Goal: Task Accomplishment & Management: Use online tool/utility

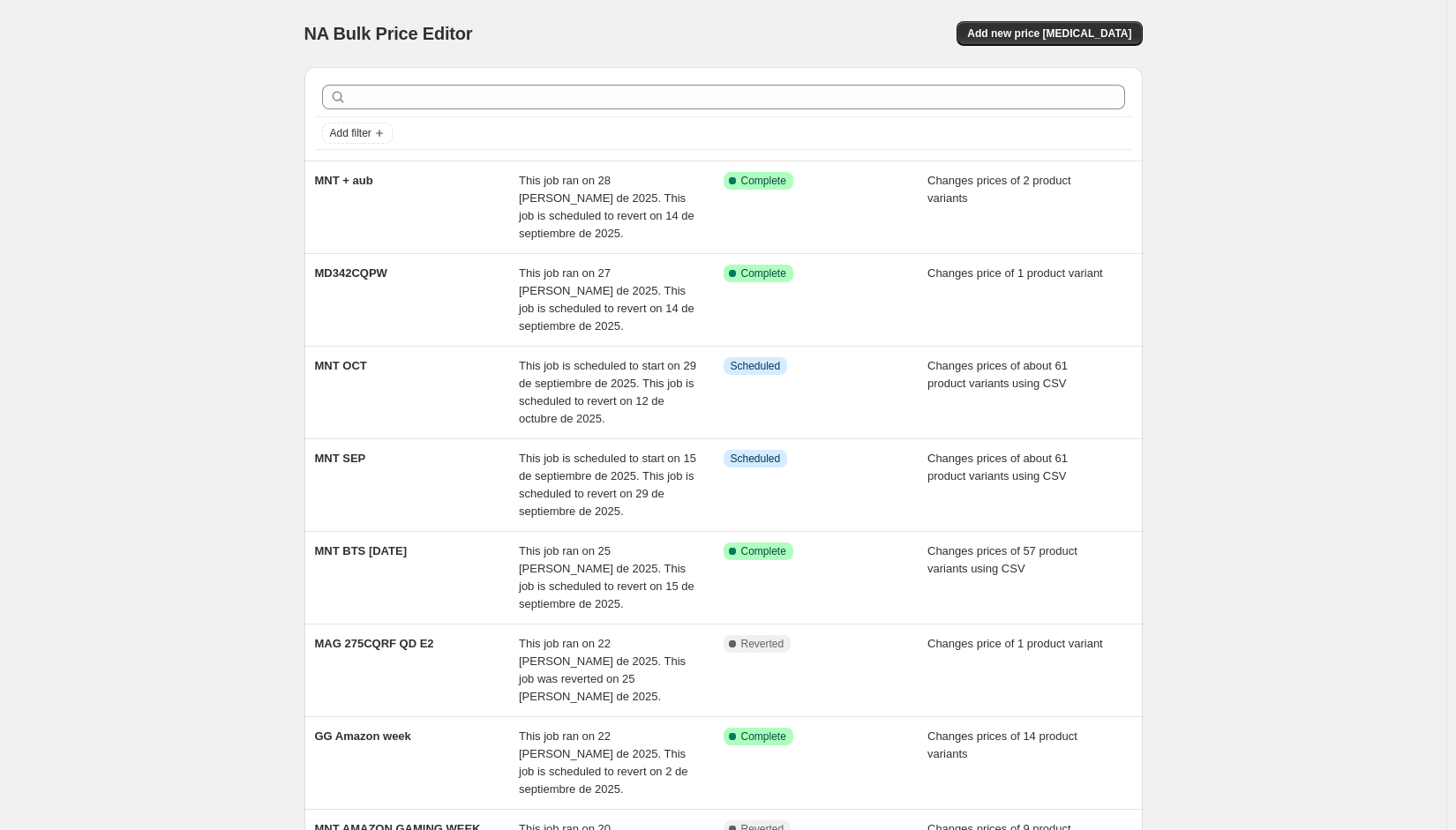
click at [1257, 76] on div "NA Bulk Price Editor. This page is ready NA Bulk Price Editor Add new price cha…" at bounding box center [723, 631] width 1446 height 1262
click at [1104, 34] on span "Add new price [MEDICAL_DATA]" at bounding box center [1049, 33] width 164 height 14
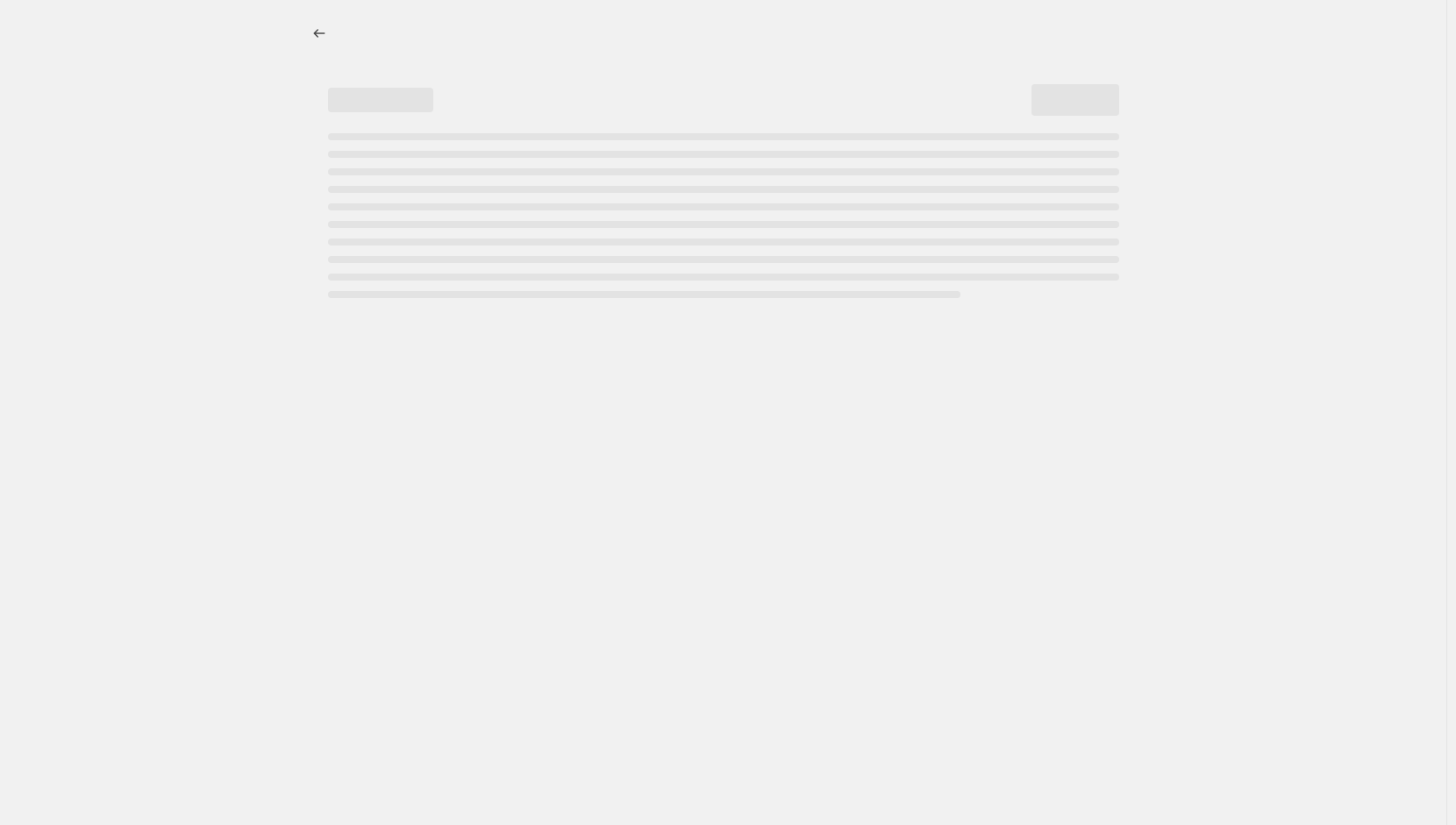
select select "percentage"
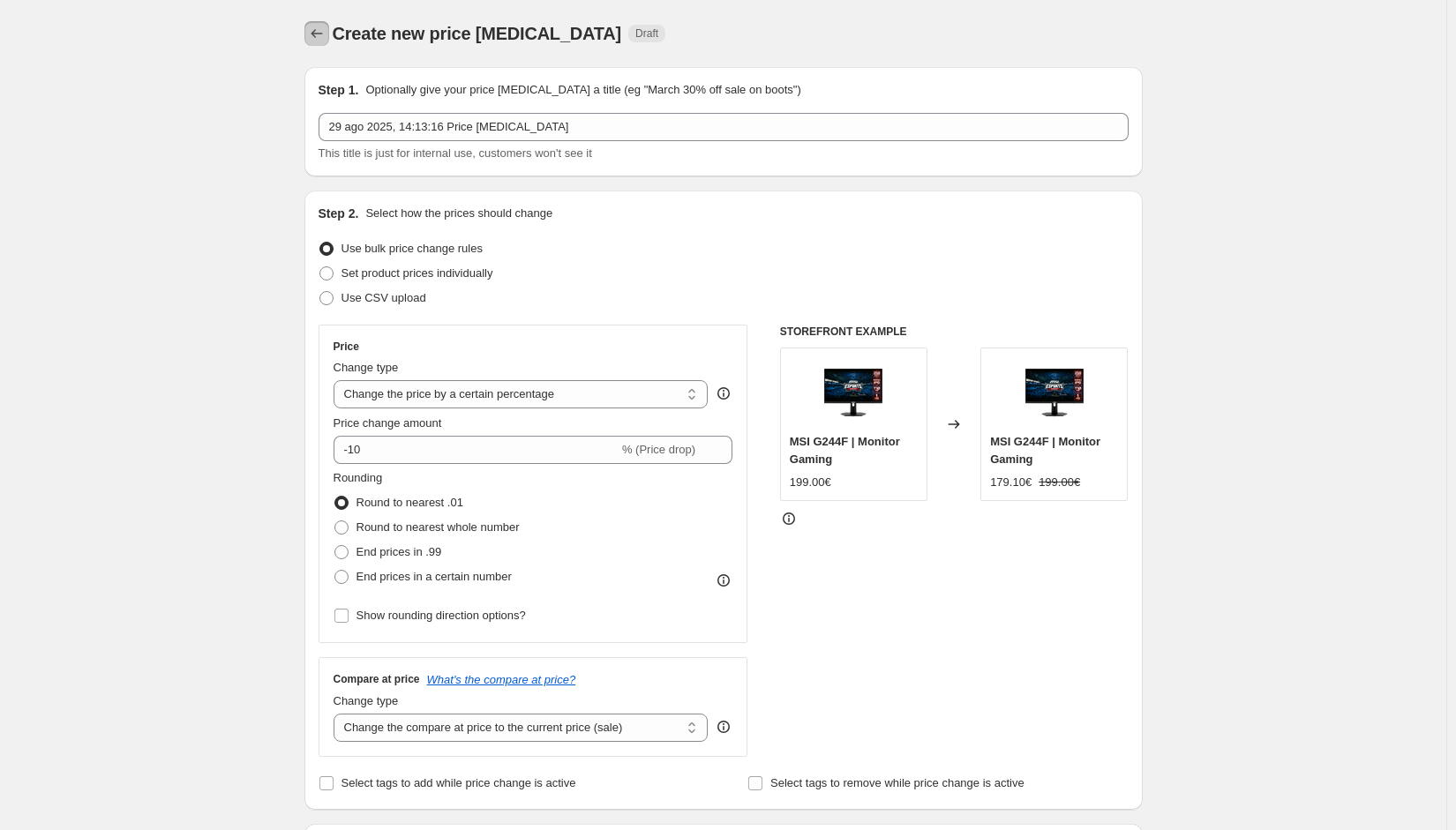
click at [321, 29] on icon "Price change jobs" at bounding box center [316, 33] width 17 height 17
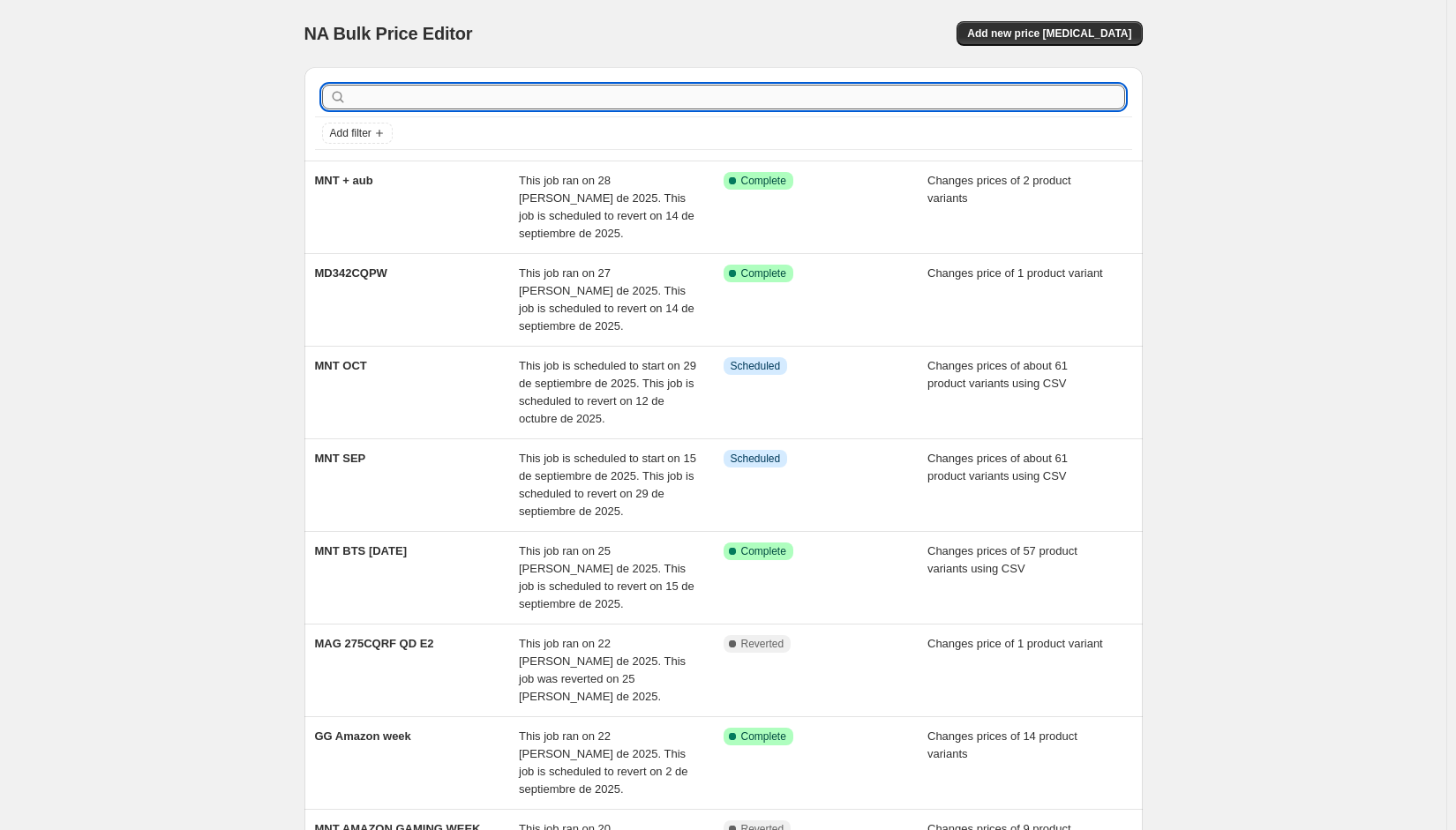
click at [443, 100] on input "text" at bounding box center [737, 98] width 774 height 25
type input "claw"
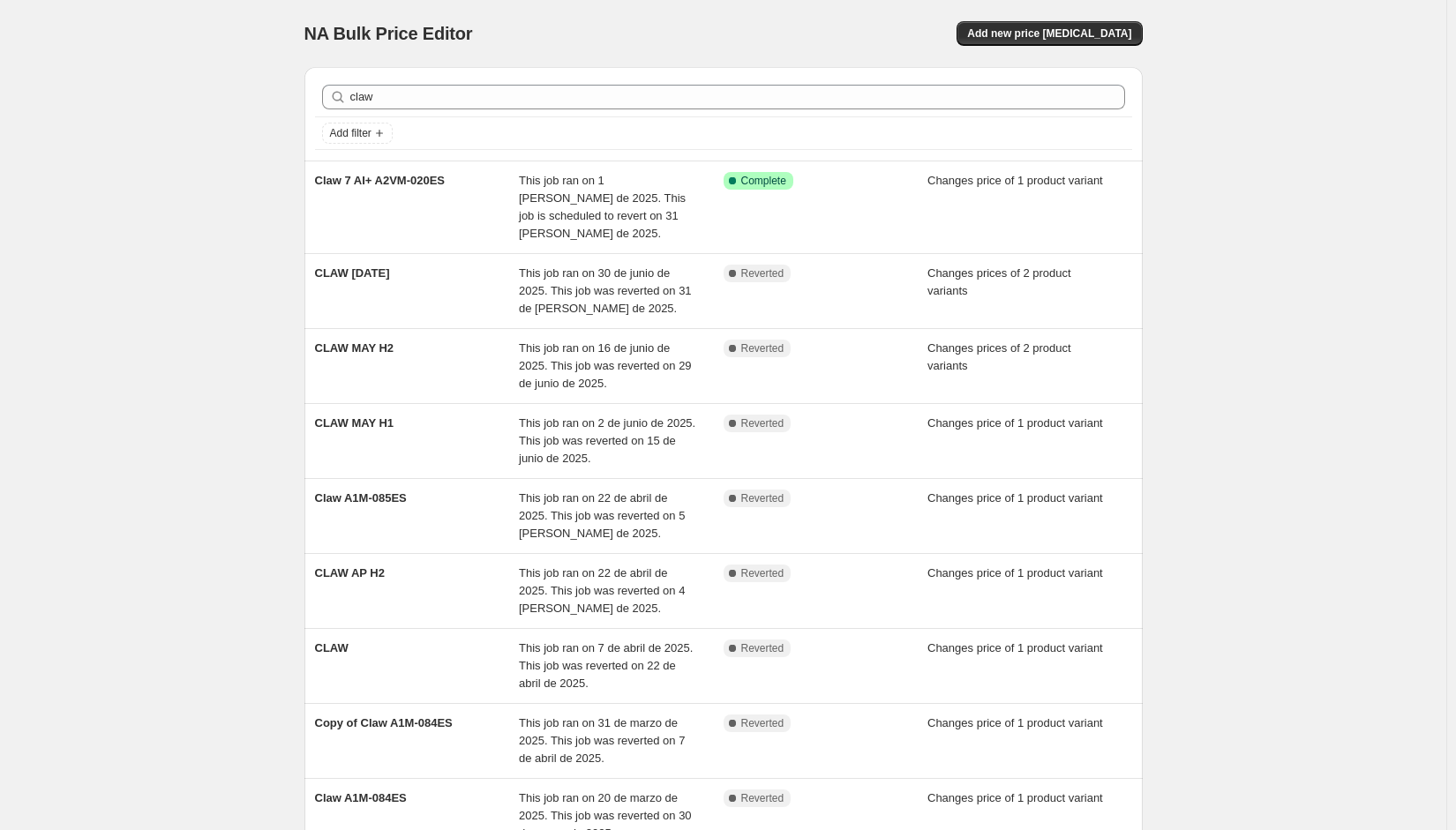
click at [1254, 186] on div "NA Bulk Price Editor. This page is ready NA Bulk Price Editor Add new price cha…" at bounding box center [723, 552] width 1446 height 1103
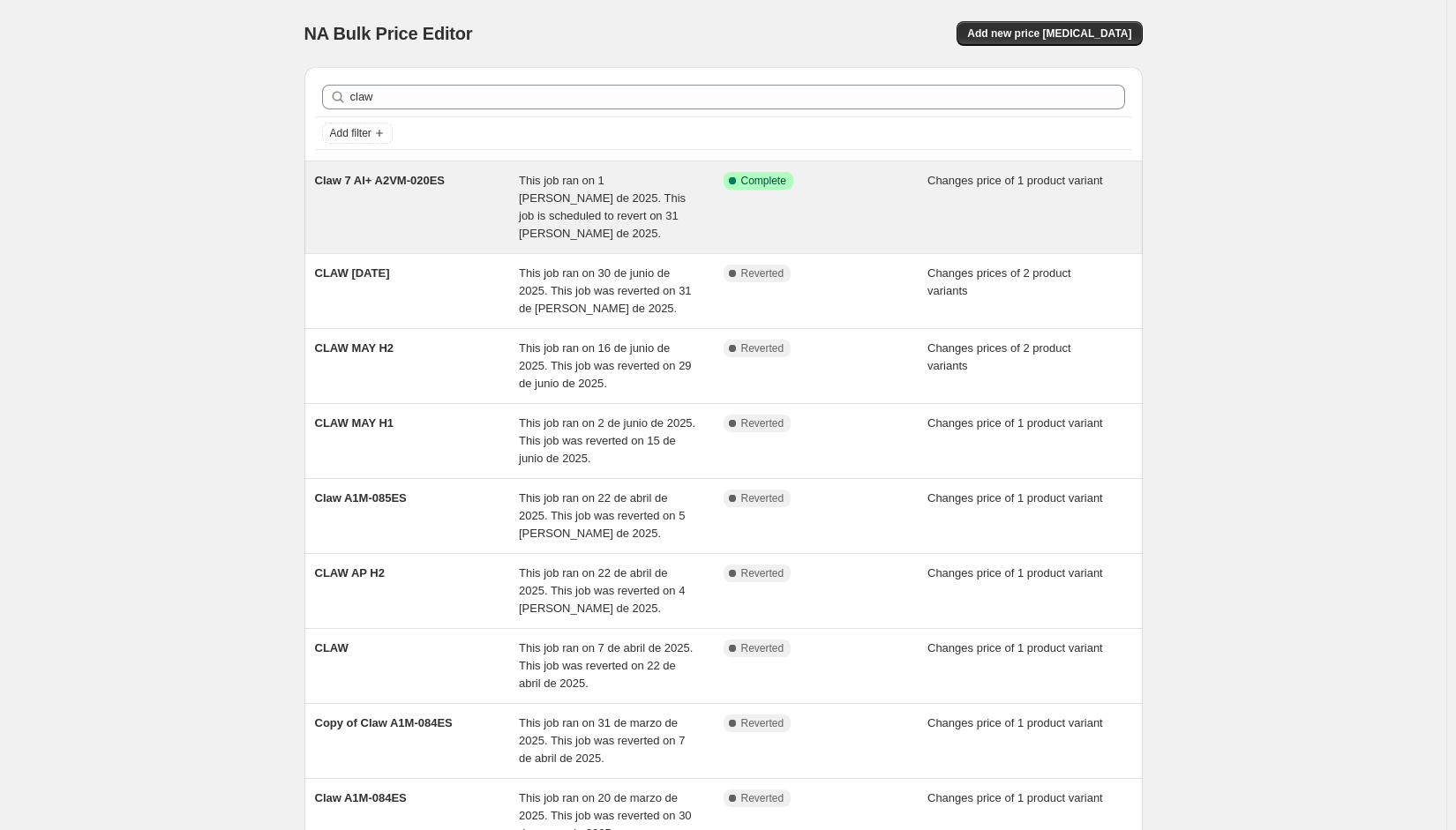
click at [453, 200] on div "Claw 7 AI+ A2VM-020ES" at bounding box center [417, 208] width 205 height 71
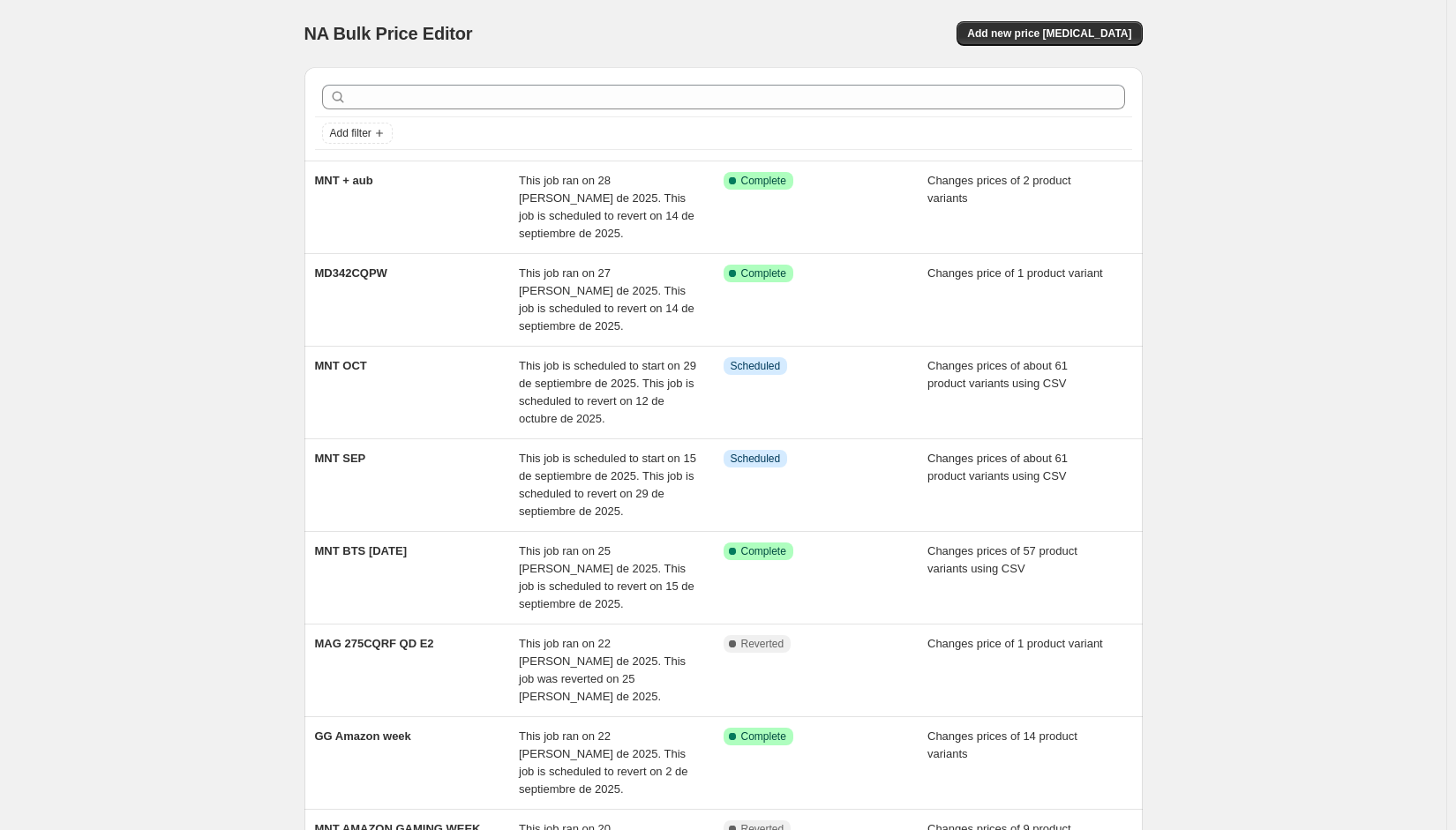
click at [1324, 170] on div "NA Bulk Price Editor. This page is ready NA Bulk Price Editor Add new price cha…" at bounding box center [723, 631] width 1446 height 1262
click at [1085, 40] on span "Add new price [MEDICAL_DATA]" at bounding box center [1049, 33] width 164 height 14
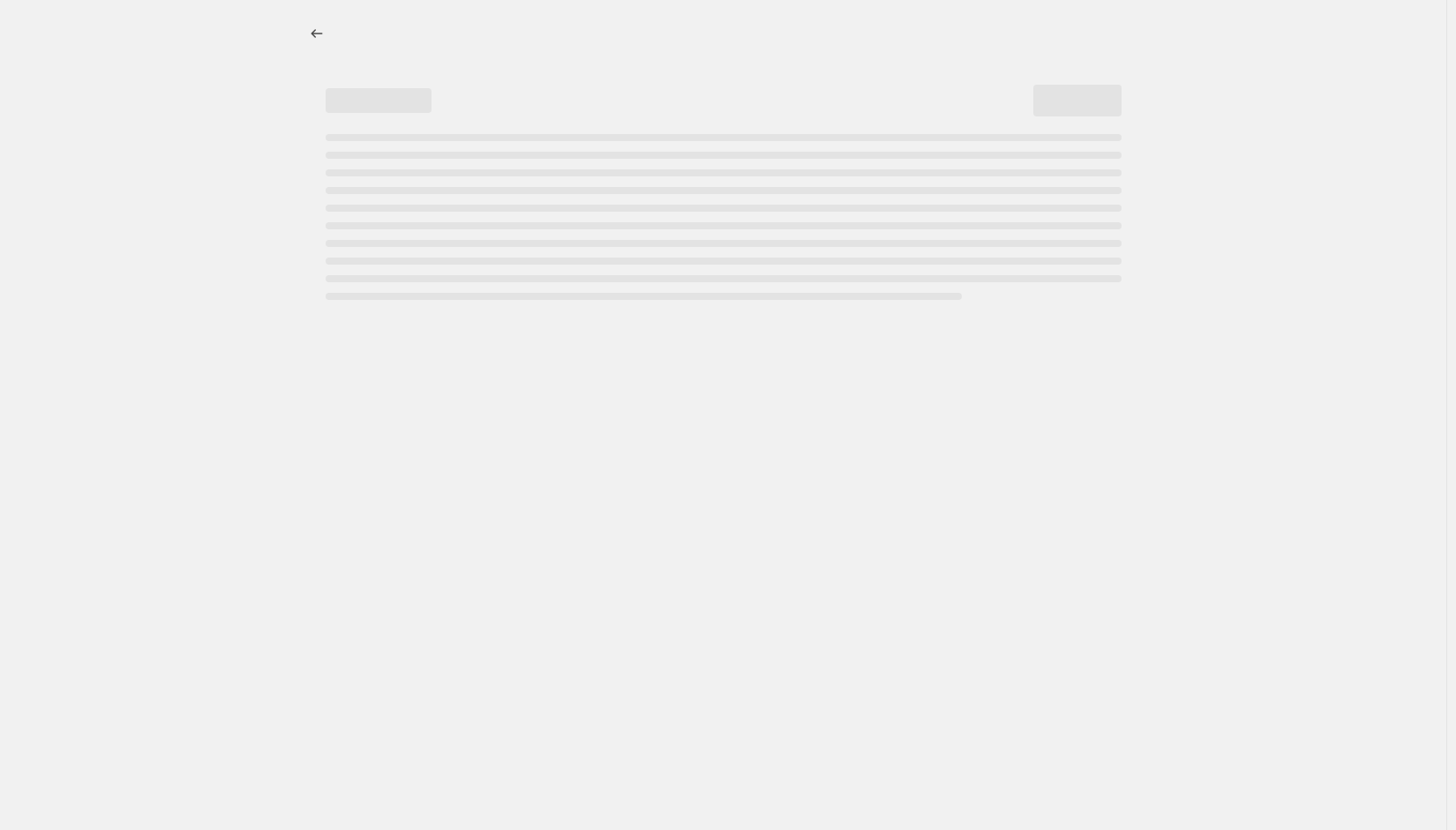
select select "percentage"
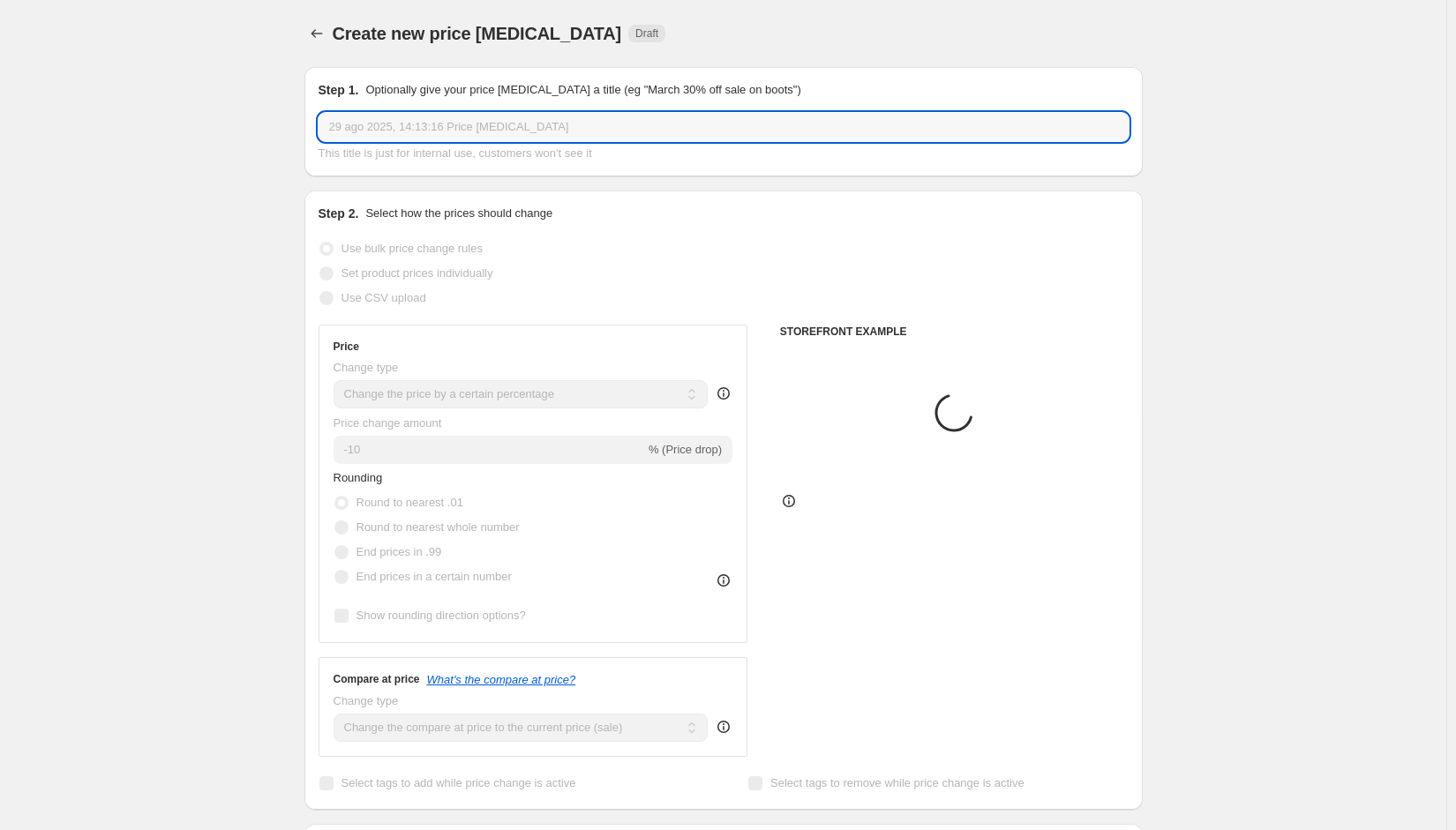
click at [536, 131] on input "29 ago 2025, 14:13:16 Price change job" at bounding box center [723, 127] width 810 height 29
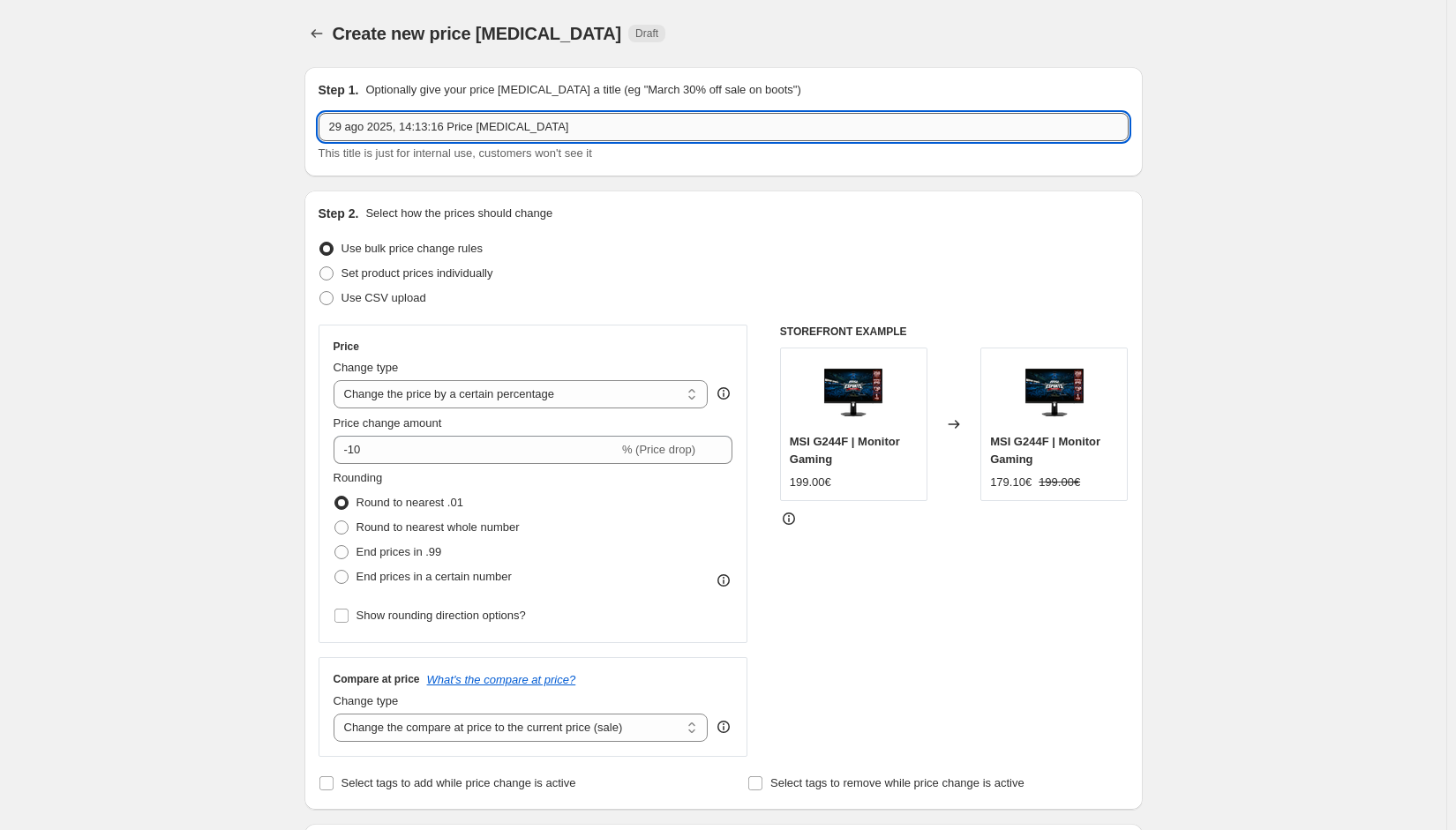
click at [536, 131] on input "29 ago 2025, 14:13:16 Price change job" at bounding box center [723, 127] width 810 height 29
type input "CLAW"
click at [447, 274] on span "Set product prices individually" at bounding box center [417, 273] width 152 height 13
click at [320, 268] on input "Set product prices individually" at bounding box center [319, 267] width 1 height 1
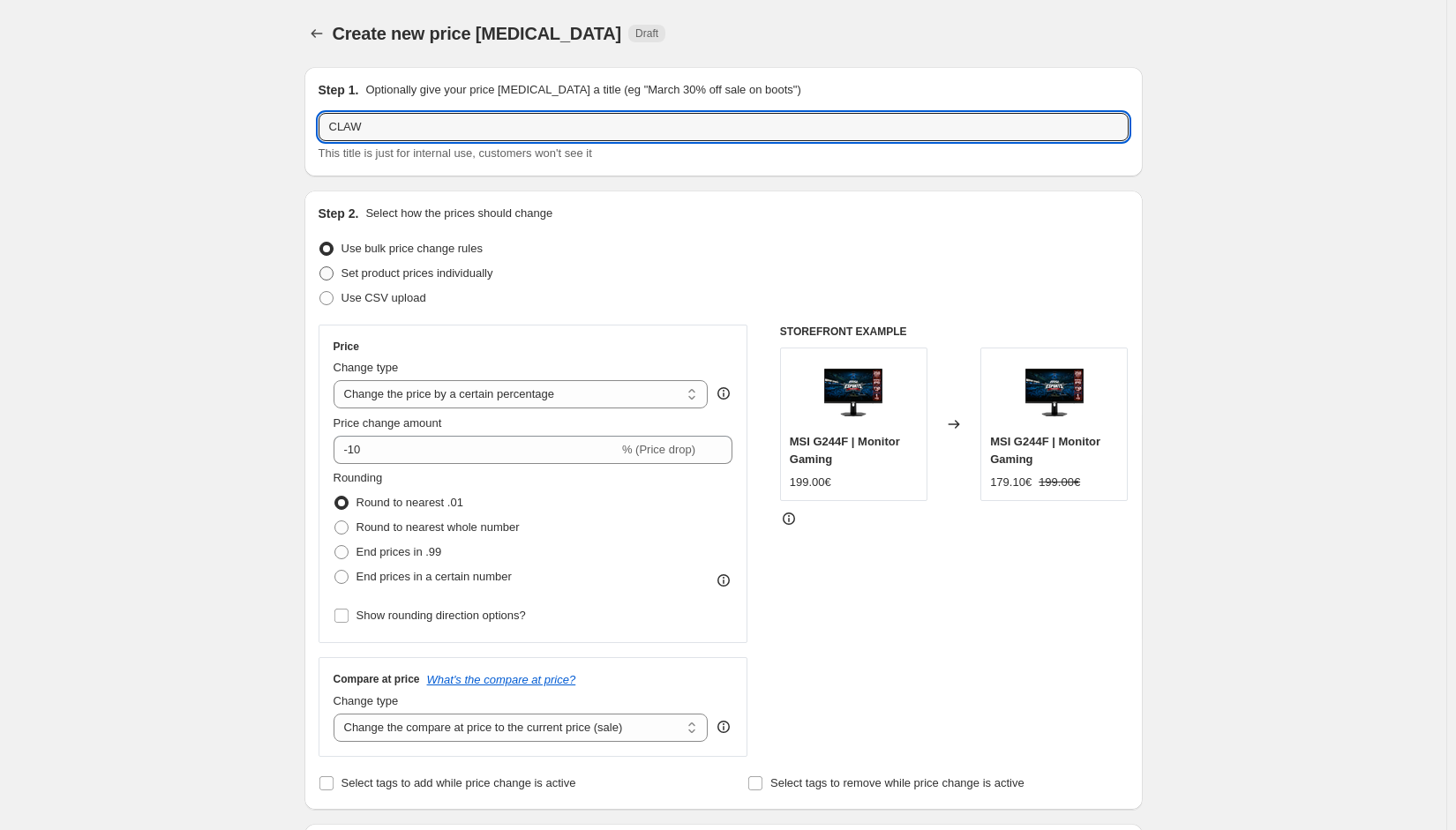
radio input "true"
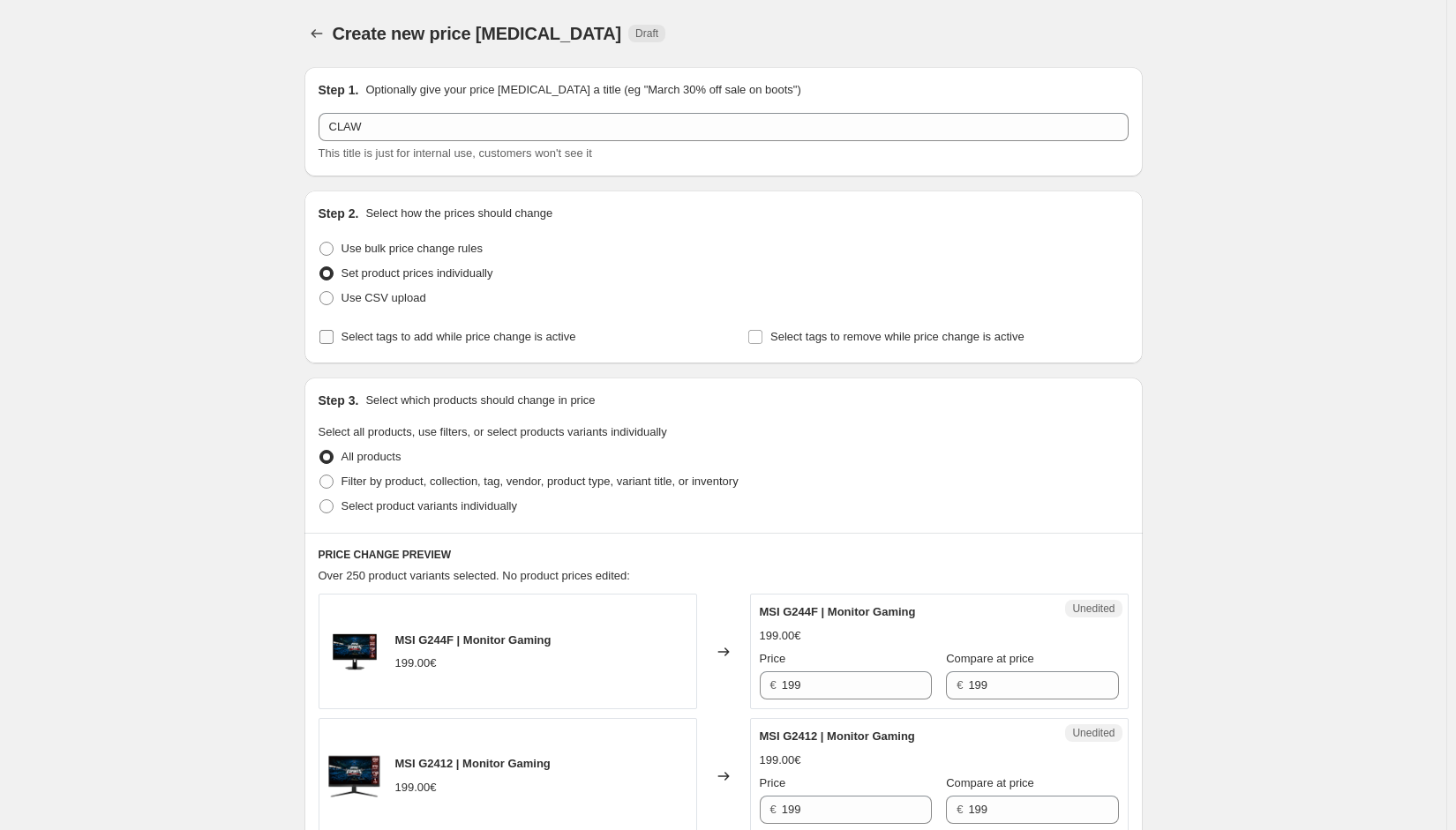
click at [384, 339] on span "Select tags to add while price change is active" at bounding box center [458, 337] width 234 height 13
click at [334, 339] on input "Select tags to add while price change is active" at bounding box center [326, 337] width 14 height 14
checkbox input "true"
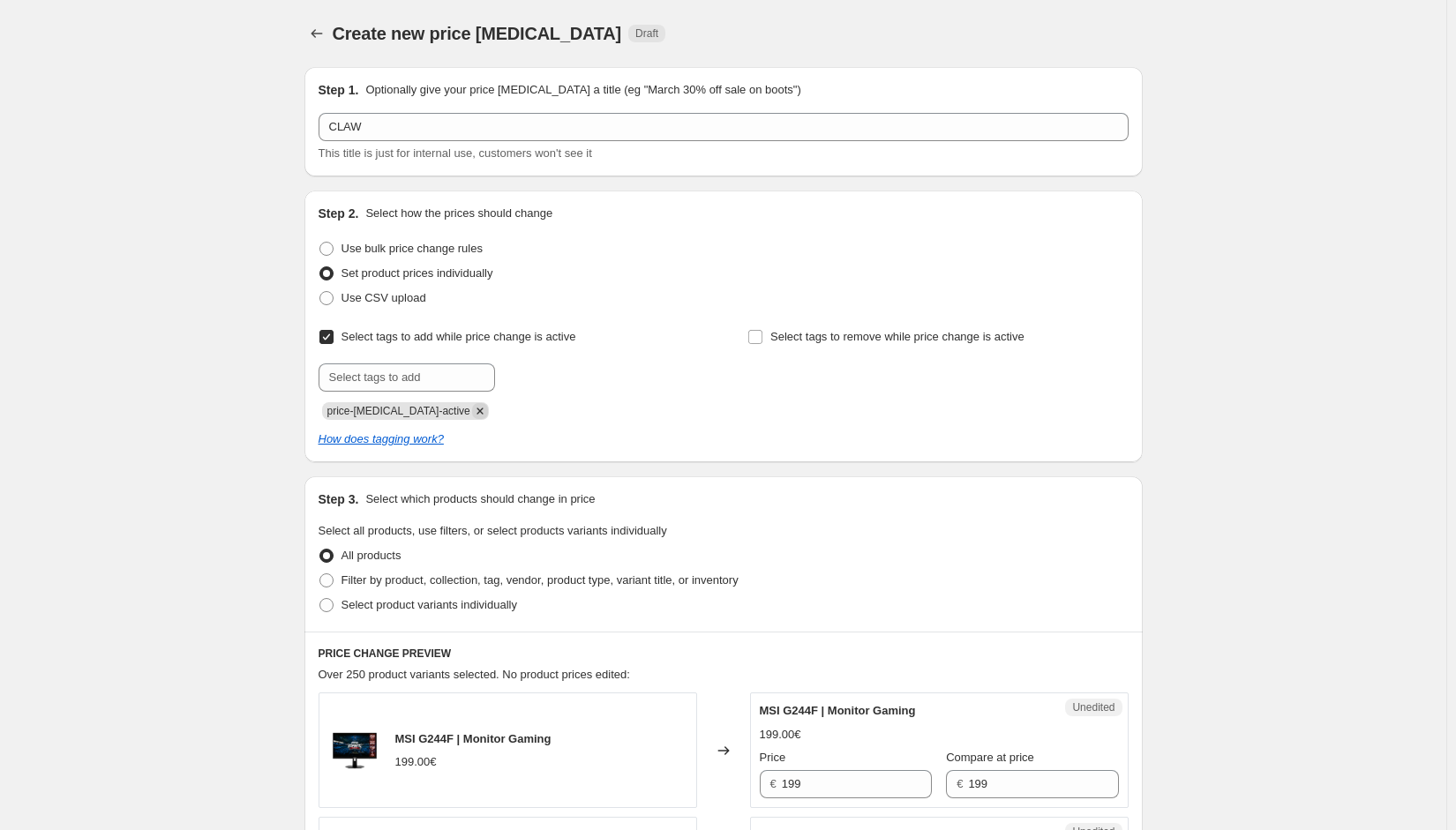
click at [472, 410] on icon "Remove price-change-job-active" at bounding box center [480, 411] width 16 height 16
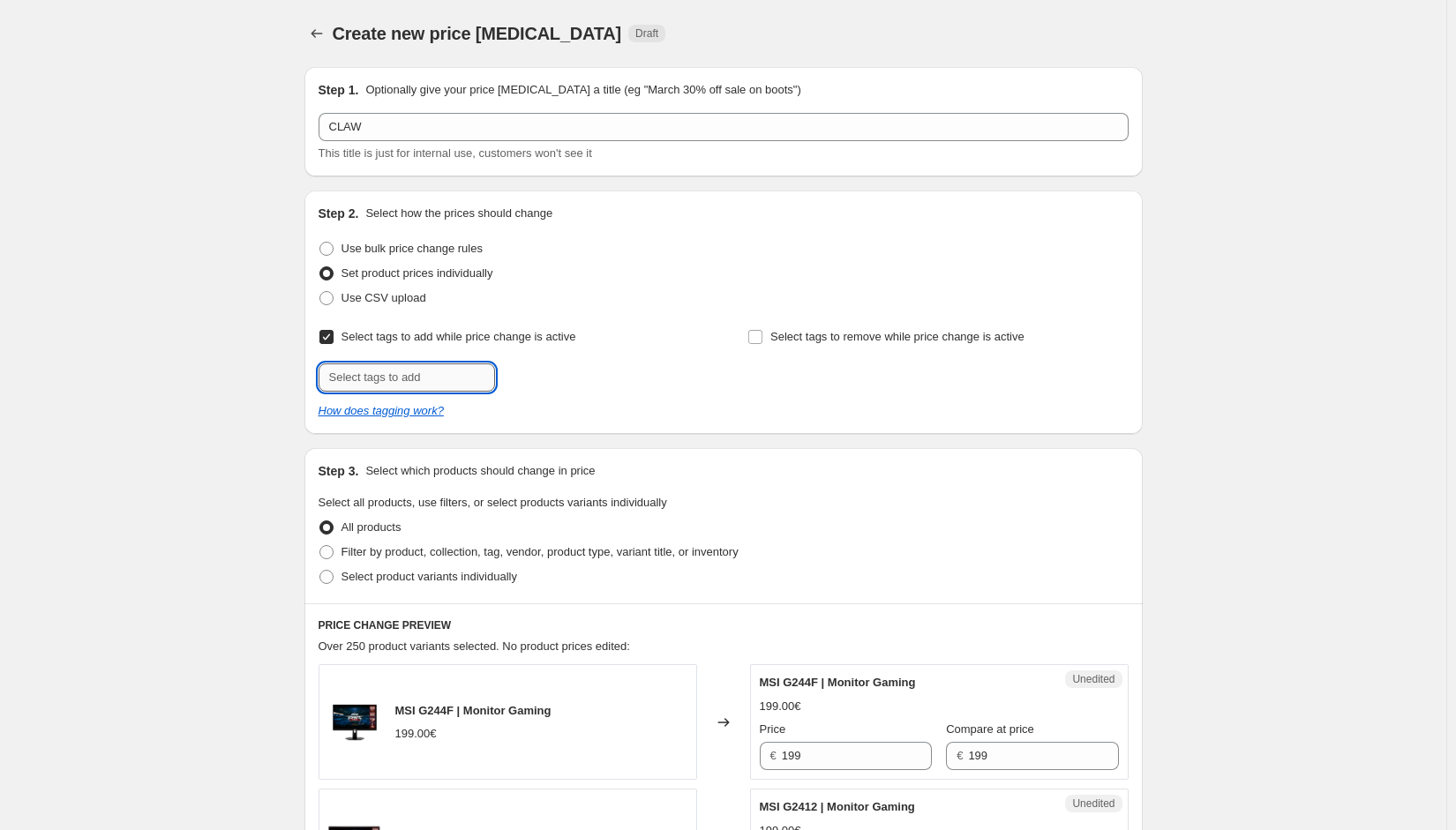
click at [424, 382] on input "text" at bounding box center [406, 378] width 177 height 29
type input "O"
type input "offer"
click at [516, 382] on b "Add" at bounding box center [519, 376] width 20 height 12
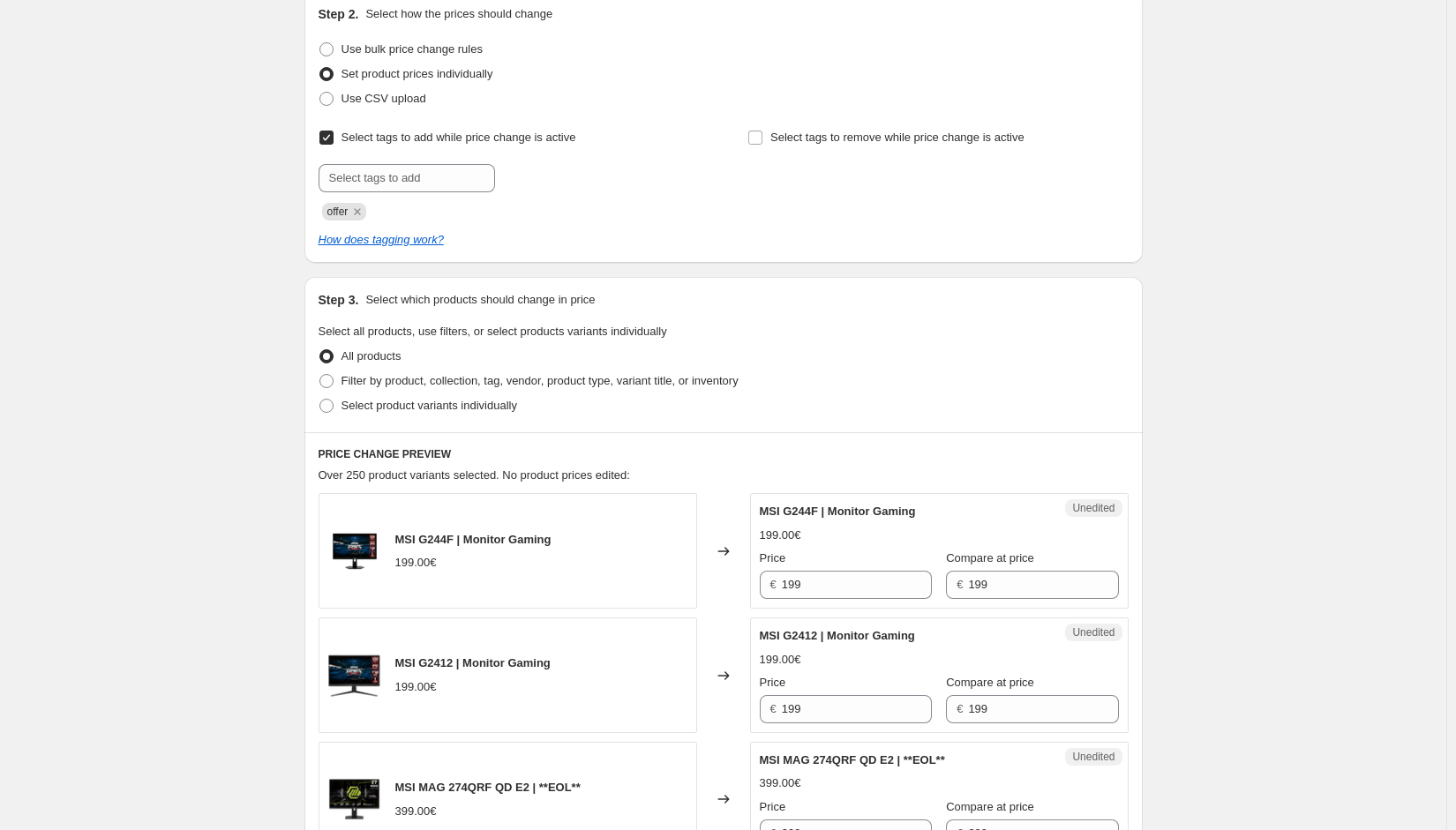
scroll to position [441, 0]
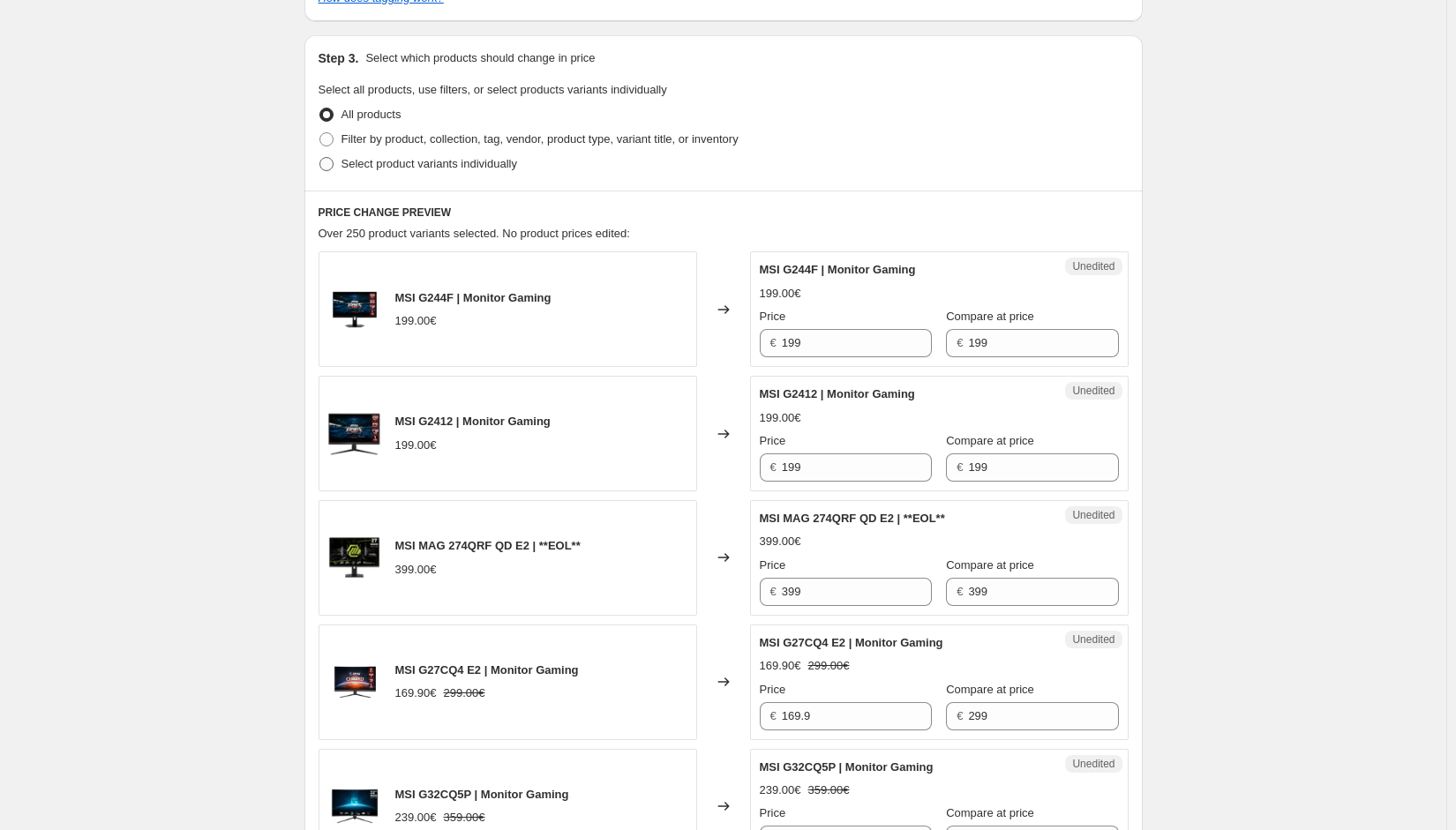
click at [431, 167] on span "Select product variants individually" at bounding box center [429, 164] width 176 height 13
click at [320, 158] on input "Select product variants individually" at bounding box center [319, 157] width 1 height 1
radio input "true"
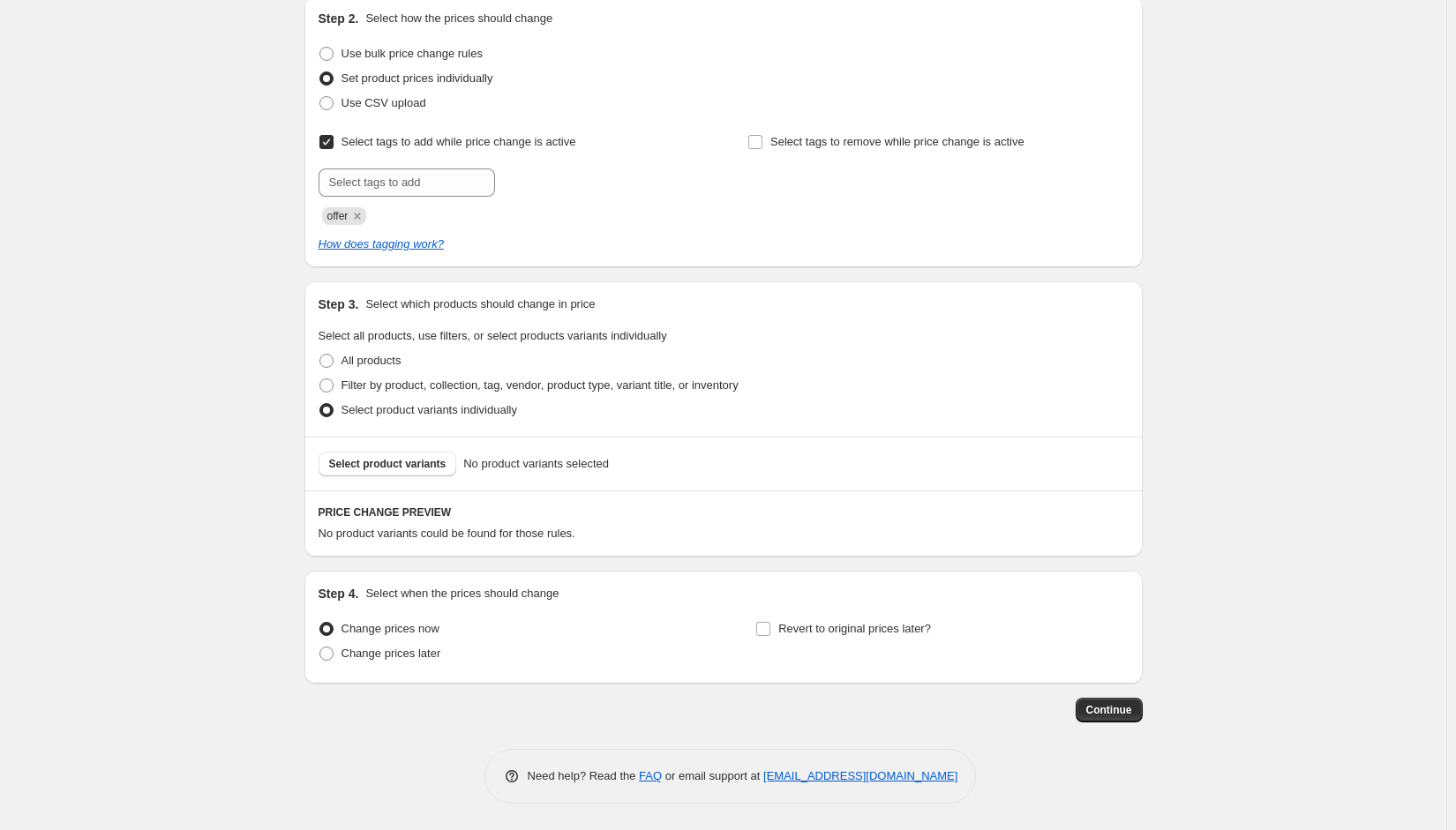
scroll to position [194, 0]
click at [1213, 171] on div "Create new price change job. This page is ready Create new price change job Dra…" at bounding box center [723, 318] width 1446 height 1025
click at [409, 470] on span "Select product variants" at bounding box center [387, 465] width 118 height 14
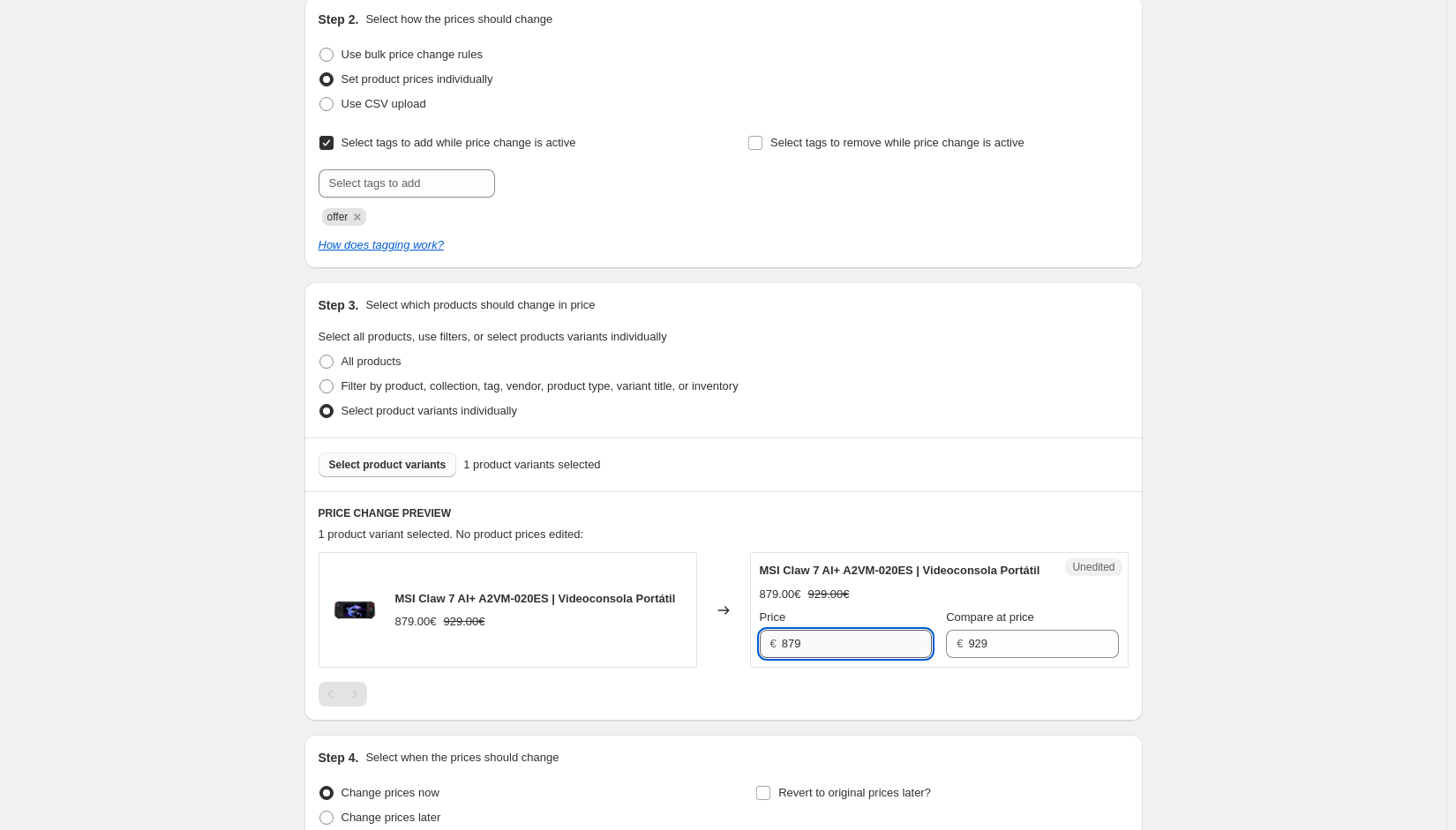
click at [847, 653] on input "879" at bounding box center [857, 644] width 150 height 29
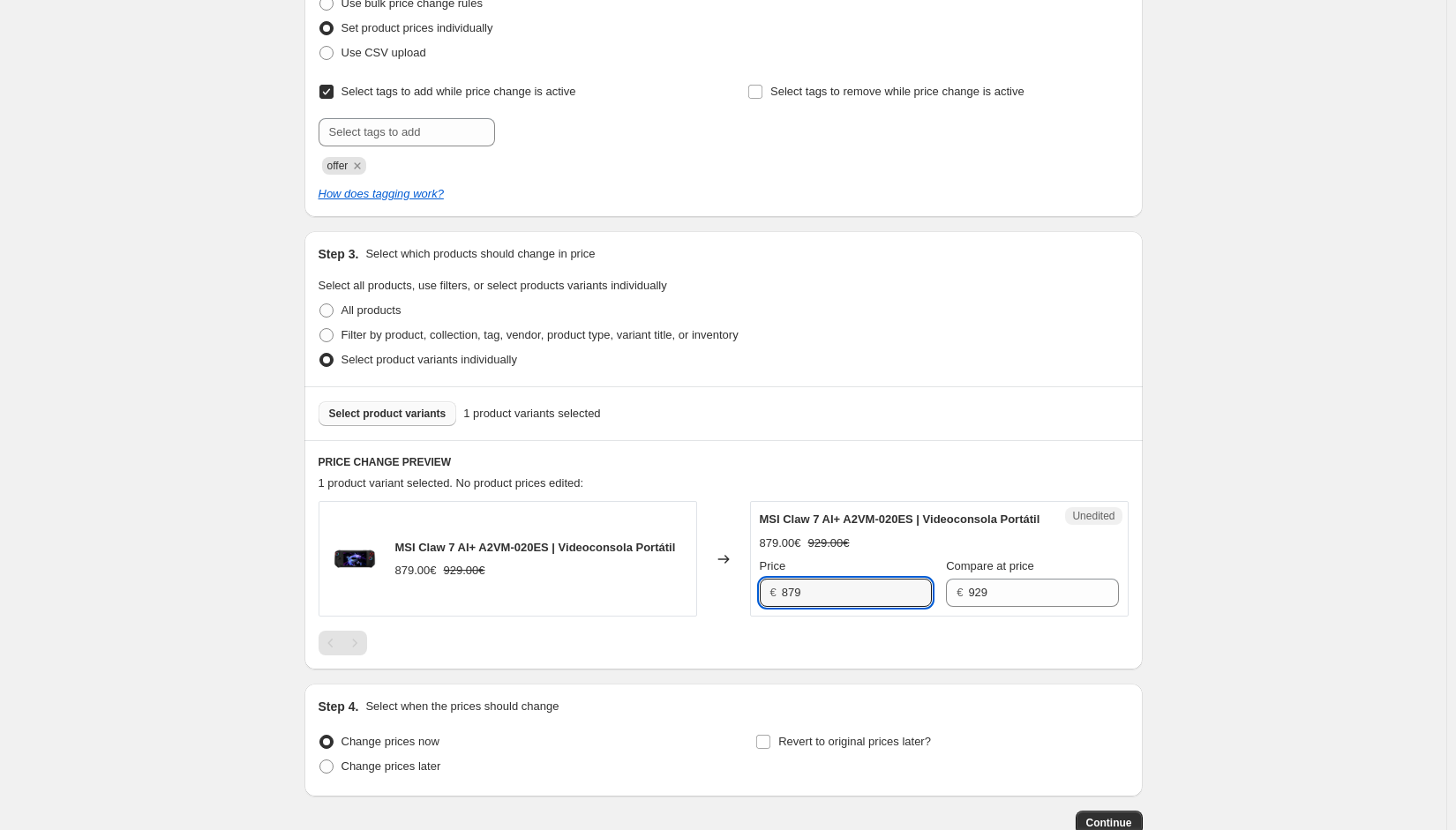
scroll to position [374, 0]
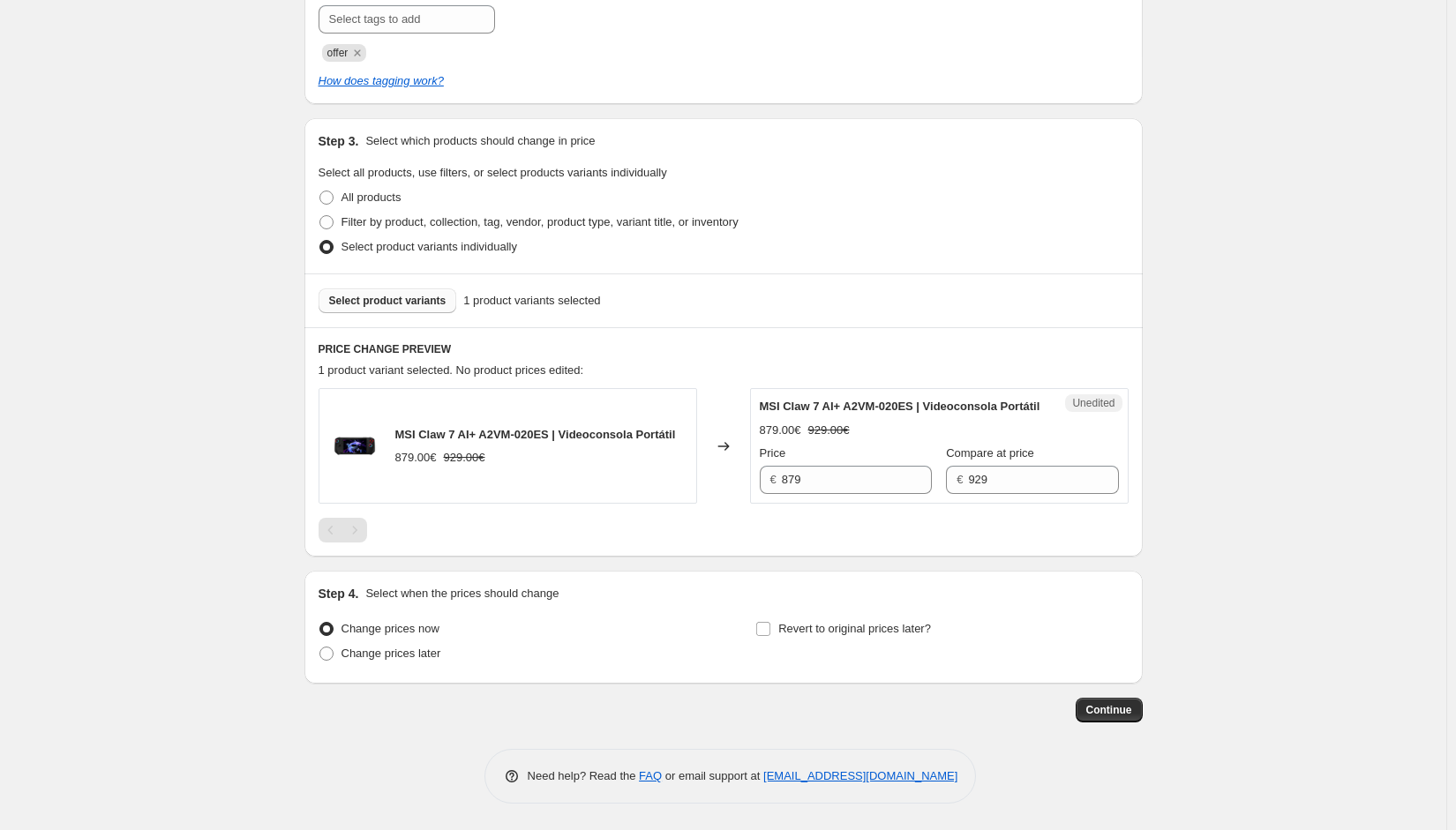
click at [386, 294] on span "Select product variants" at bounding box center [387, 300] width 118 height 14
click at [482, 428] on span "MSI Claw 7 AI+ A2VM-020ES | Videoconsola Portátil" at bounding box center [534, 435] width 280 height 13
click at [822, 631] on span "Revert to original prices later?" at bounding box center [855, 629] width 153 height 13
click at [771, 631] on input "Revert to original prices later?" at bounding box center [763, 629] width 14 height 14
checkbox input "true"
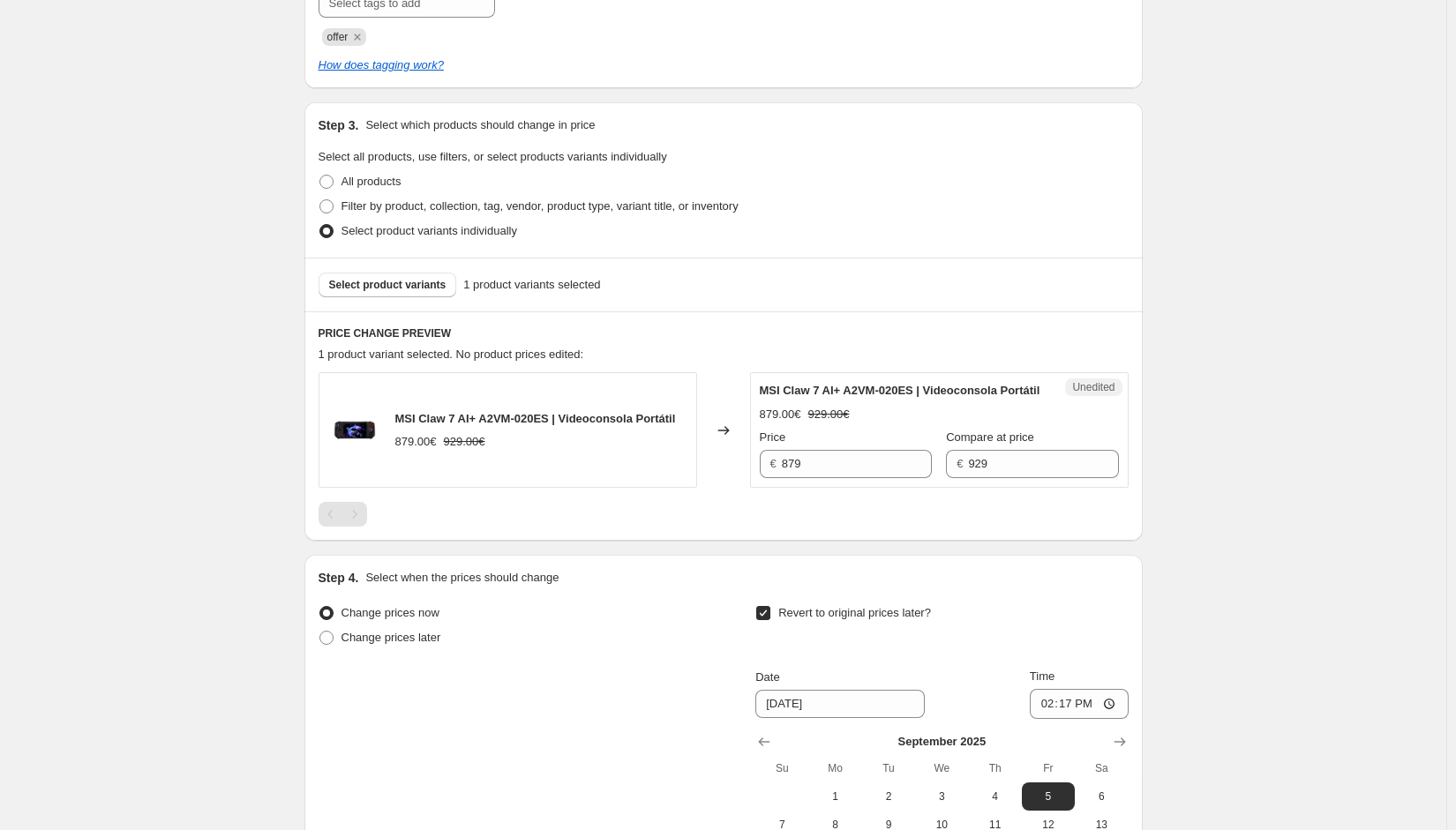
click at [1355, 500] on div "Create new price change job. This page is ready Create new price change job Dra…" at bounding box center [723, 371] width 1446 height 1491
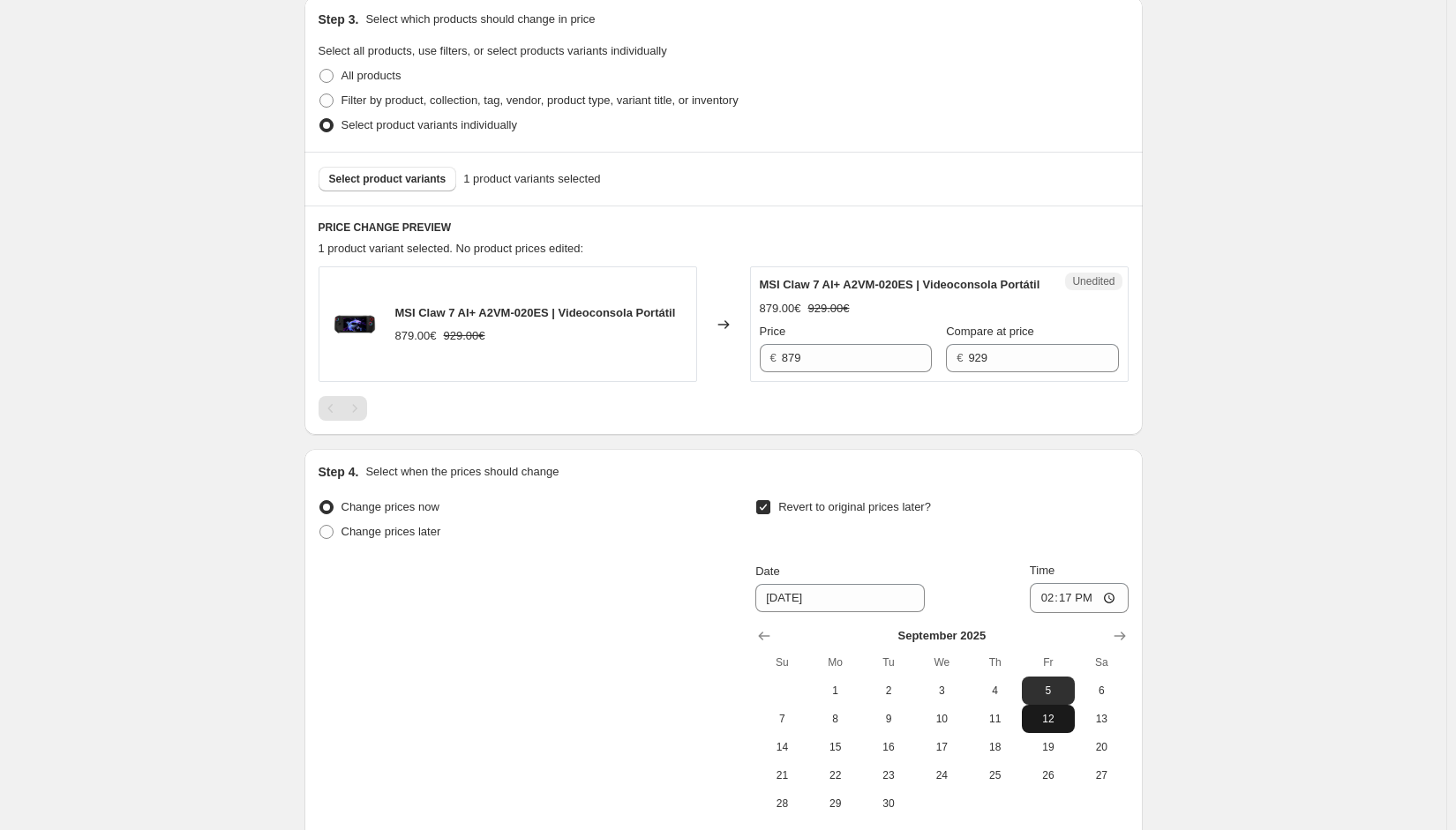
scroll to position [676, 0]
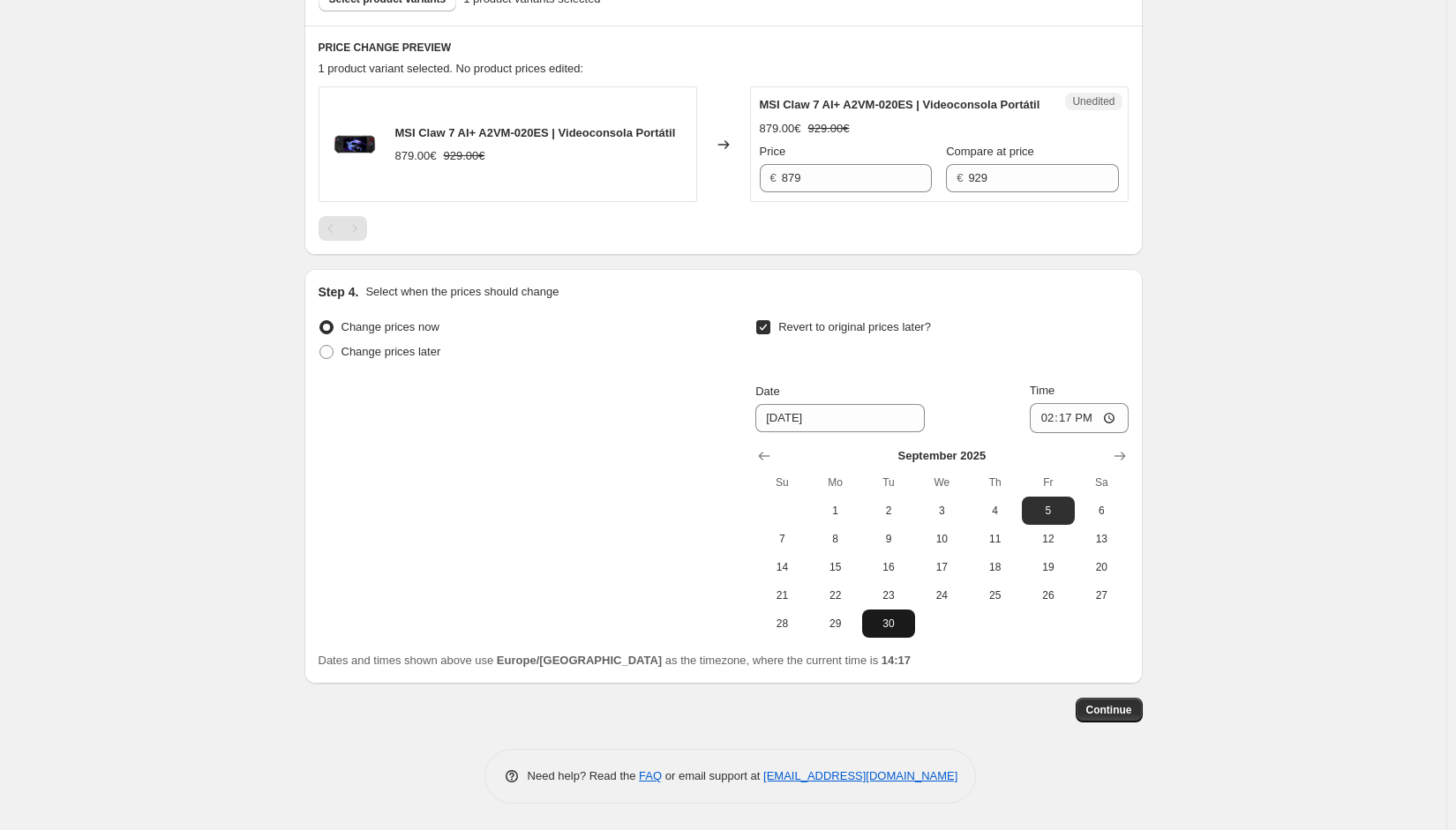
click at [890, 633] on button "30" at bounding box center [888, 624] width 53 height 29
type input "9/30/2025"
click at [1072, 425] on input "14:17" at bounding box center [1078, 418] width 98 height 30
type input "23:59"
click at [1126, 701] on button "Continue" at bounding box center [1109, 710] width 67 height 25
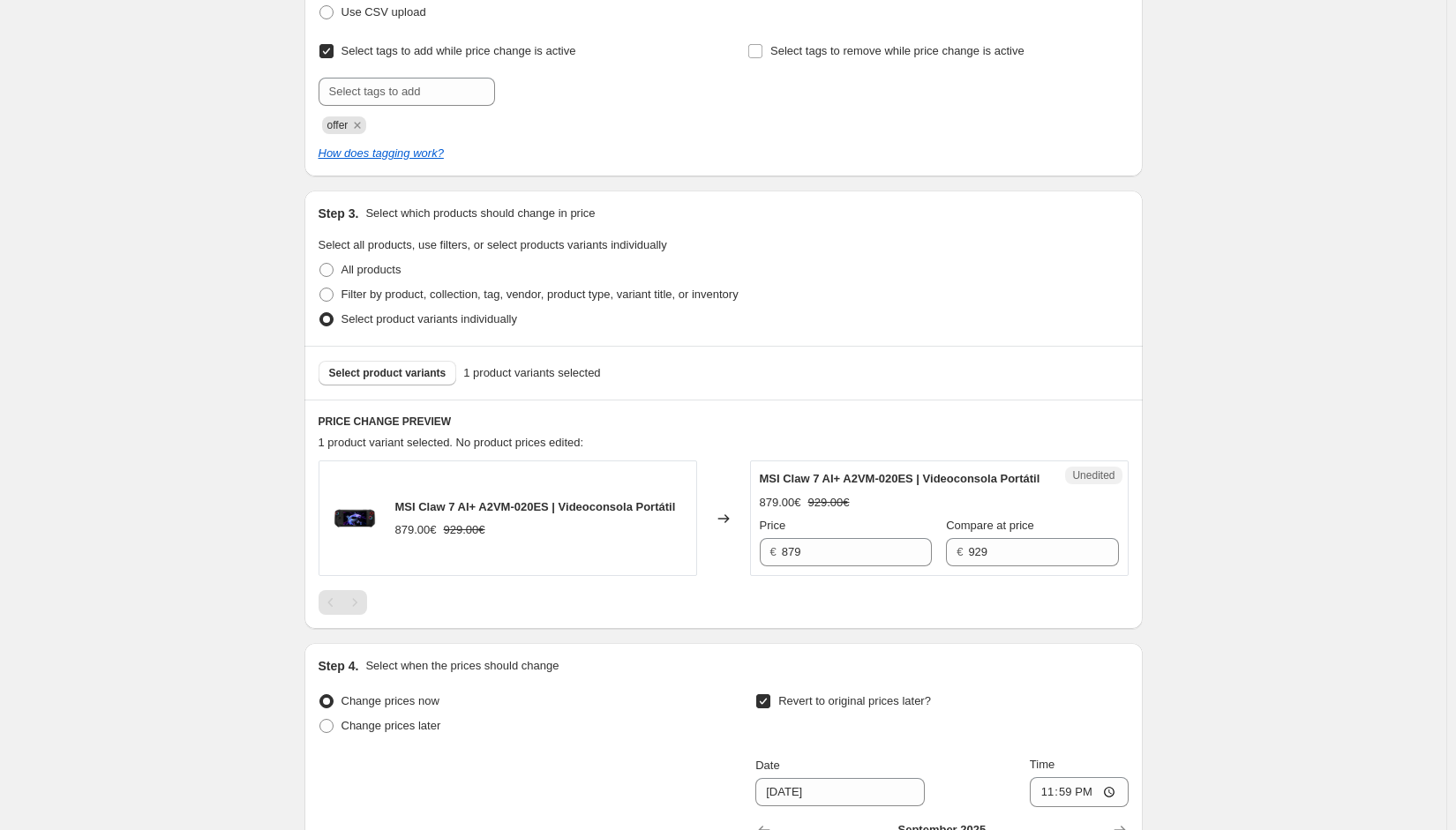
scroll to position [618, 0]
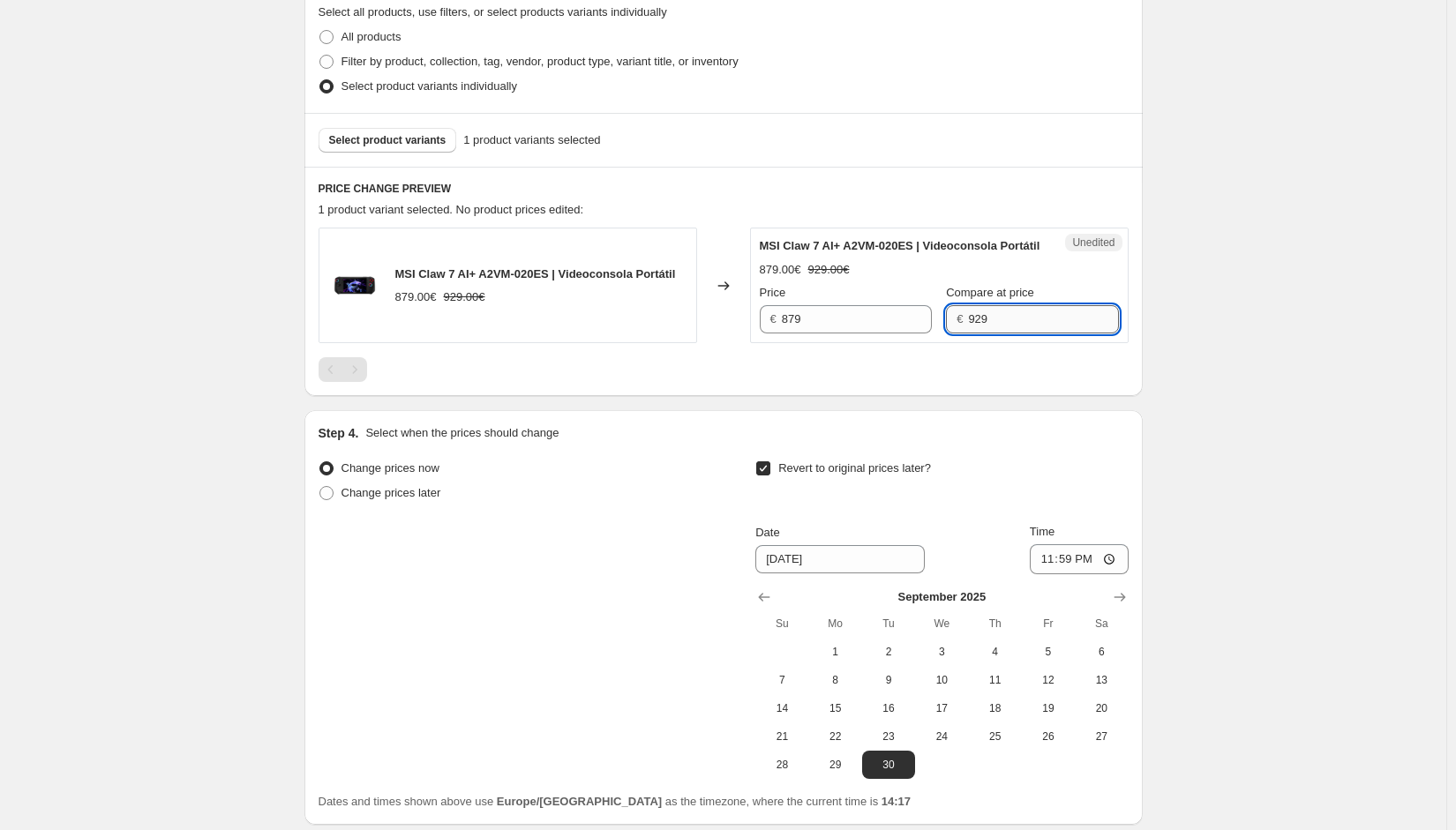
click at [989, 334] on input "929" at bounding box center [1042, 319] width 150 height 29
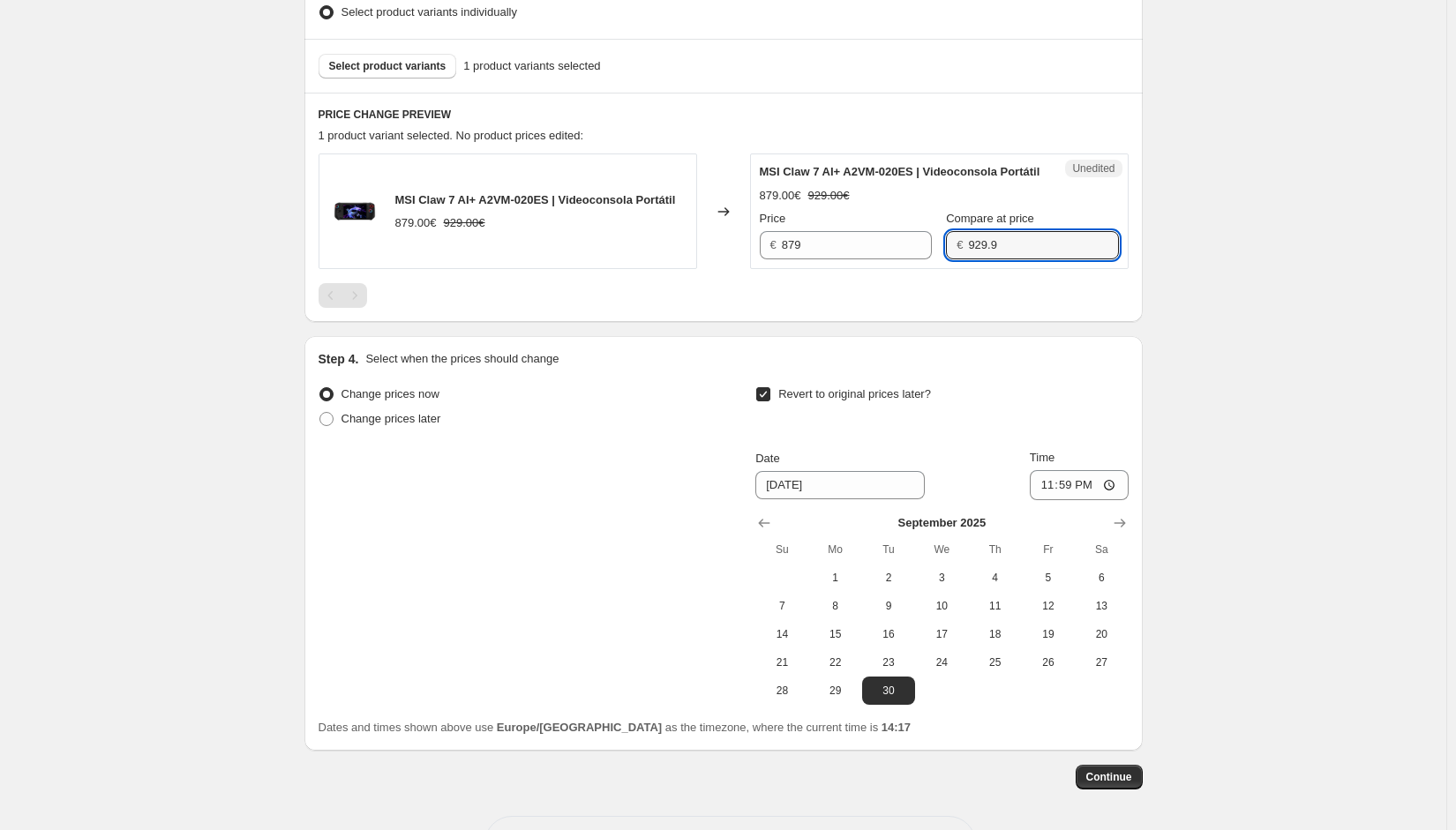
scroll to position [775, 0]
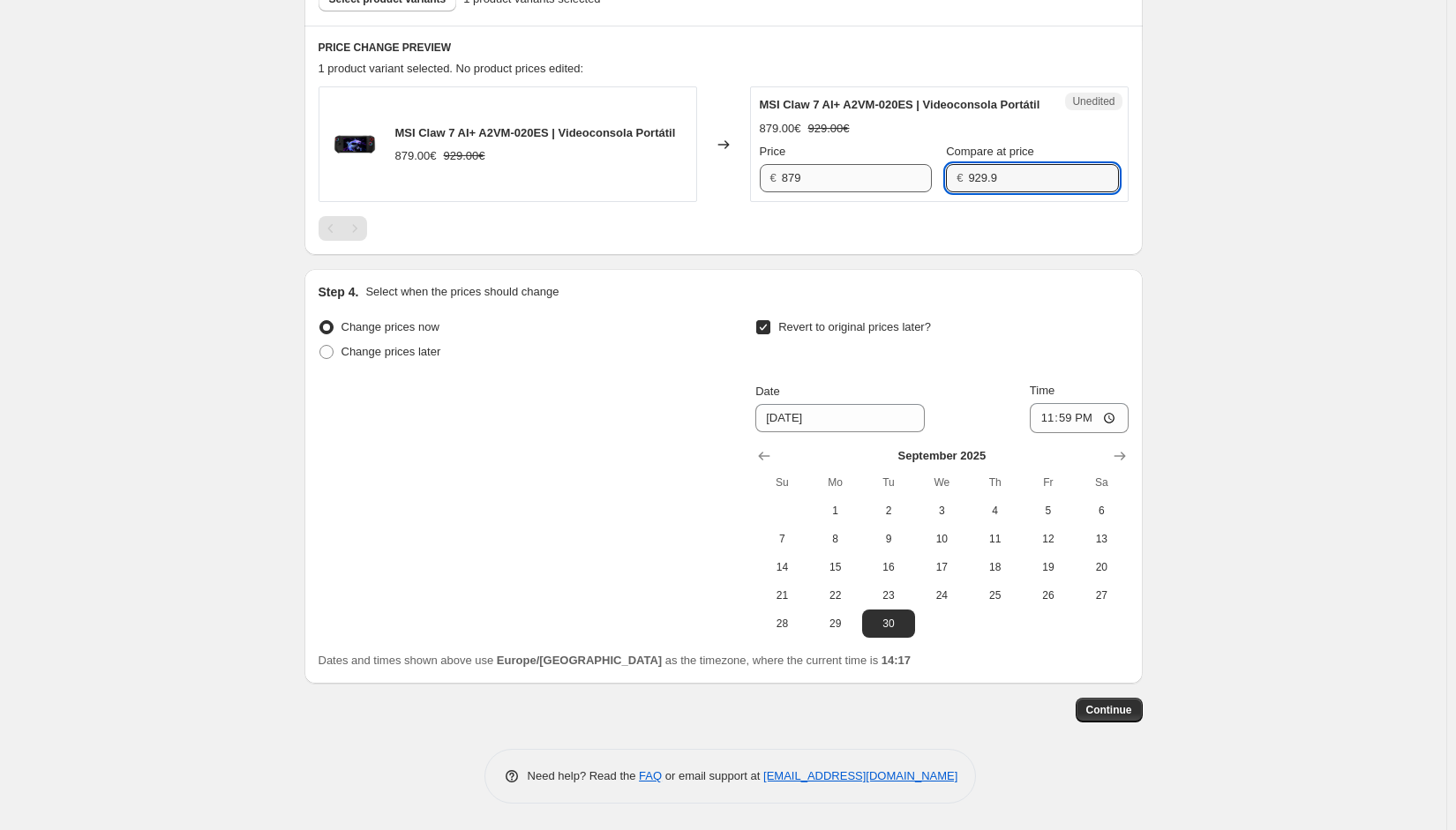
type input "929.9"
click at [854, 177] on input "879" at bounding box center [857, 179] width 150 height 29
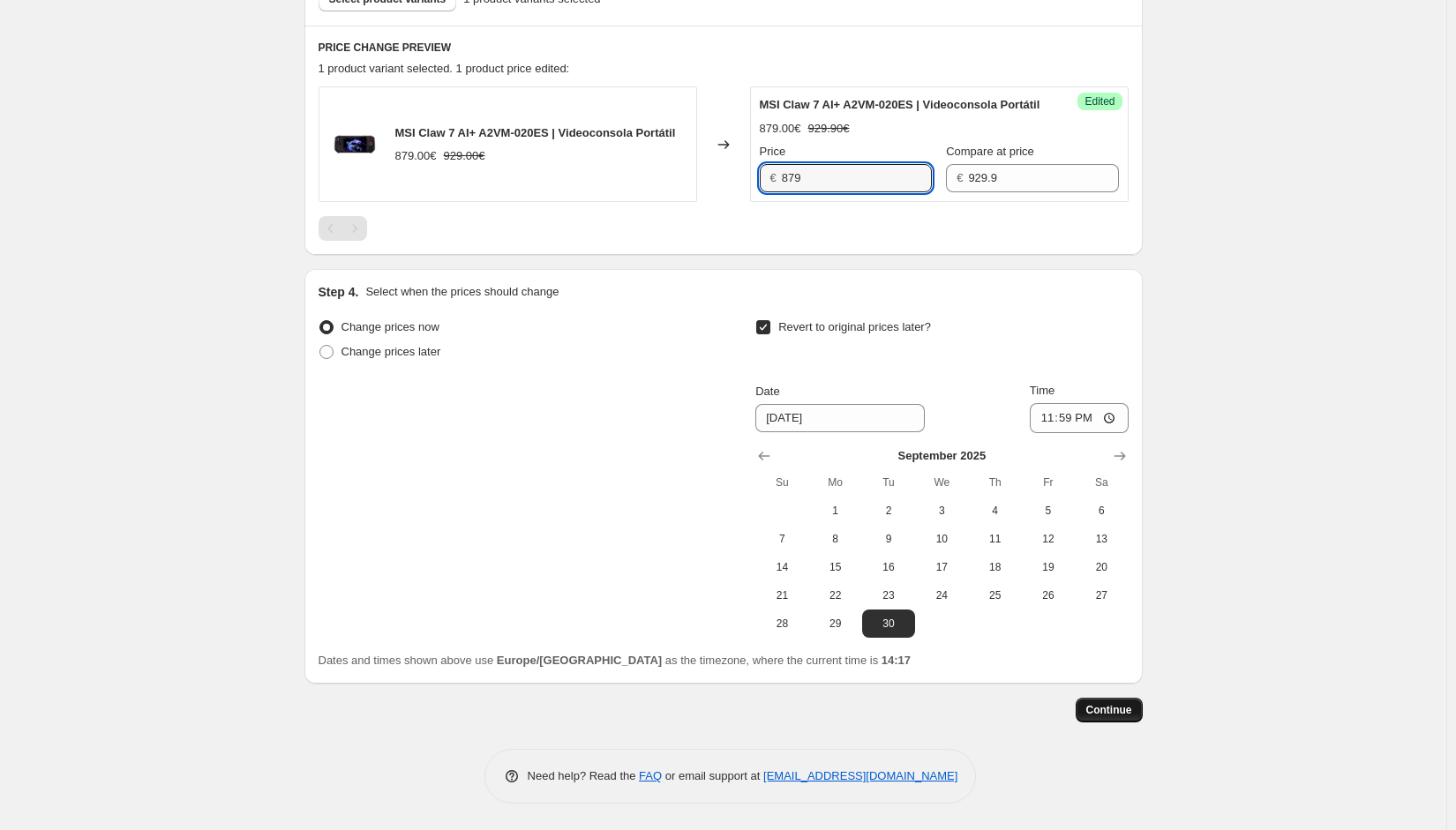
click at [1103, 702] on button "Continue" at bounding box center [1109, 710] width 67 height 25
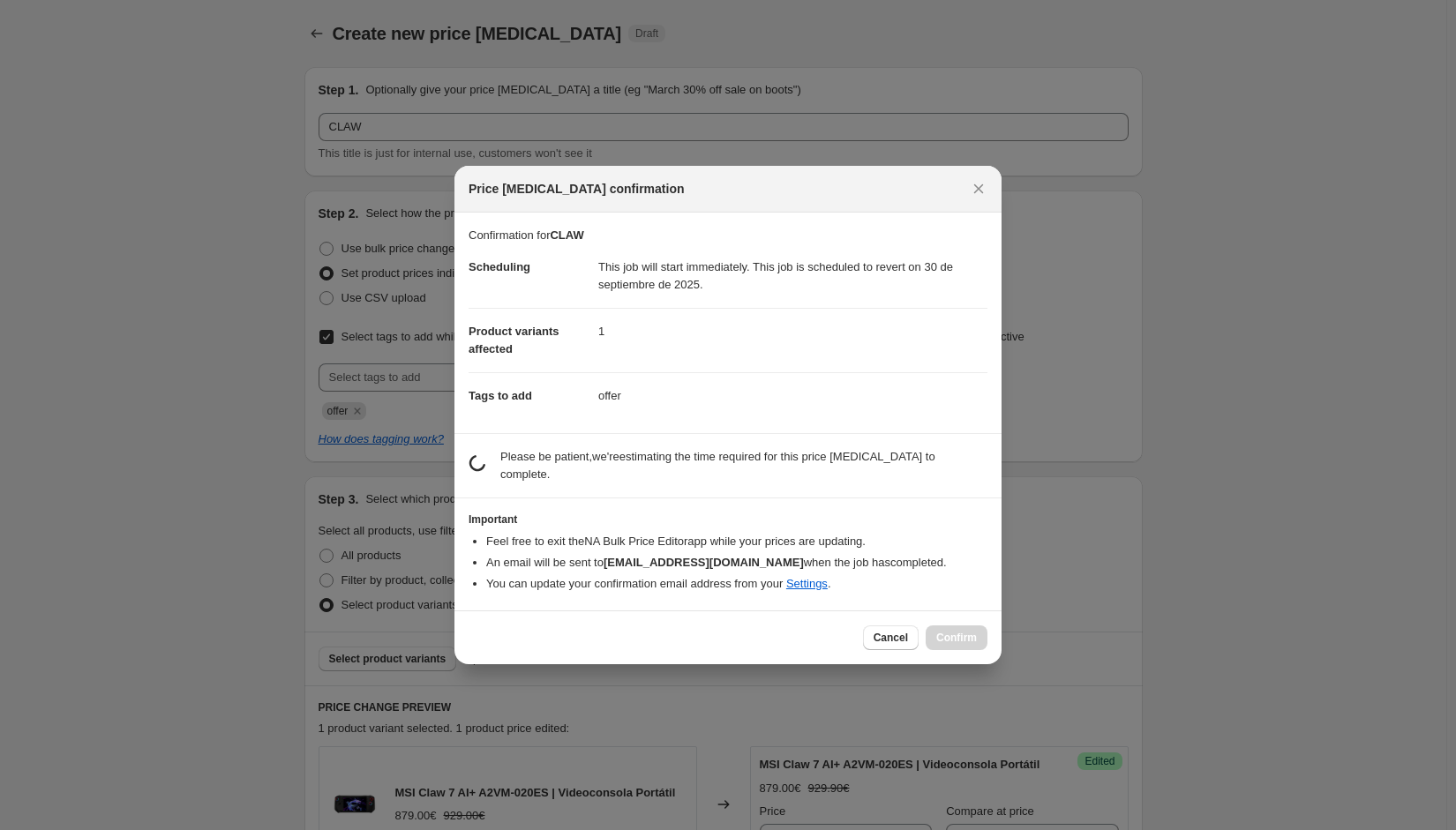
scroll to position [0, 0]
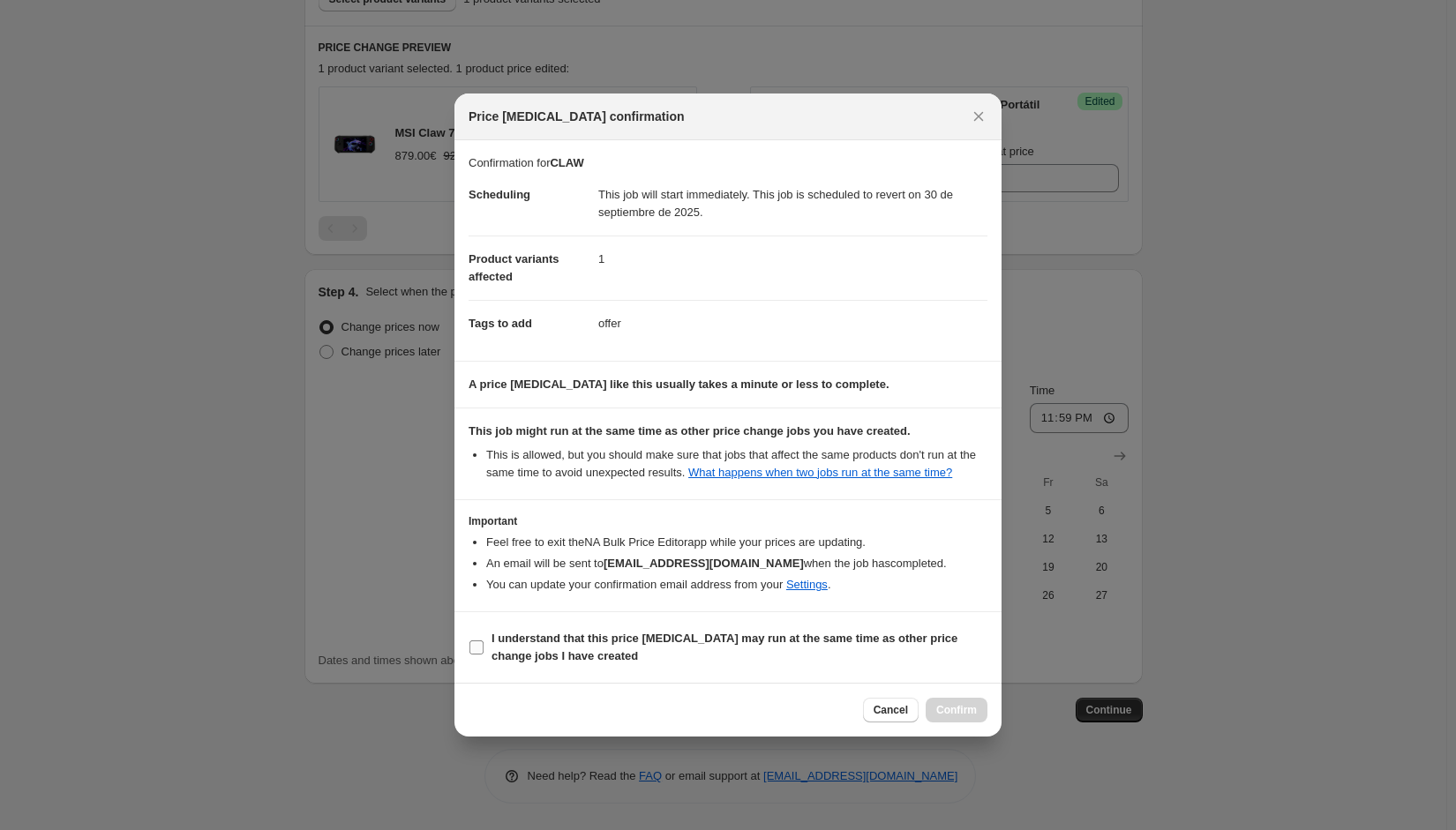
click at [592, 642] on b "I understand that this price change job may run at the same time as other price…" at bounding box center [724, 647] width 466 height 31
click at [484, 642] on input "I understand that this price change job may run at the same time as other price…" at bounding box center [476, 647] width 14 height 14
checkbox input "true"
click at [932, 715] on button "Confirm" at bounding box center [956, 710] width 62 height 25
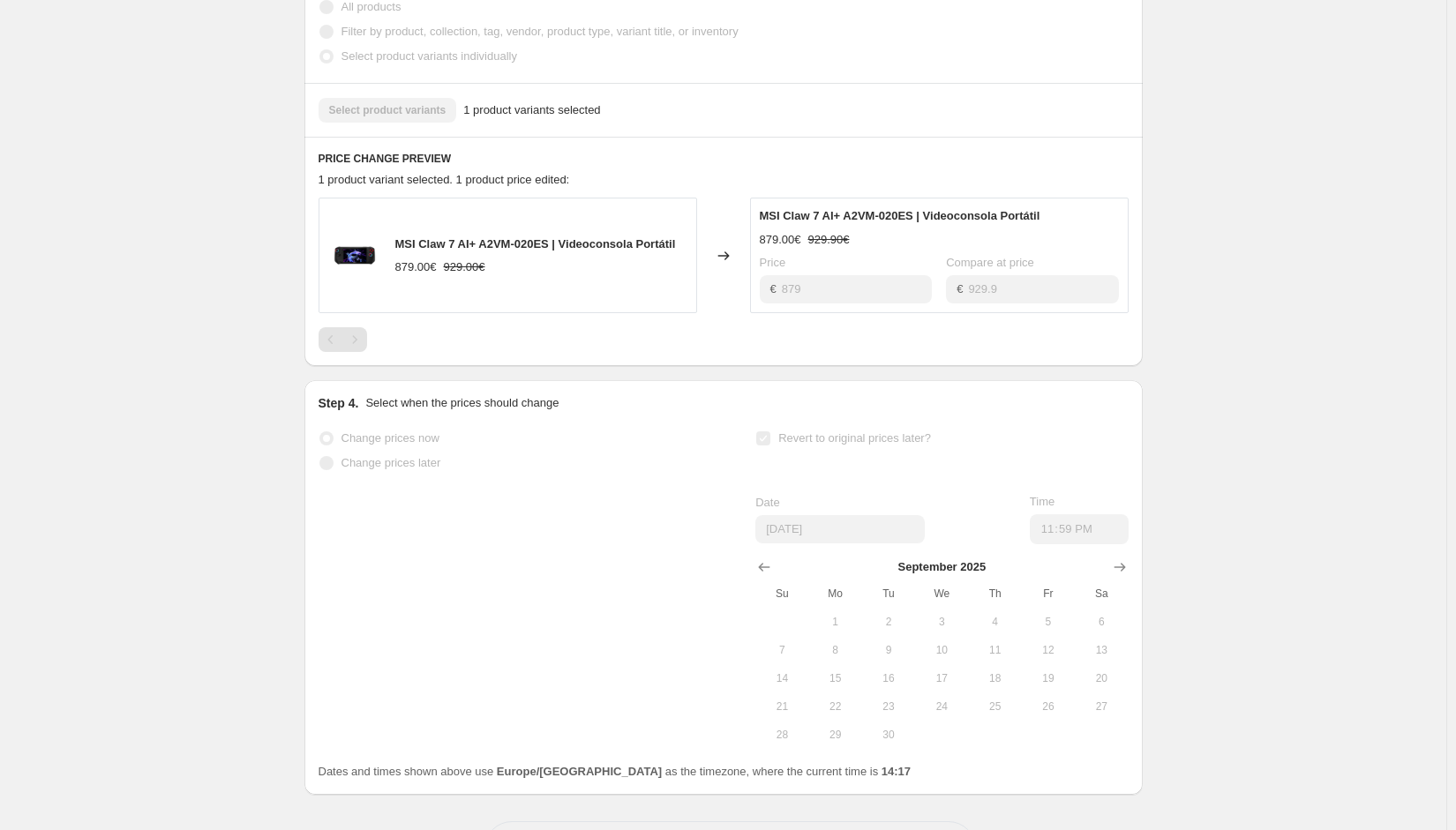
scroll to position [722, 0]
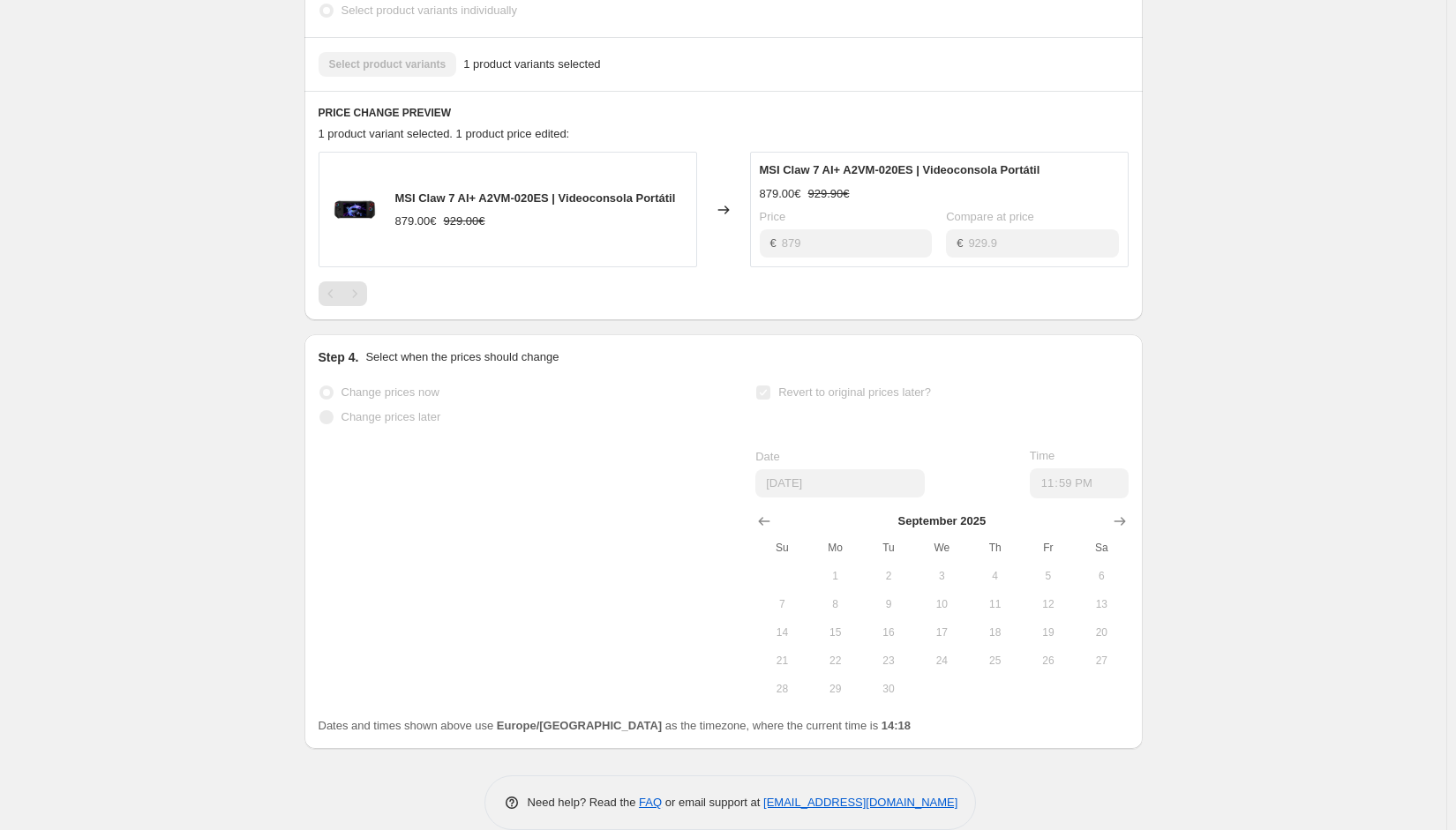
drag, startPoint x: 1252, startPoint y: 175, endPoint x: 1238, endPoint y: 164, distance: 17.8
click at [1251, 174] on div "CLAW. This page is ready CLAW Info Partially complete In progress Price change …" at bounding box center [723, 67] width 1446 height 1579
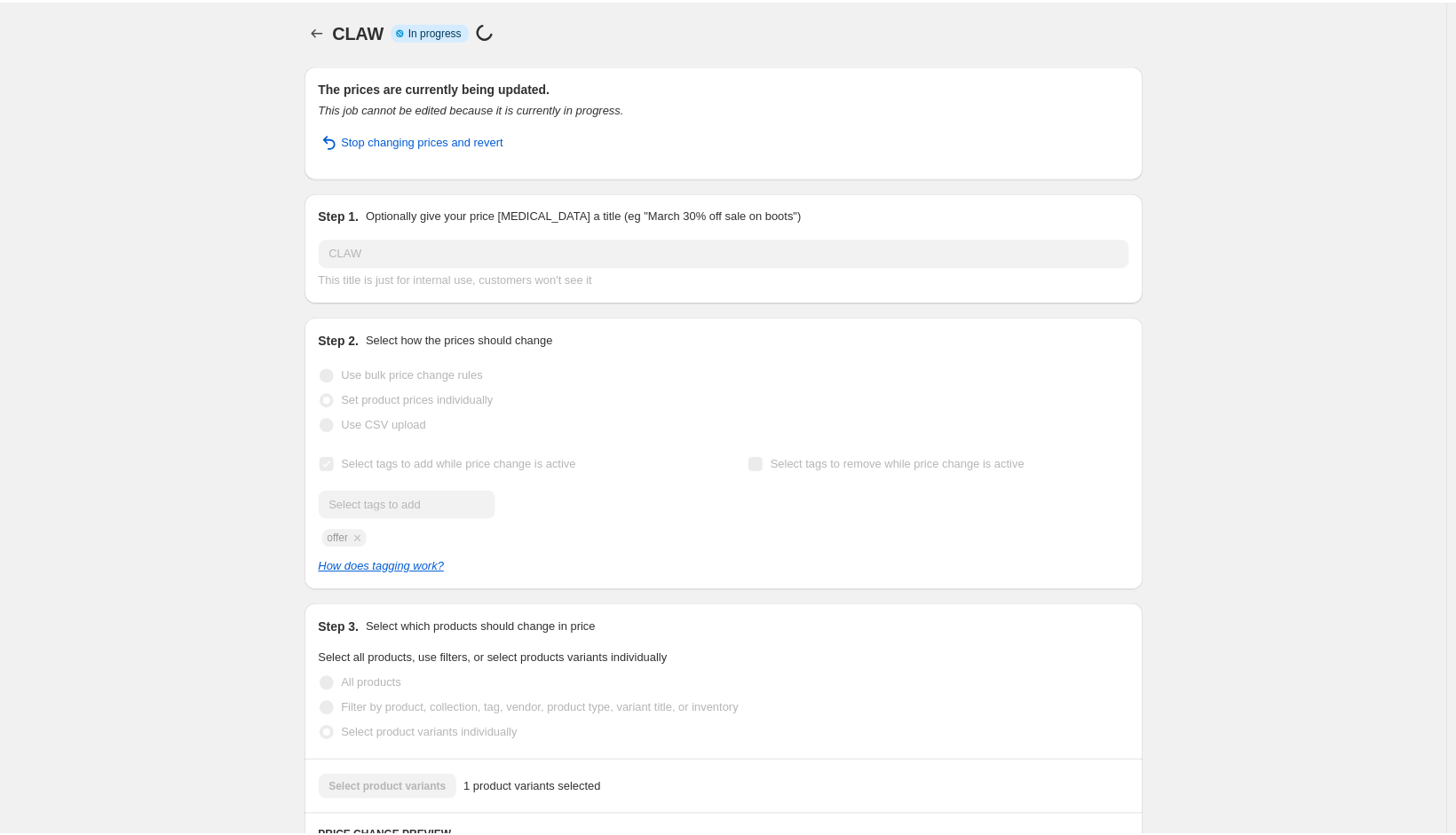
scroll to position [0, 0]
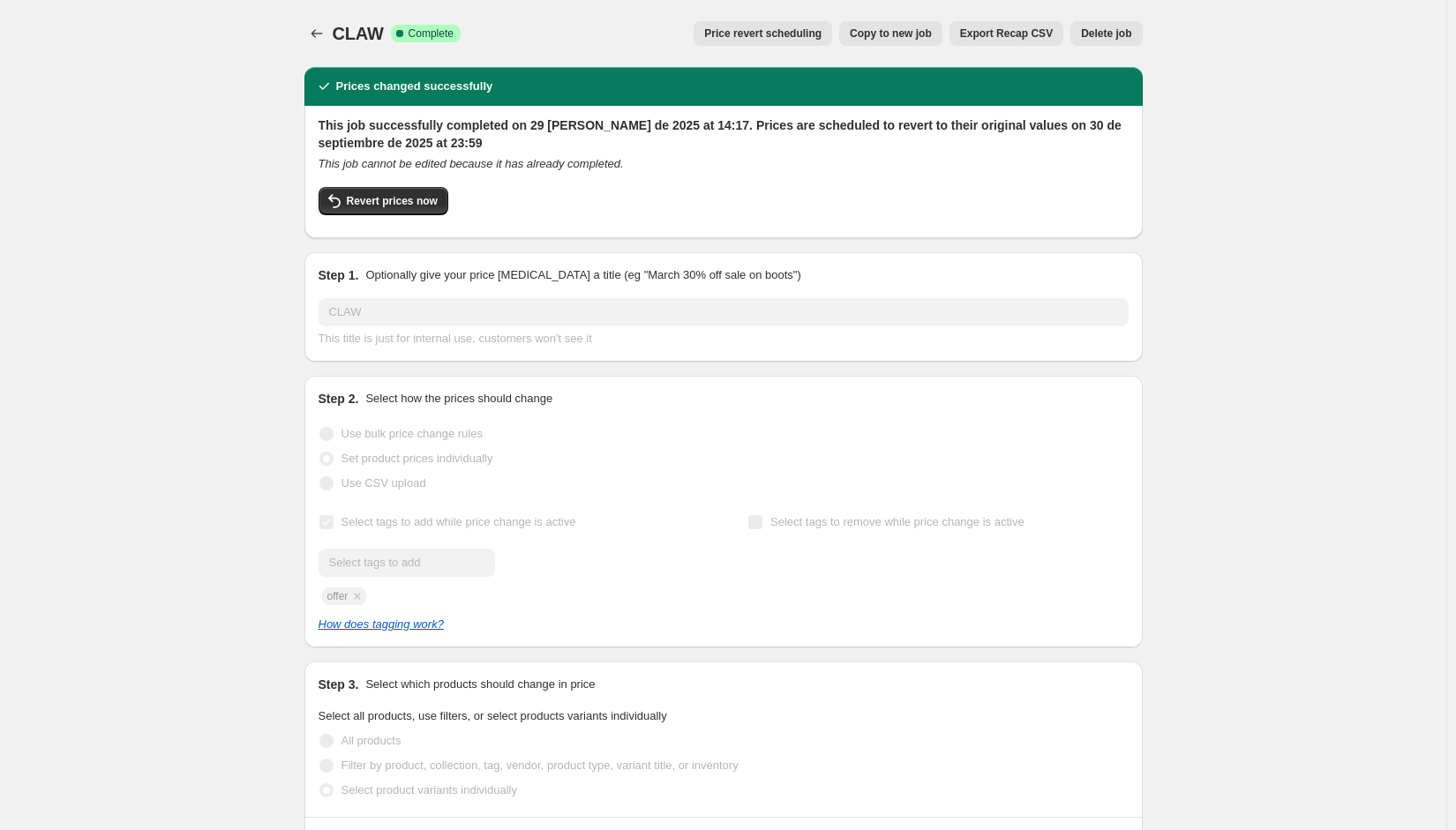
click at [167, 211] on div "CLAW. This page is ready CLAW Success Complete Complete Price revert scheduling…" at bounding box center [723, 819] width 1446 height 1637
click at [134, 214] on div "CLAW. This page is ready CLAW Success Complete Complete Price revert scheduling…" at bounding box center [723, 819] width 1446 height 1637
click at [111, 241] on div "CLAW. This page is ready CLAW Success Complete Complete Price revert scheduling…" at bounding box center [723, 819] width 1446 height 1637
click at [190, 120] on div "CLAW. This page is ready CLAW Success Complete Complete Price revert scheduling…" at bounding box center [723, 819] width 1446 height 1637
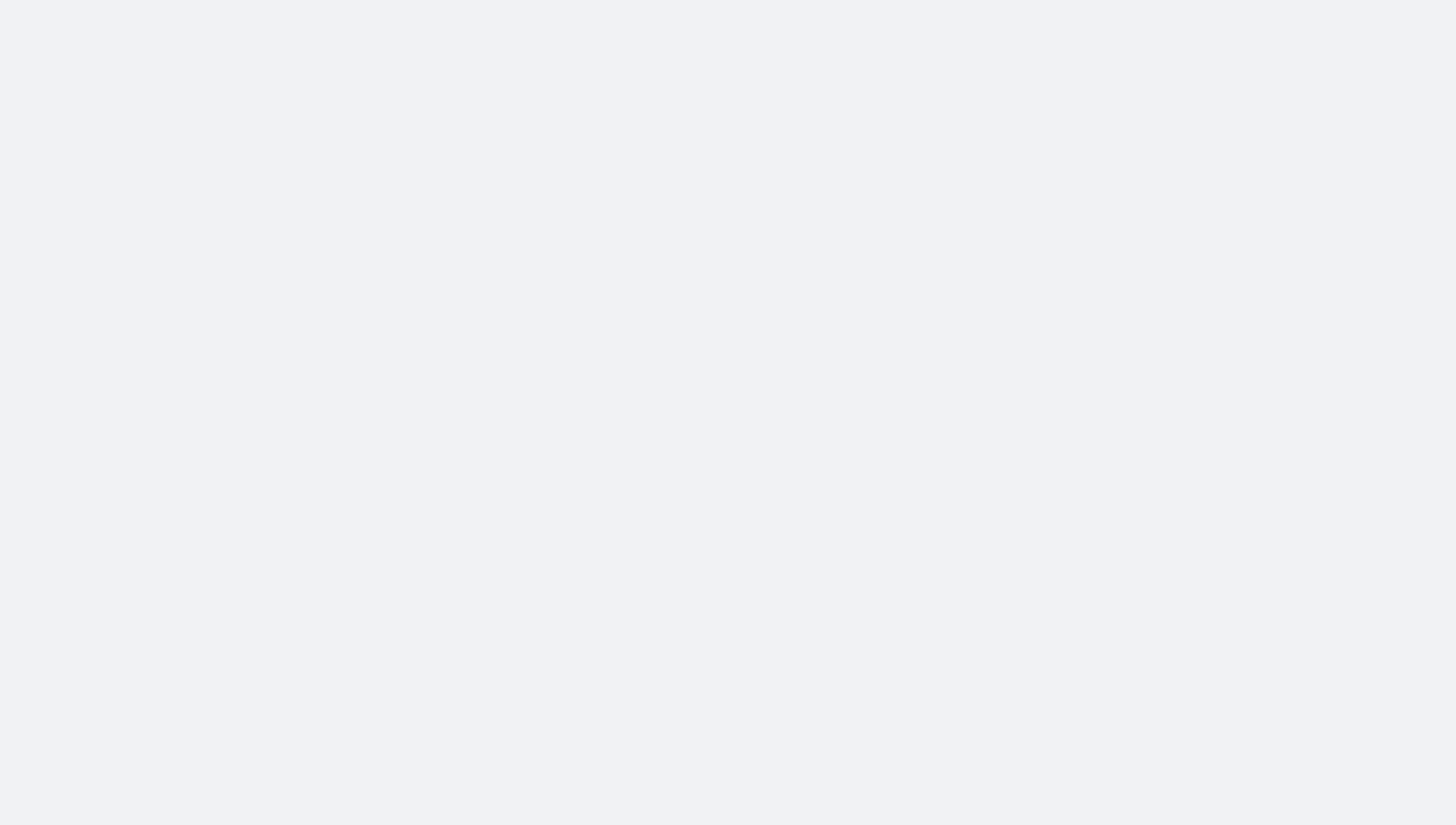
click at [530, 55] on body at bounding box center [728, 412] width 1456 height 825
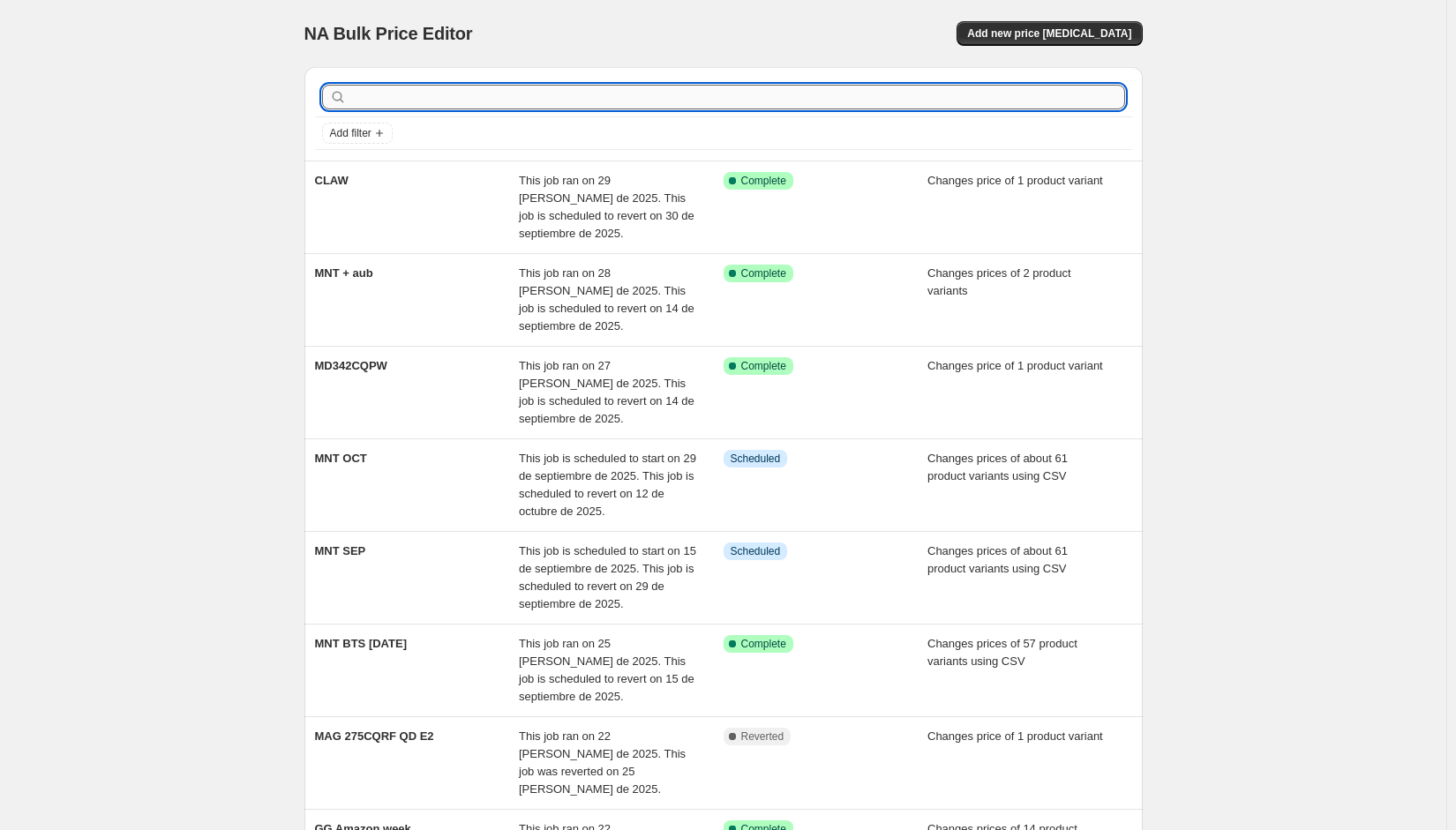
click at [486, 103] on input "text" at bounding box center [737, 98] width 774 height 25
type input "claw"
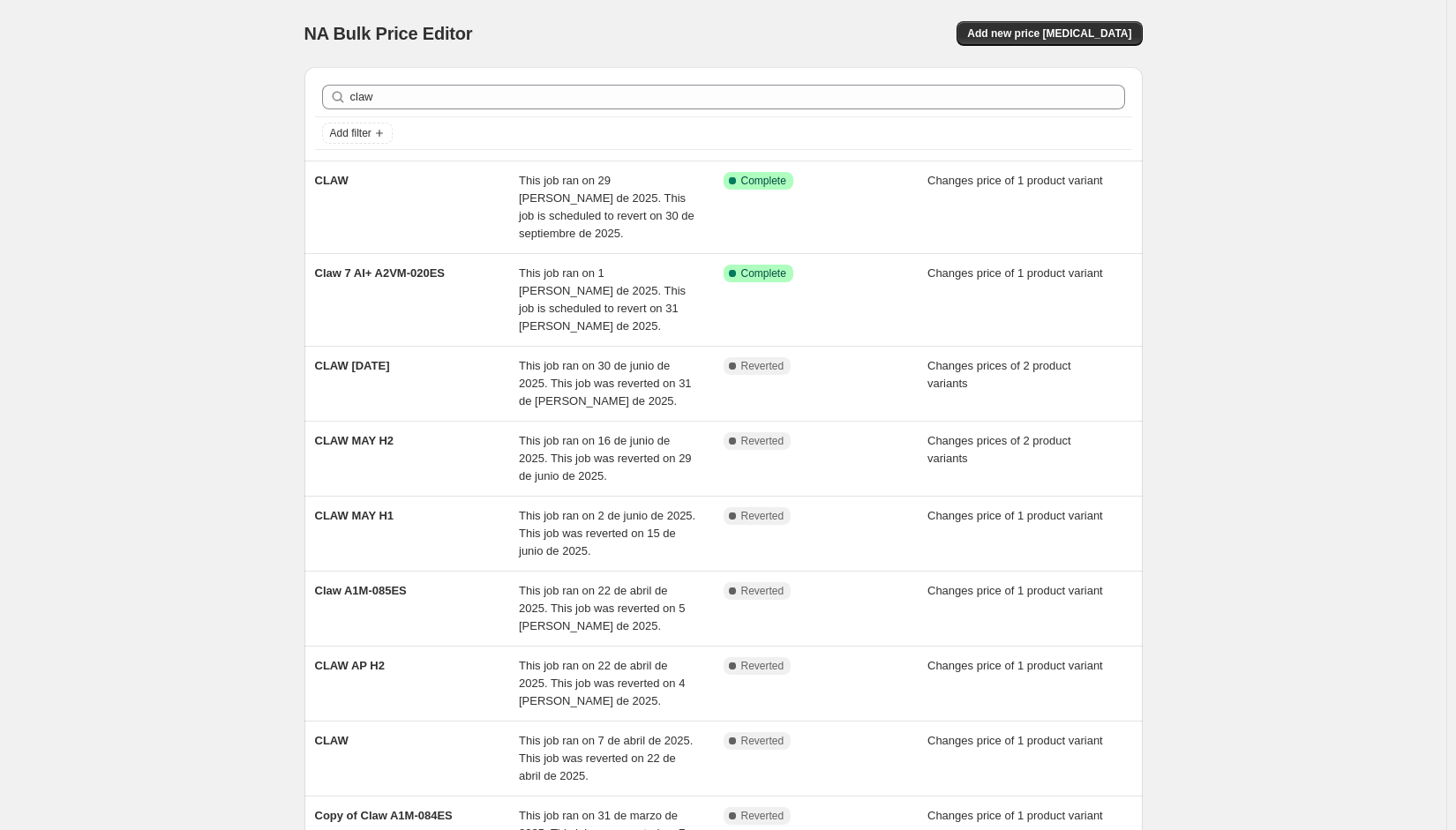
click at [211, 286] on div "NA Bulk Price Editor. This page is ready NA Bulk Price Editor Add new price cha…" at bounding box center [723, 560] width 1446 height 1121
click at [135, 221] on div "NA Bulk Price Editor. This page is ready NA Bulk Price Editor Add new price cha…" at bounding box center [723, 560] width 1446 height 1121
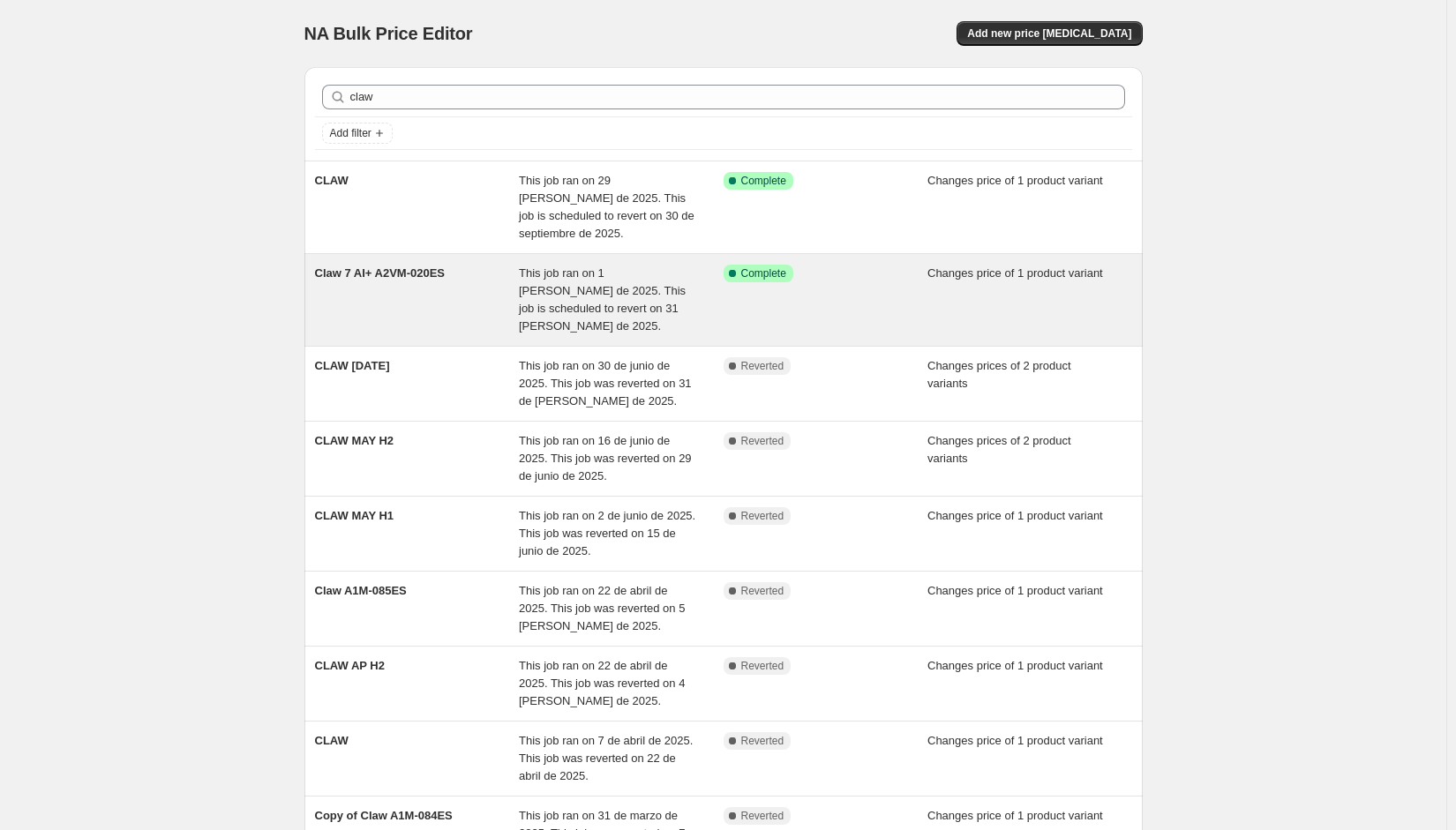
click at [406, 291] on div "Claw 7 AI+ A2VM-020ES" at bounding box center [417, 300] width 205 height 71
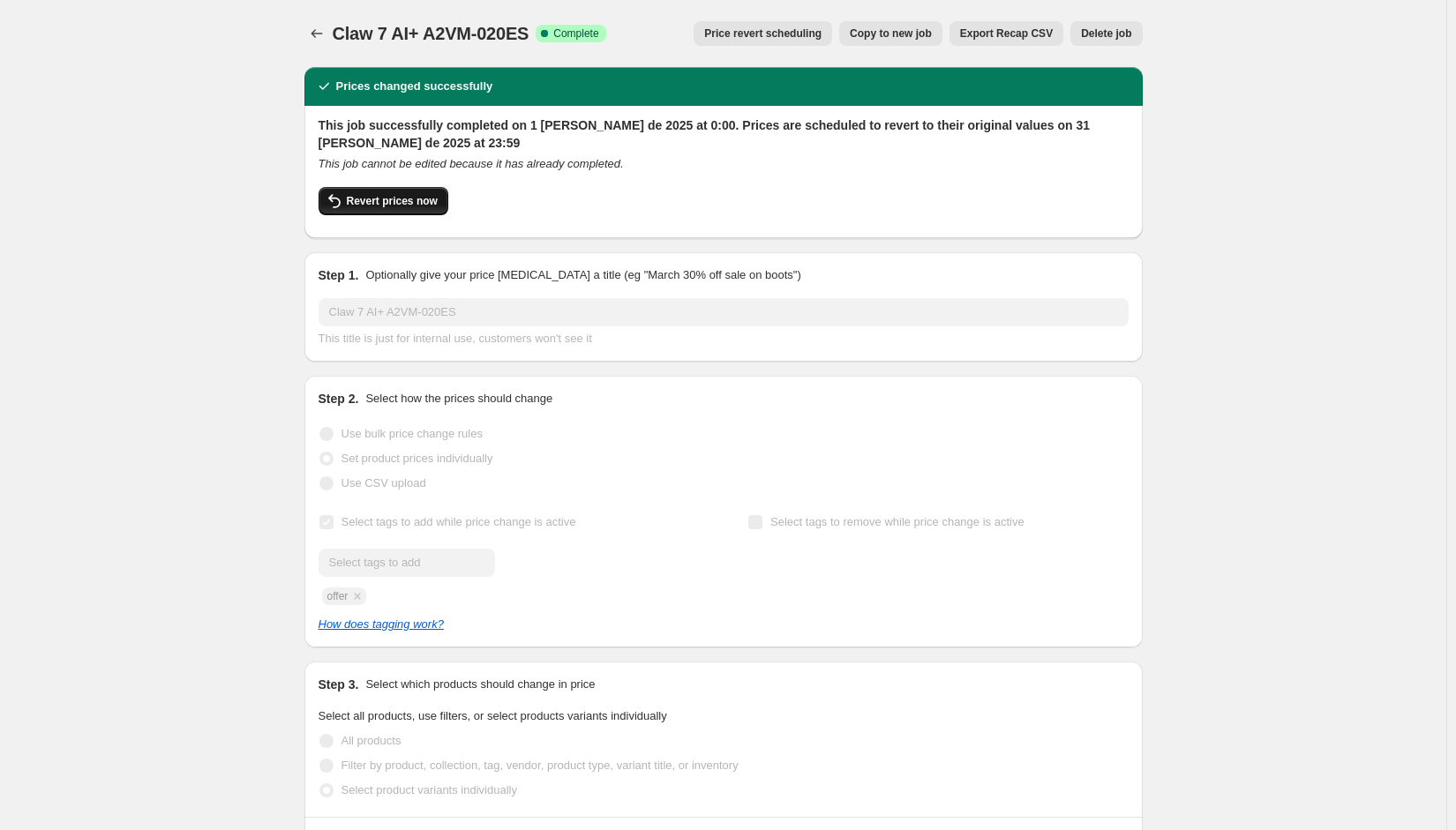
click at [409, 203] on span "Revert prices now" at bounding box center [392, 201] width 91 height 14
checkbox input "false"
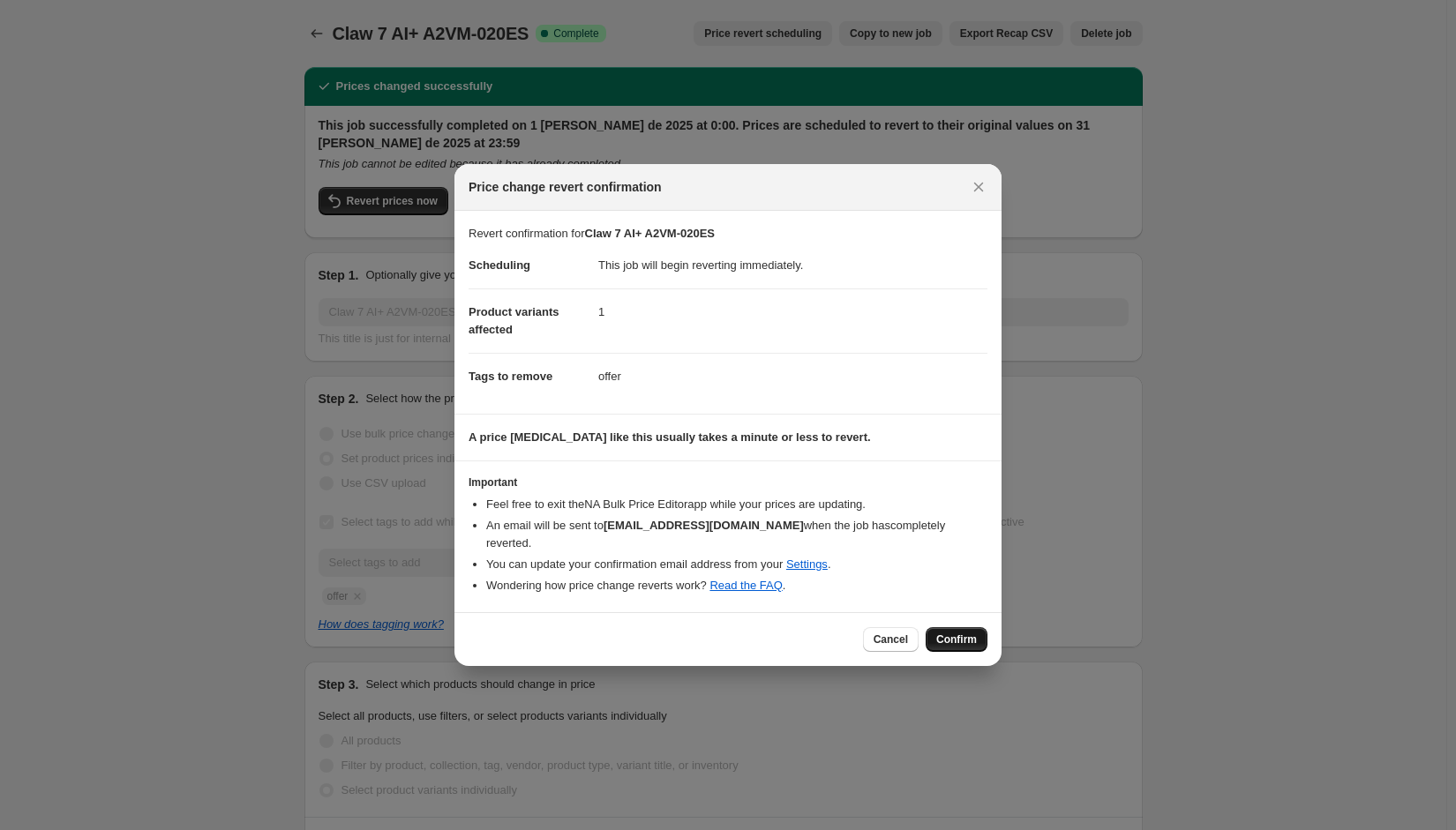
click at [966, 633] on span "Confirm" at bounding box center [956, 640] width 40 height 14
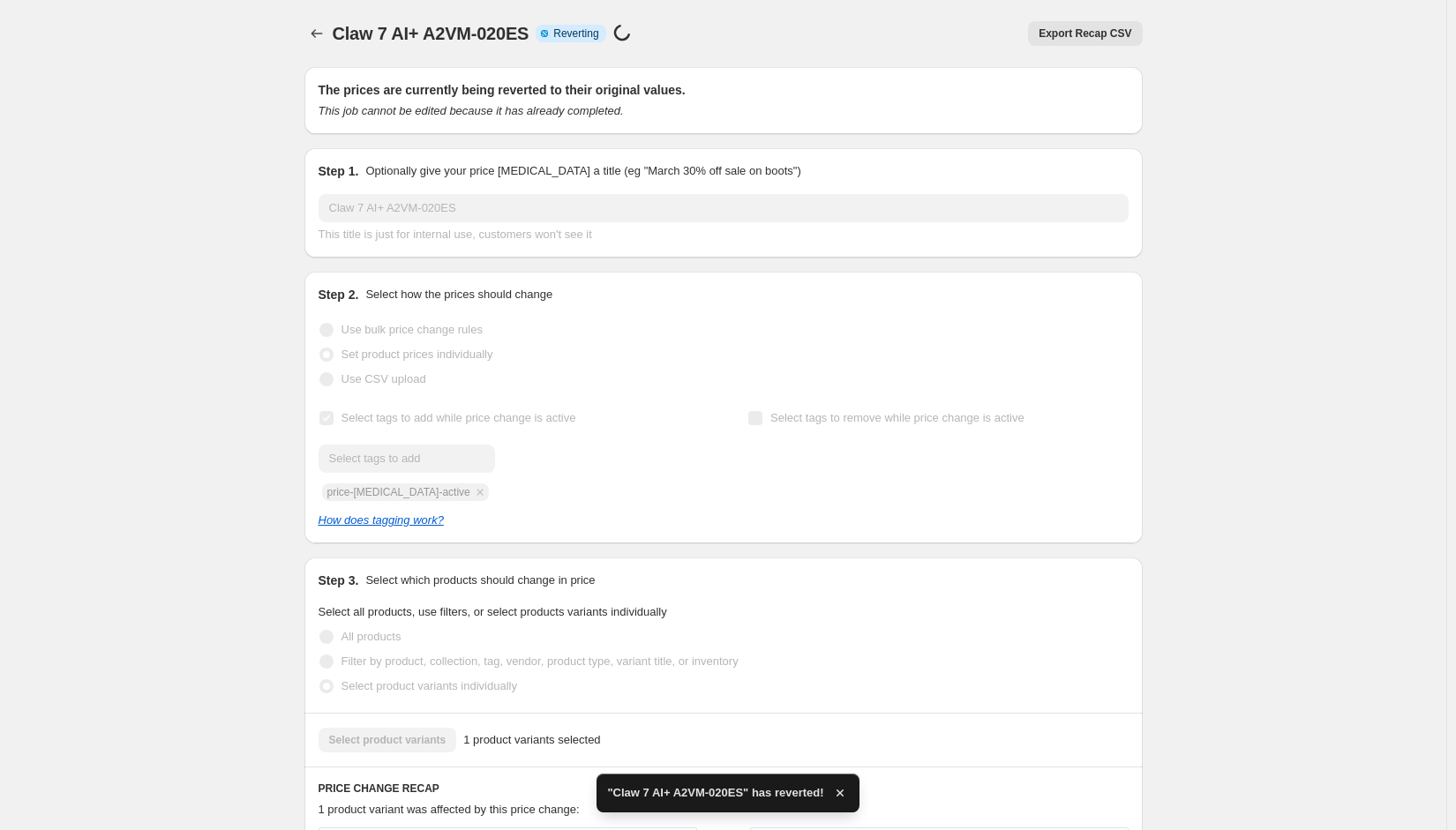
checkbox input "true"
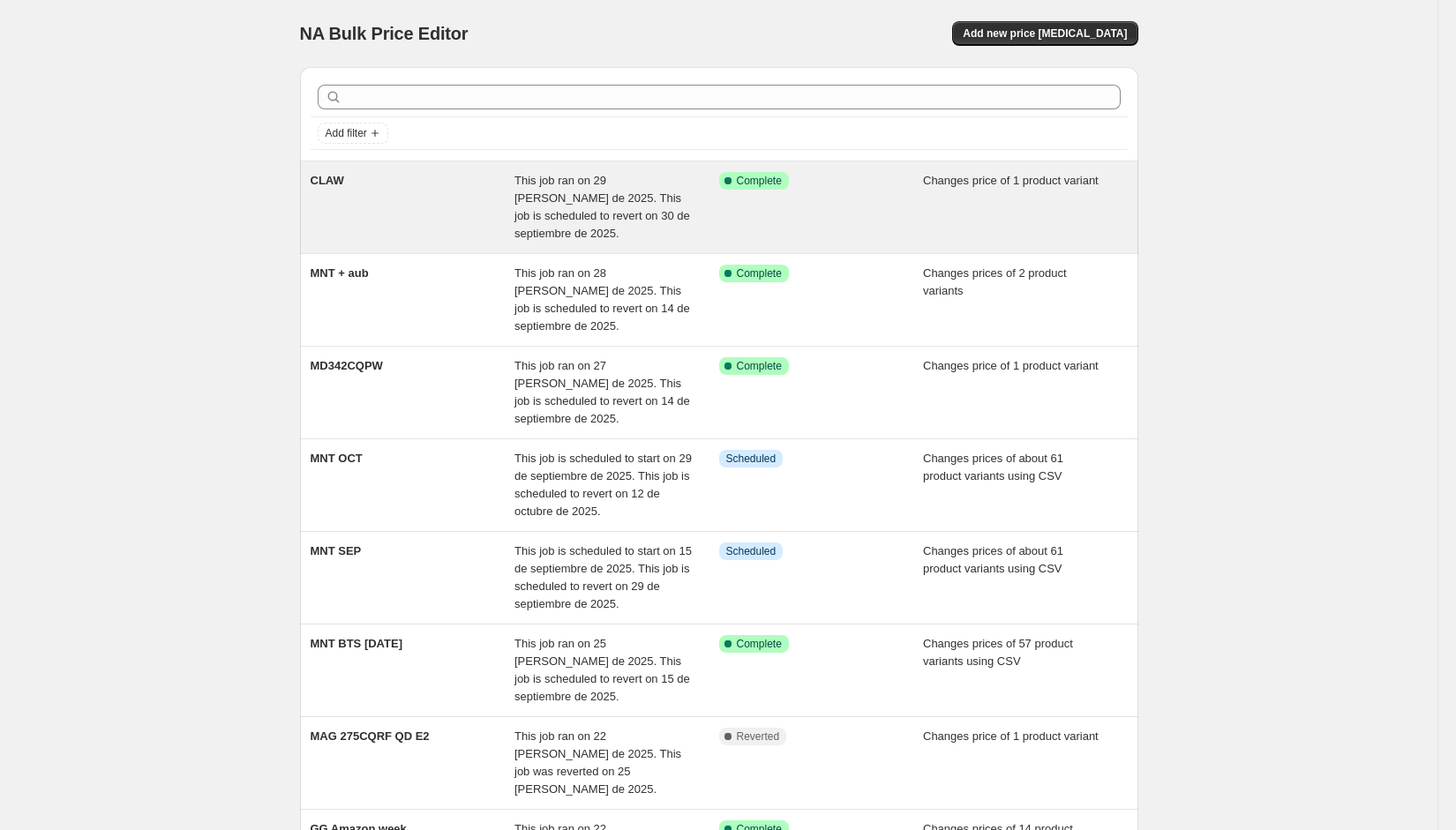
click at [430, 209] on div "CLAW" at bounding box center [413, 208] width 205 height 71
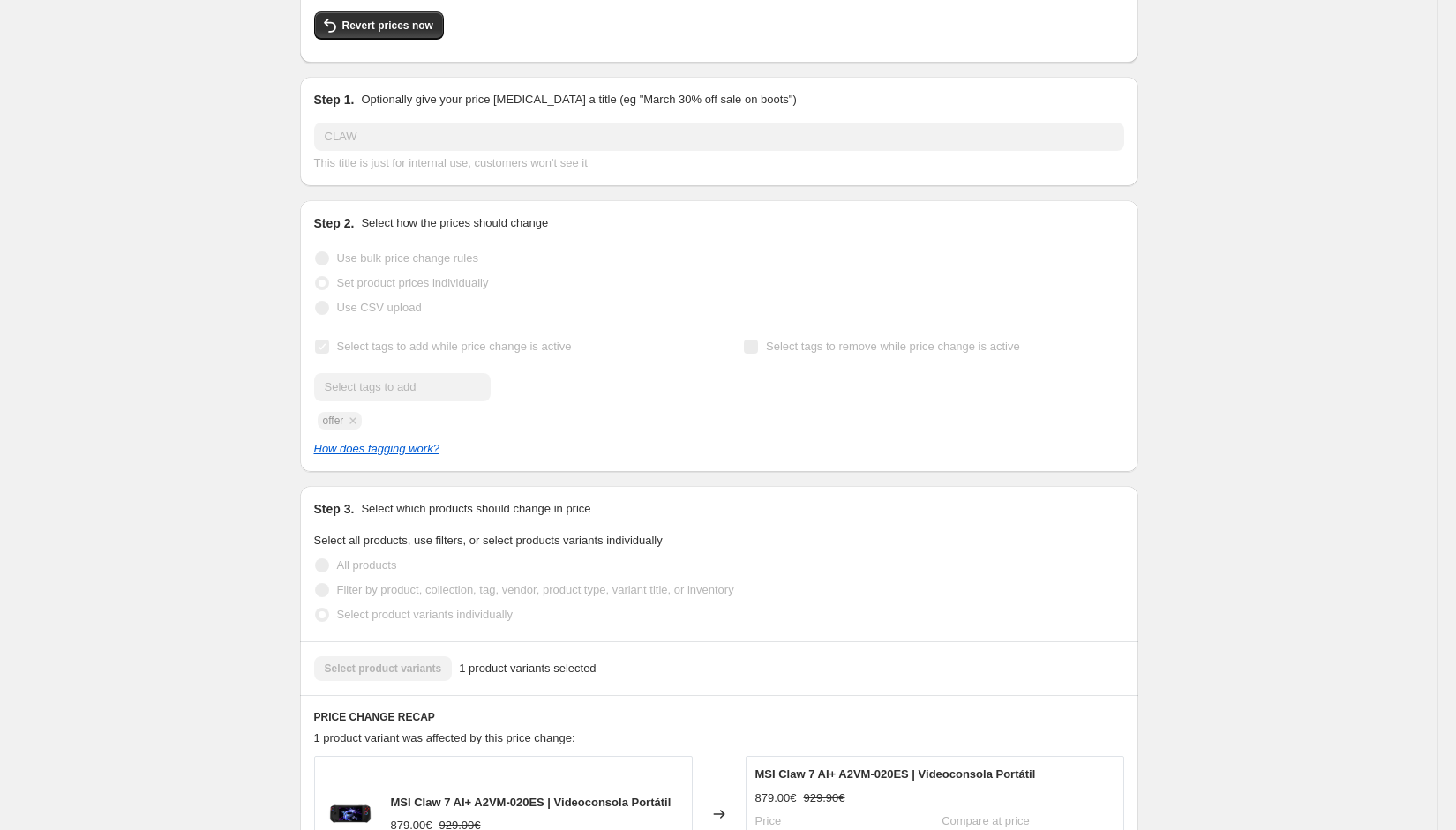
scroll to position [88, 0]
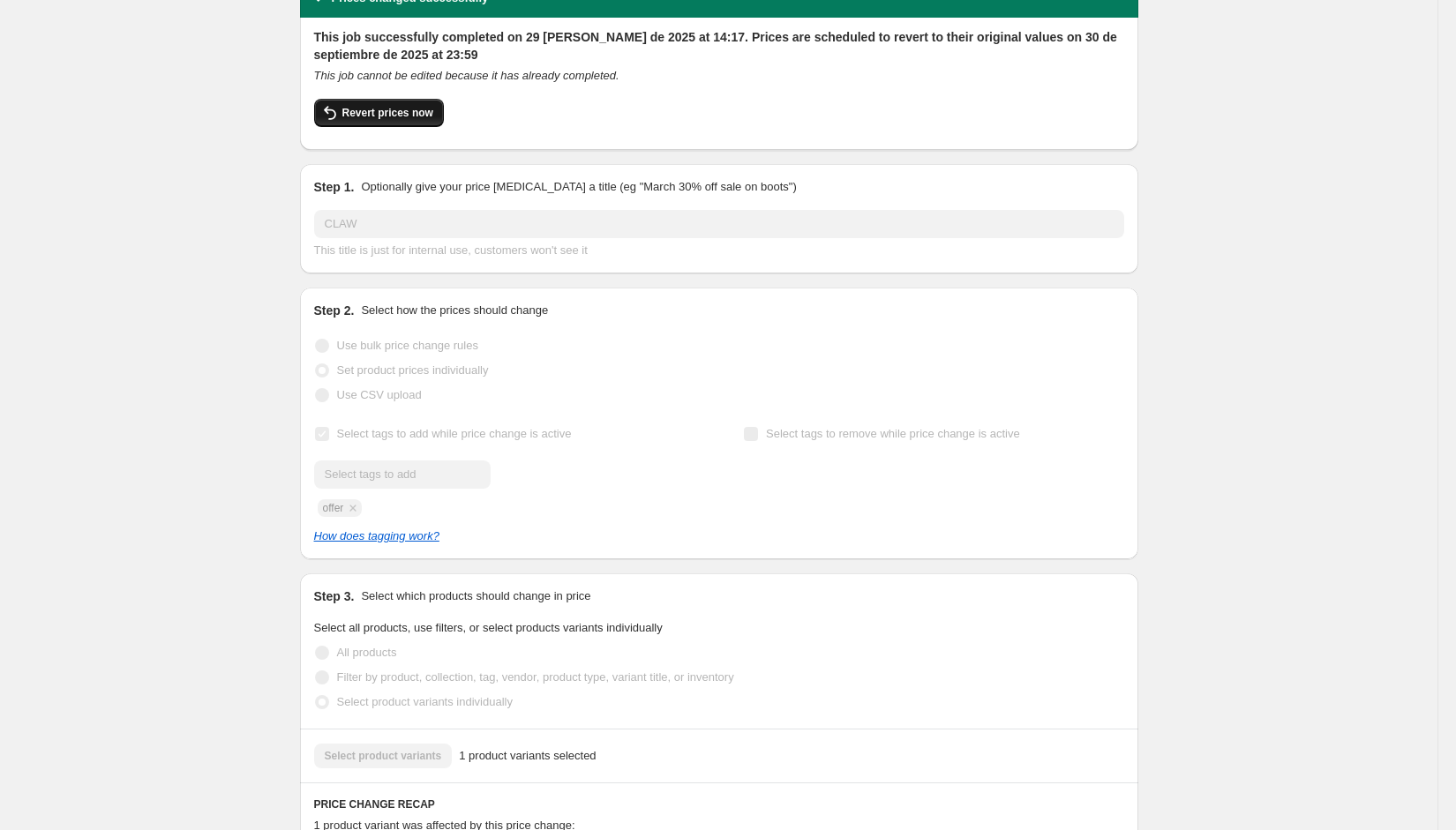
click at [411, 110] on span "Revert prices now" at bounding box center [387, 113] width 91 height 14
checkbox input "false"
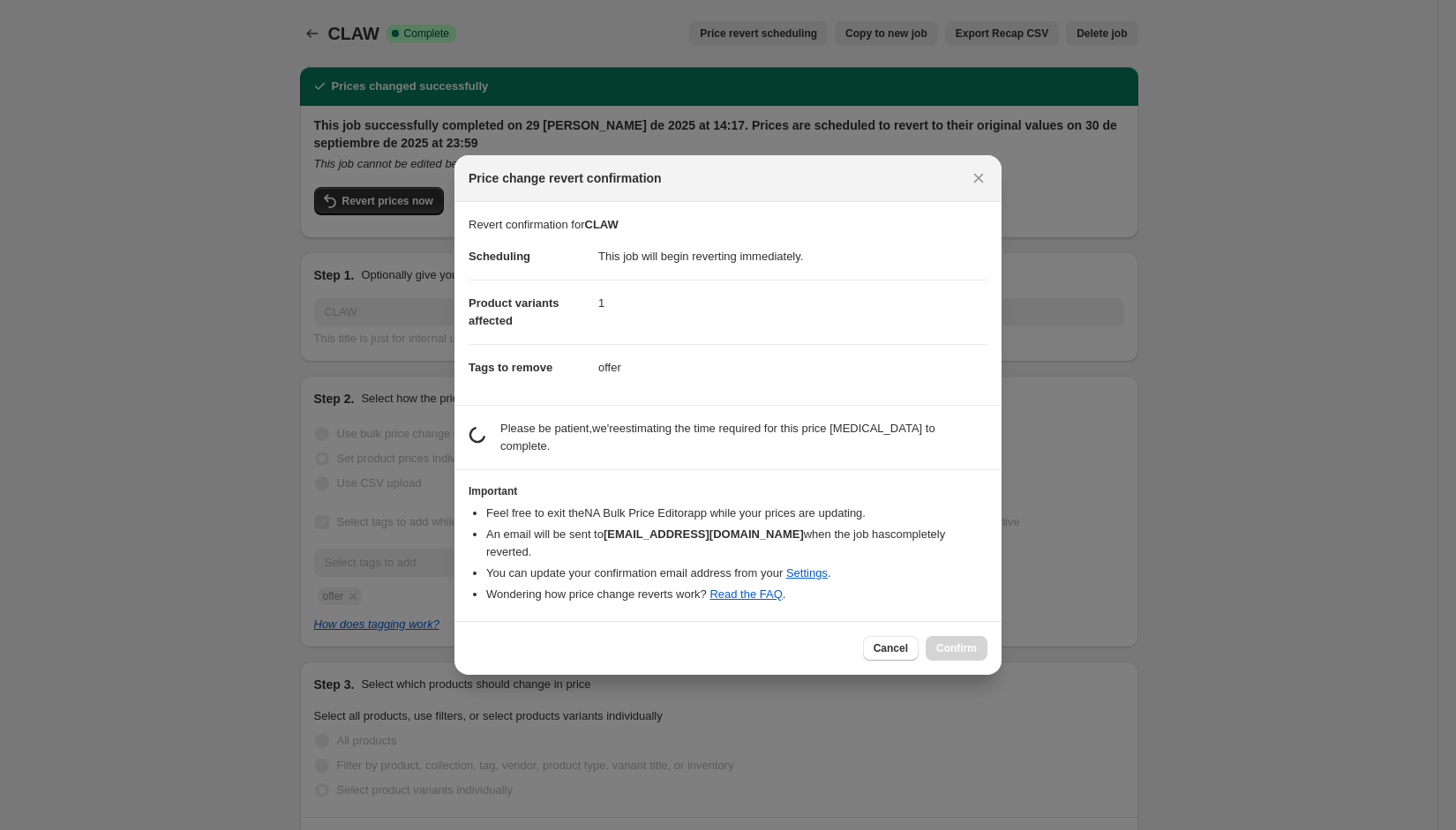
scroll to position [0, 0]
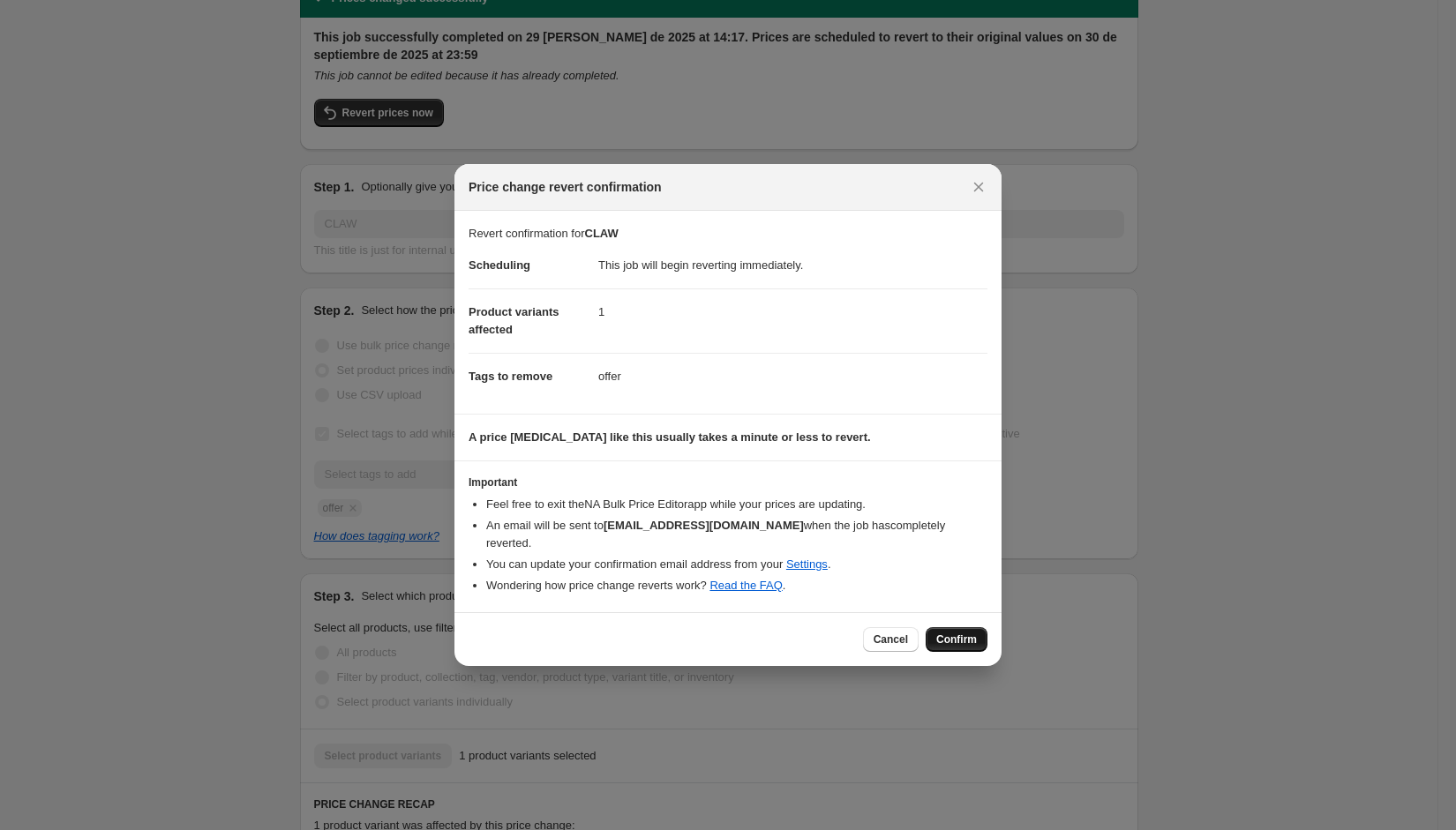
click at [955, 633] on span "Confirm" at bounding box center [956, 640] width 40 height 14
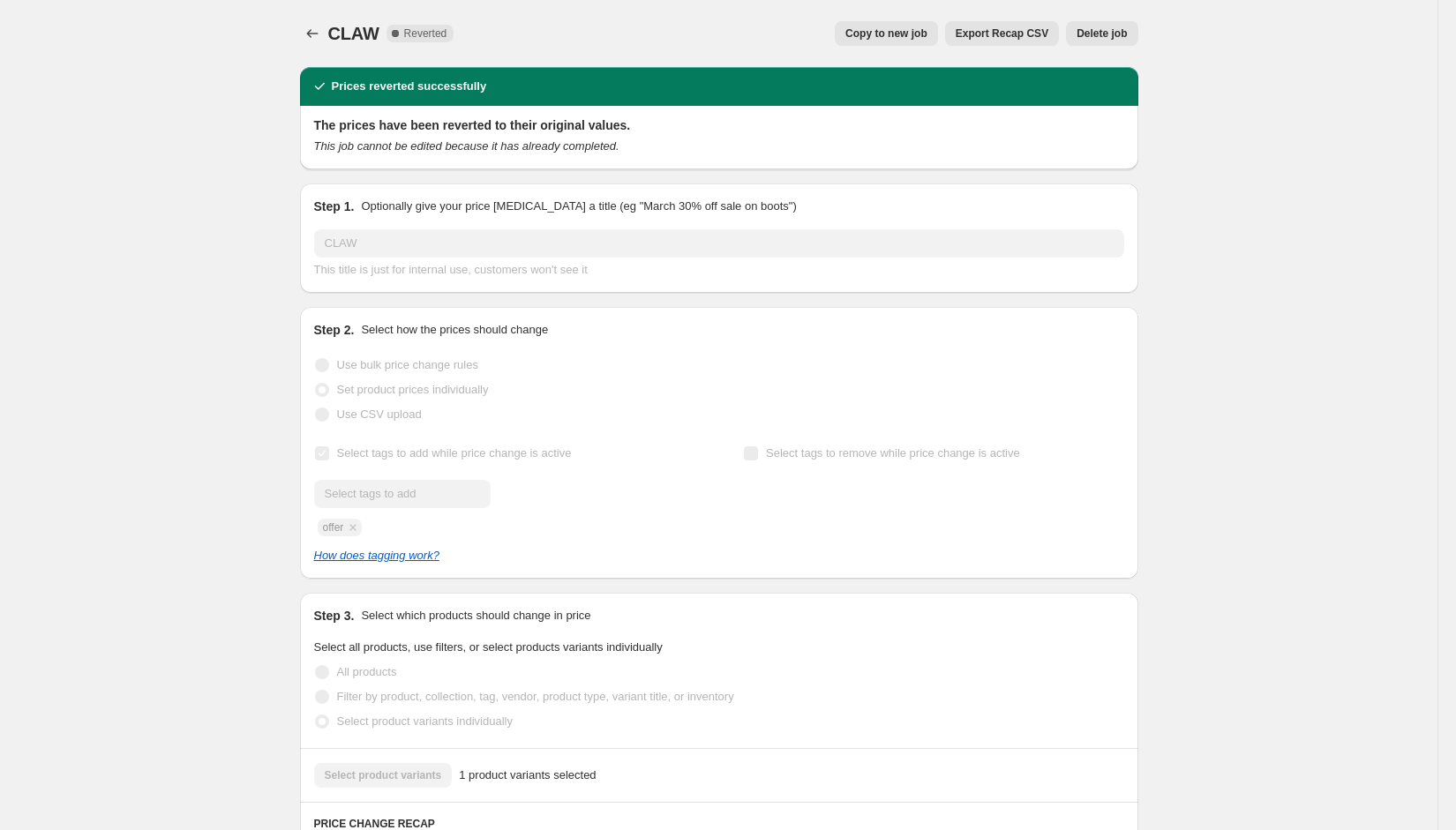
click at [302, 34] on div "CLAW. This page is ready CLAW Complete Reverted Copy to new job Export Recap CS…" at bounding box center [719, 784] width 880 height 1568
click at [311, 33] on icon "Price change jobs" at bounding box center [312, 33] width 17 height 17
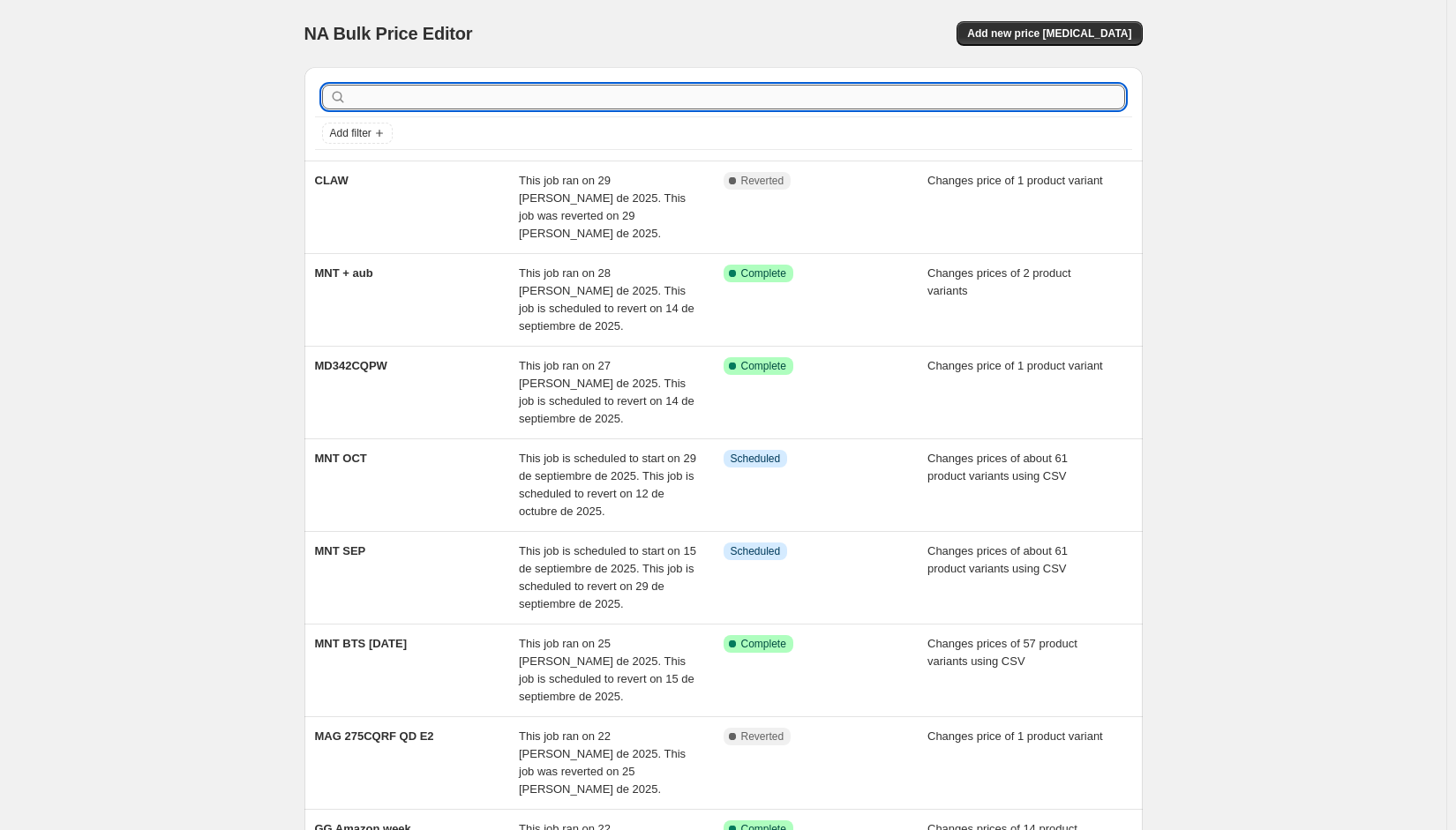
click at [467, 99] on input "text" at bounding box center [737, 98] width 774 height 25
type input "NB"
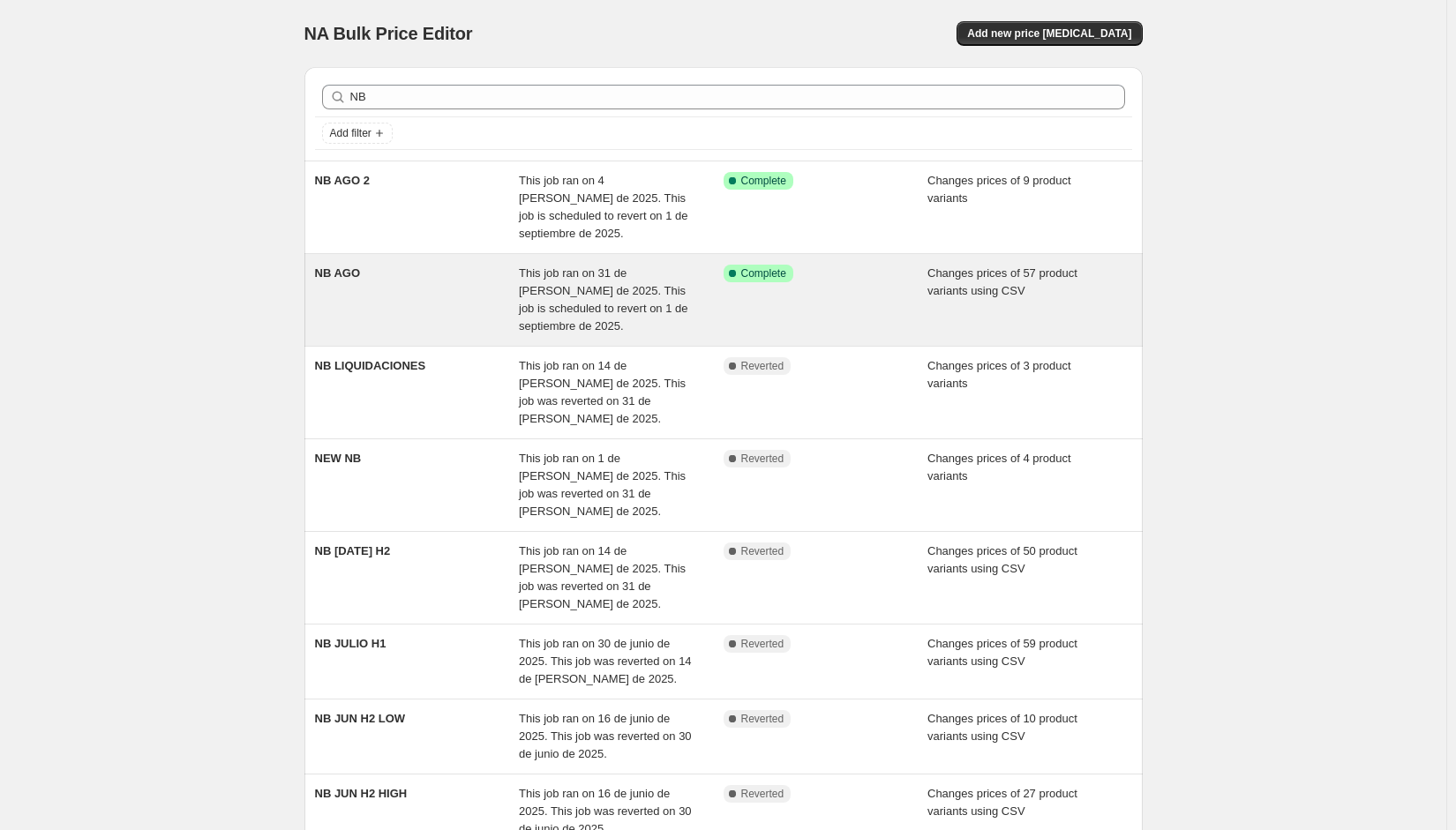
click at [392, 271] on div "NB AGO" at bounding box center [417, 300] width 205 height 71
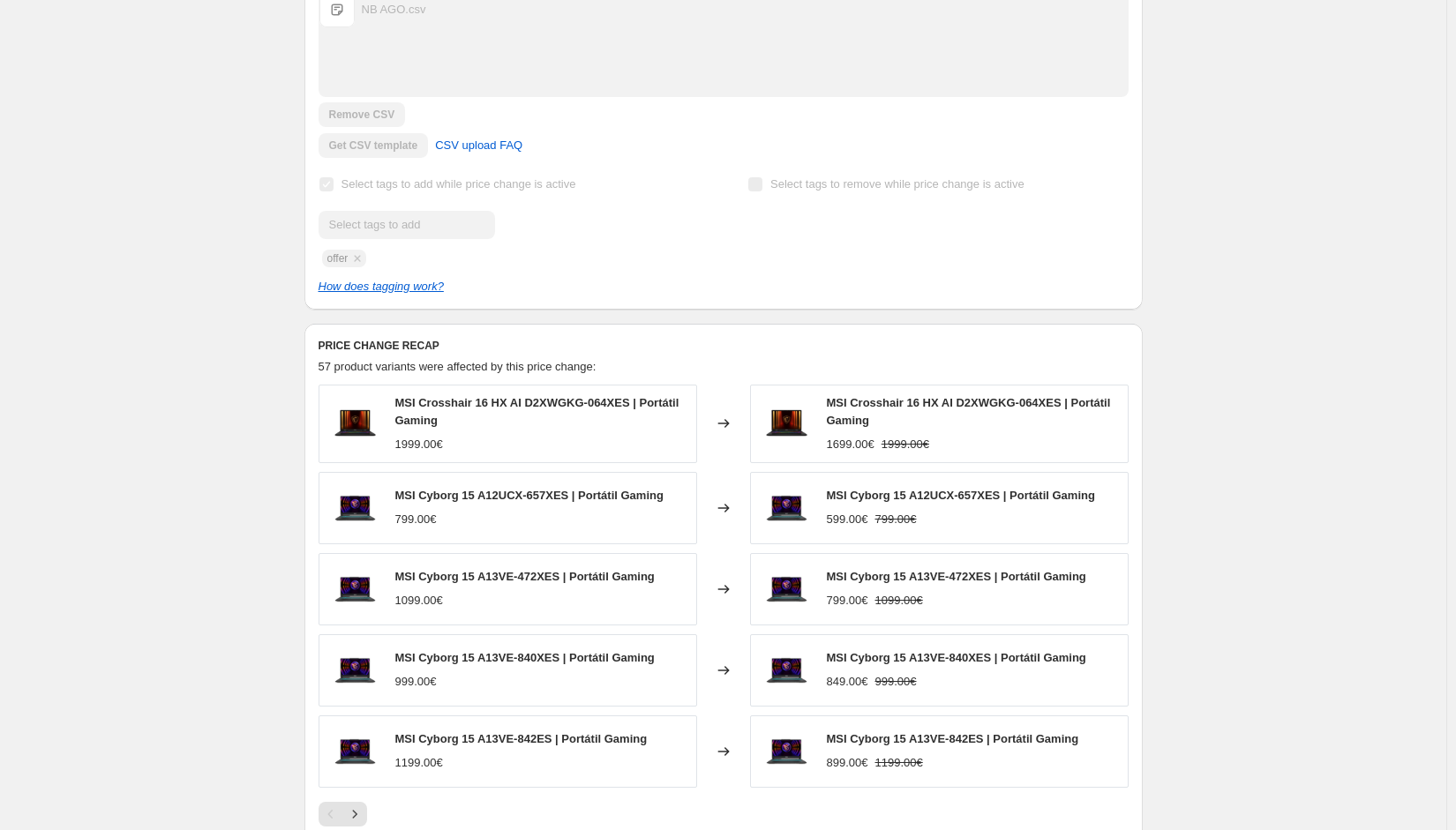
scroll to position [438, 0]
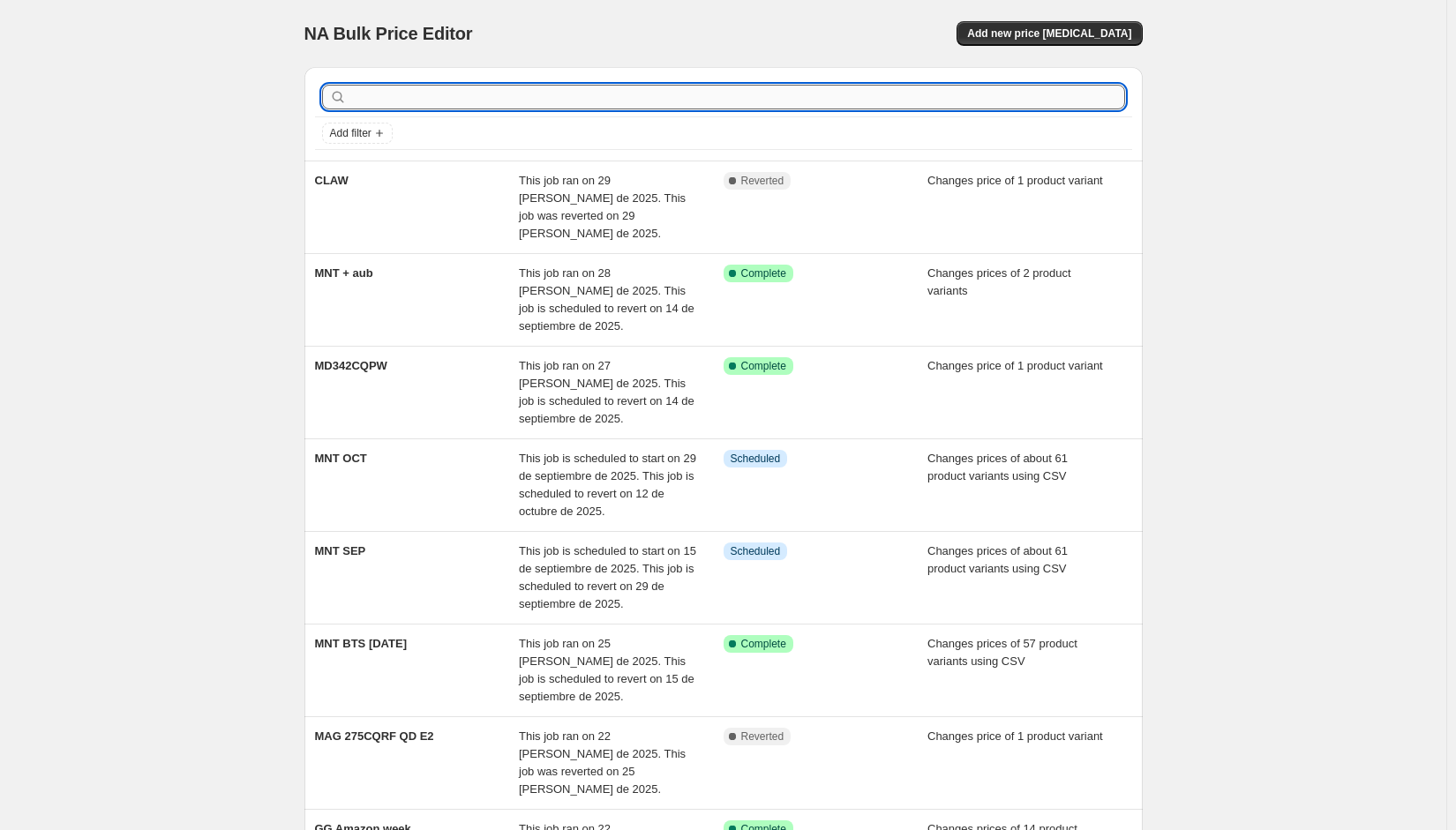
click at [402, 109] on input "text" at bounding box center [737, 98] width 774 height 25
type input "nb"
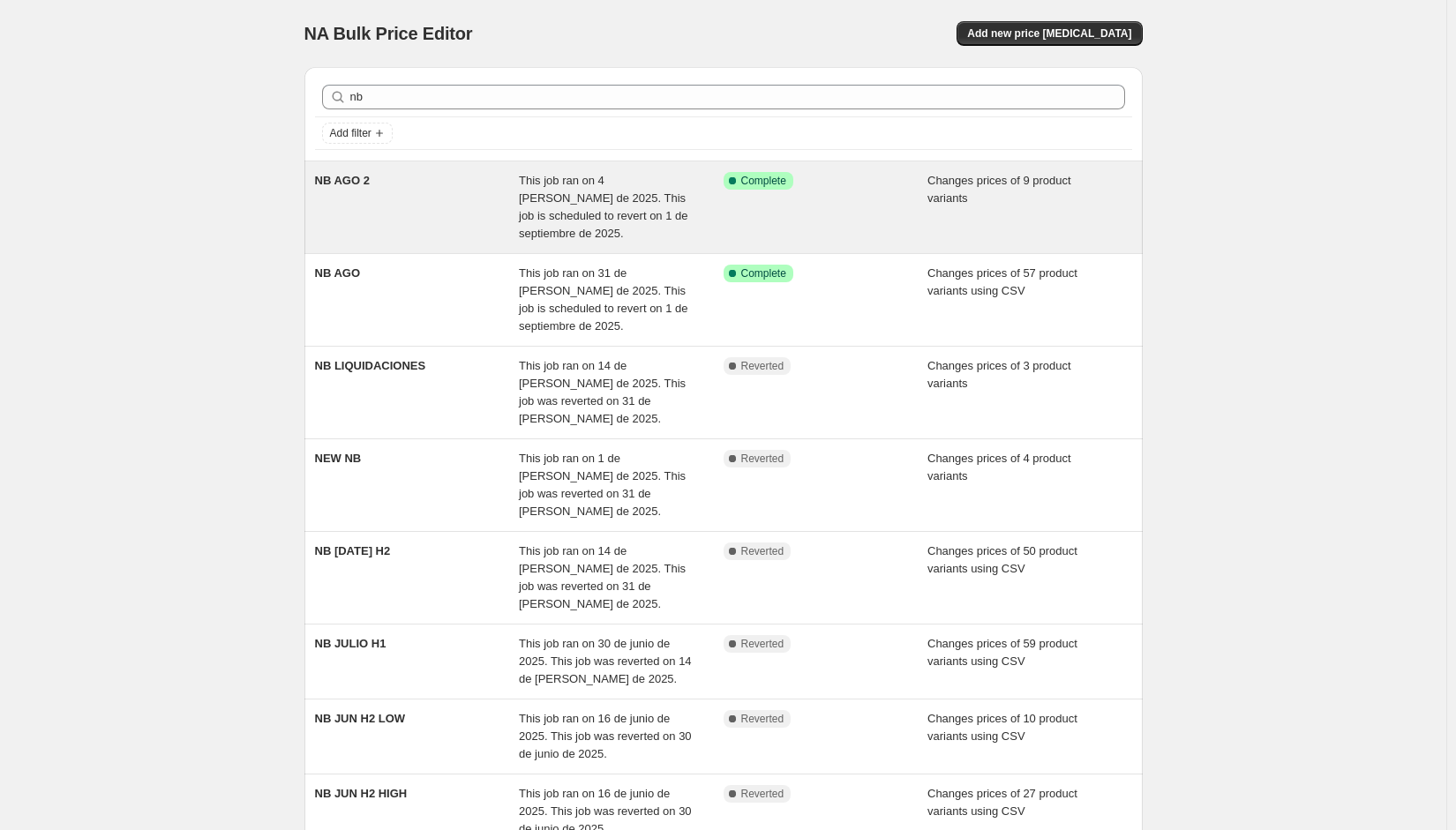
click at [397, 188] on div "NB AGO 2" at bounding box center [417, 208] width 205 height 71
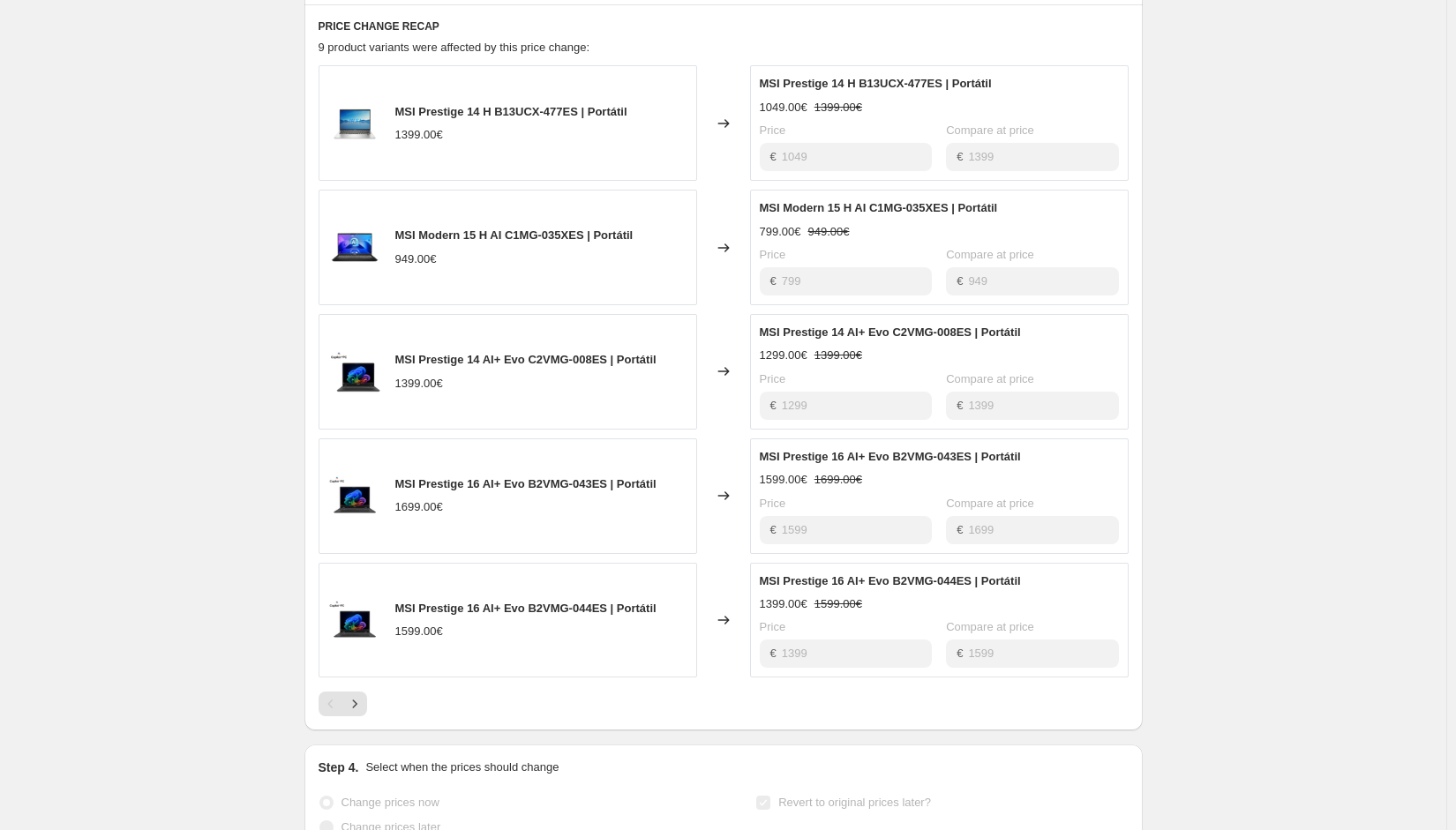
scroll to position [858, 0]
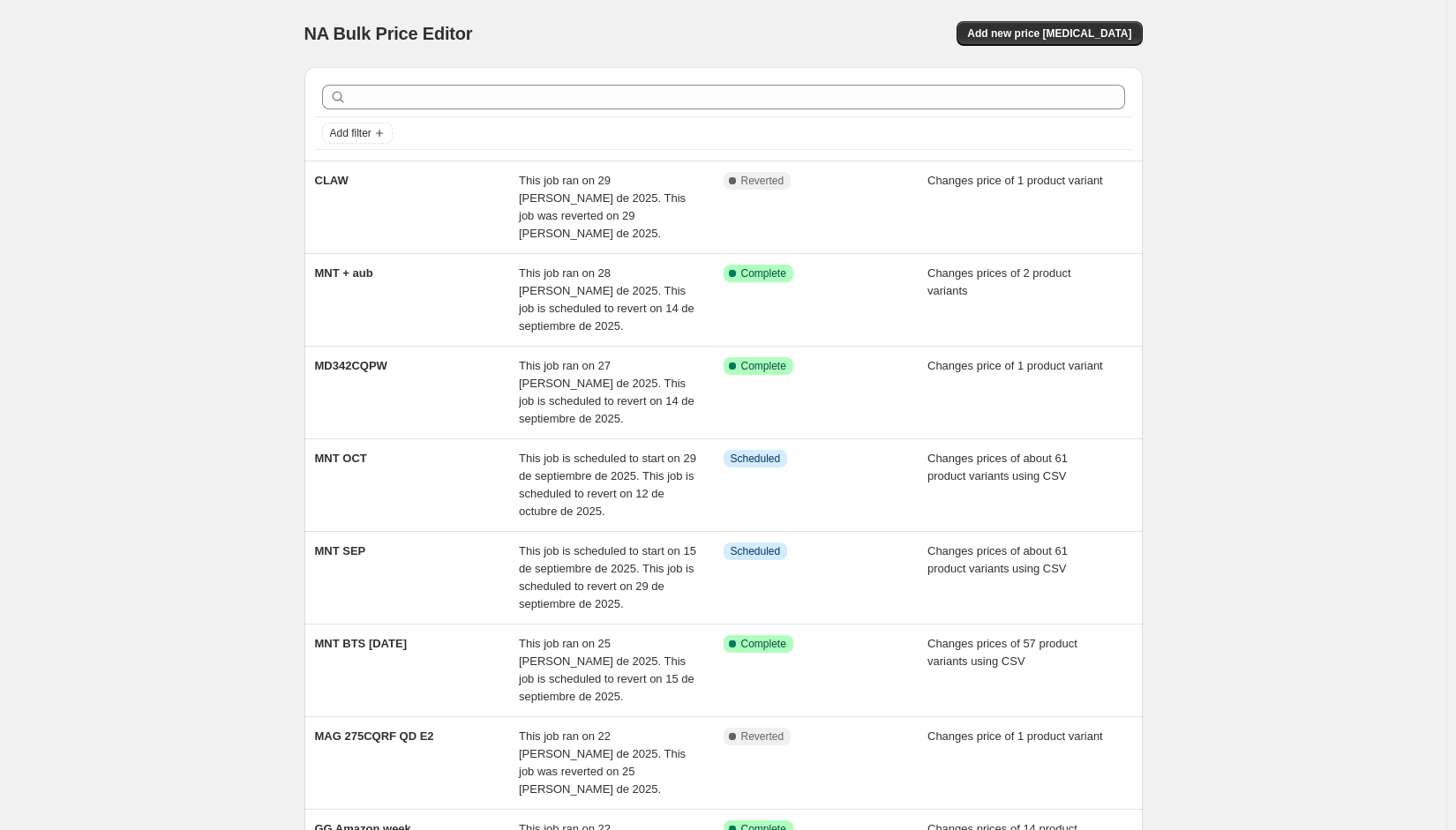
click at [1032, 47] on div "NA Bulk Price Editor. This page is ready NA Bulk Price Editor Add new price cha…" at bounding box center [723, 33] width 838 height 67
click at [1032, 40] on span "Add new price [MEDICAL_DATA]" at bounding box center [1049, 33] width 164 height 14
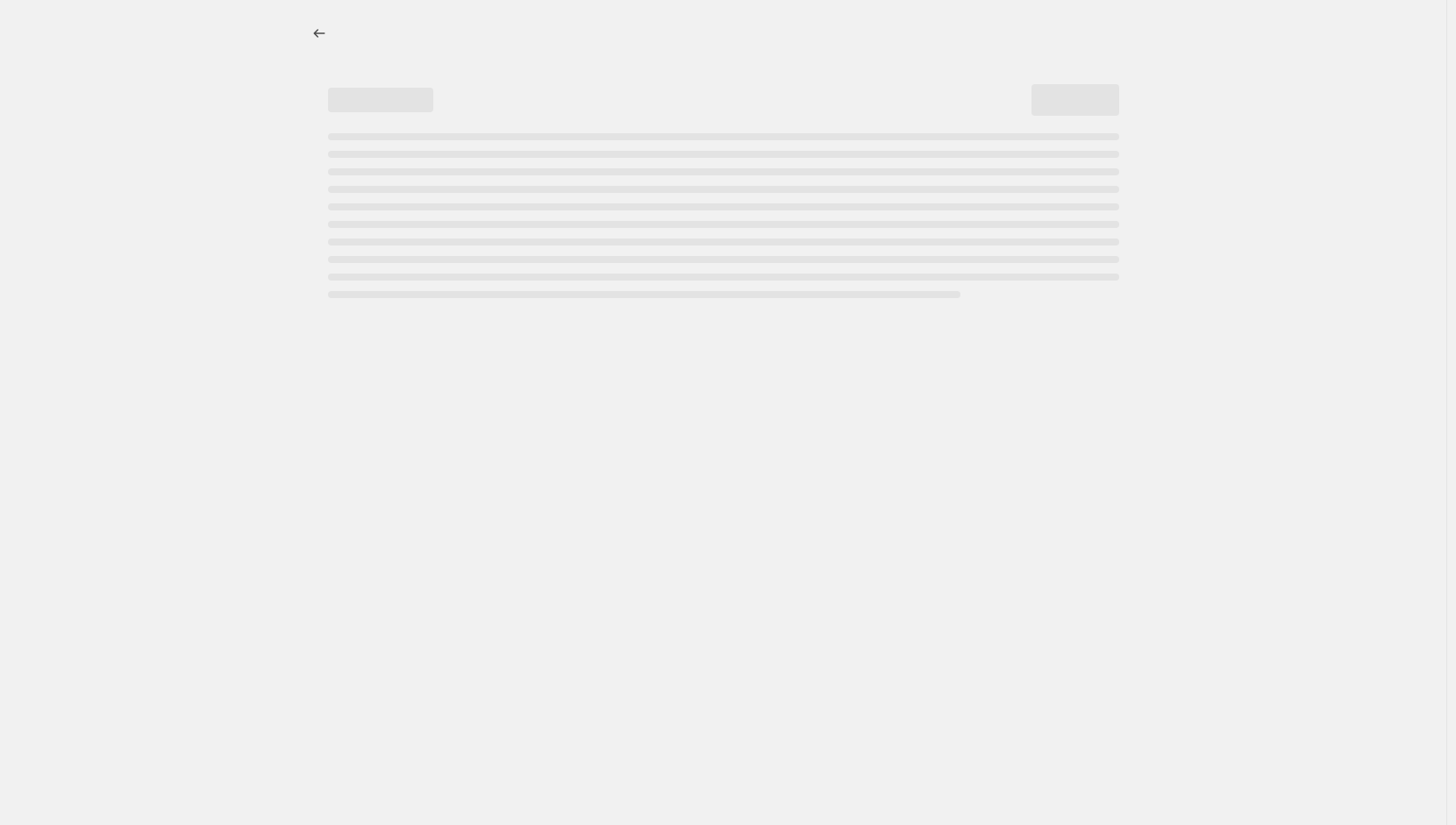
select select "percentage"
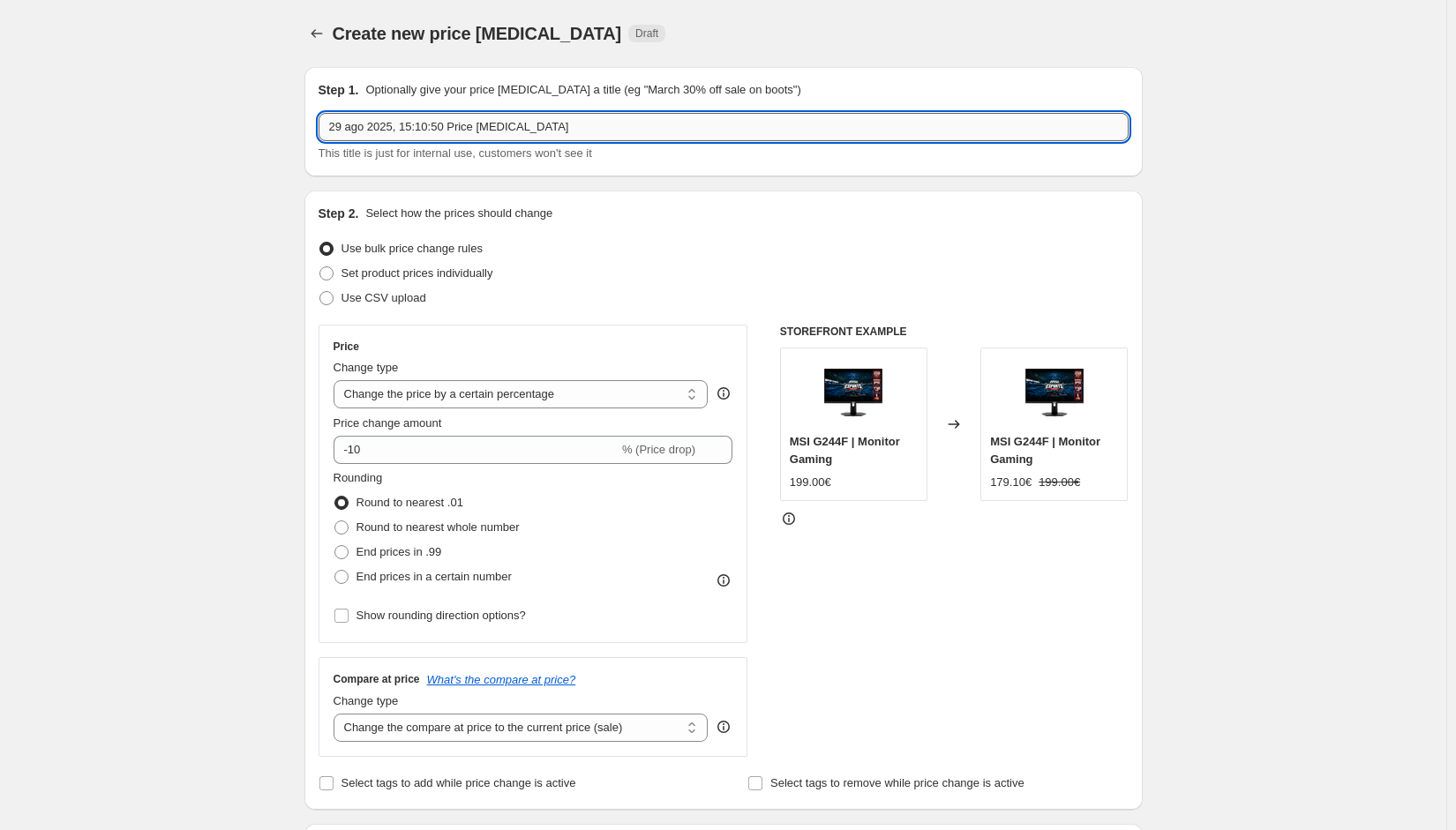
click at [467, 123] on input "29 ago 2025, 15:10:50 Price change job" at bounding box center [723, 127] width 810 height 29
type input "NB SEP"
click at [406, 308] on label "Use CSV upload" at bounding box center [372, 298] width 108 height 25
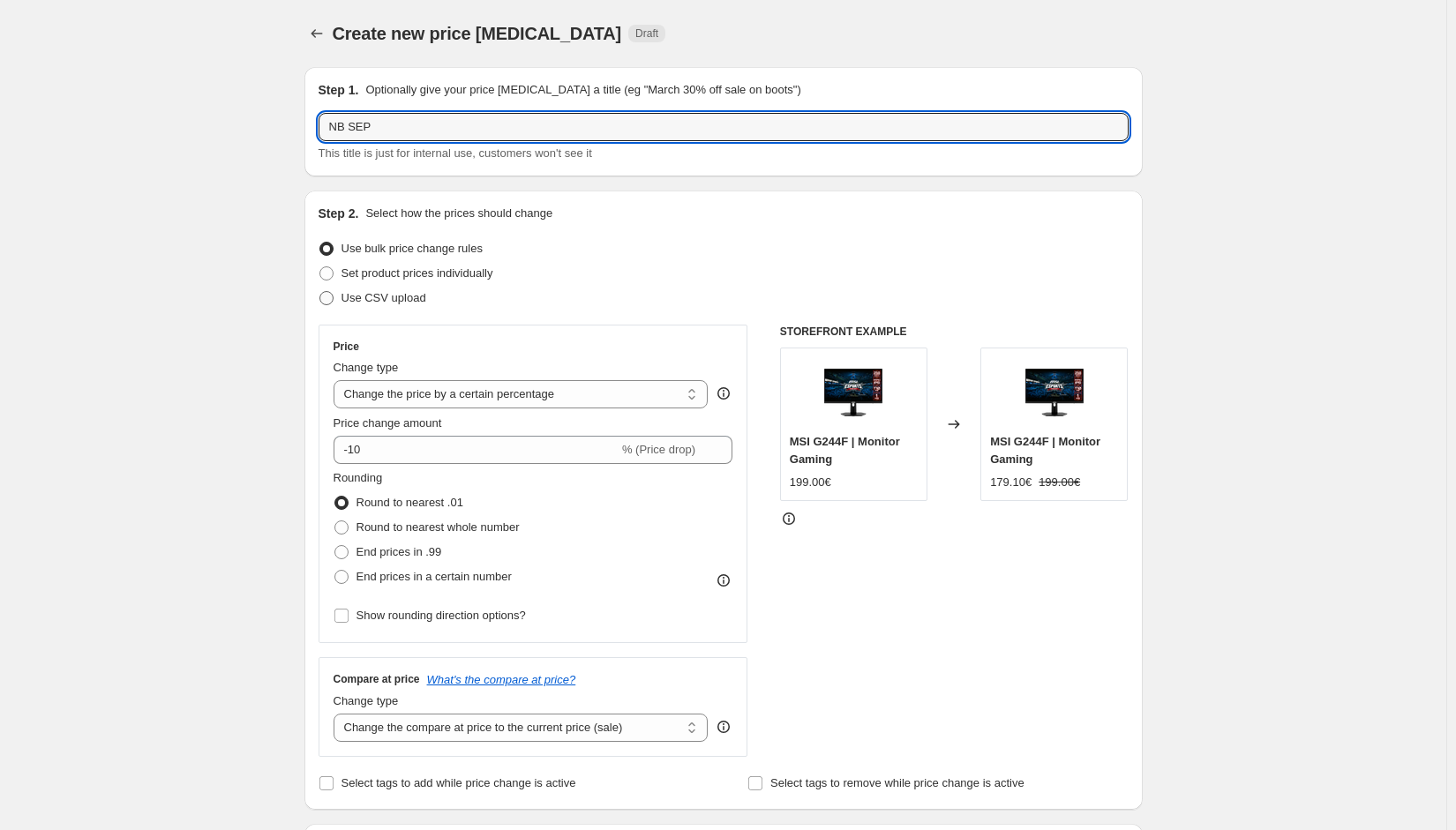
click at [320, 292] on input "Use CSV upload" at bounding box center [319, 292] width 1 height 1
radio input "true"
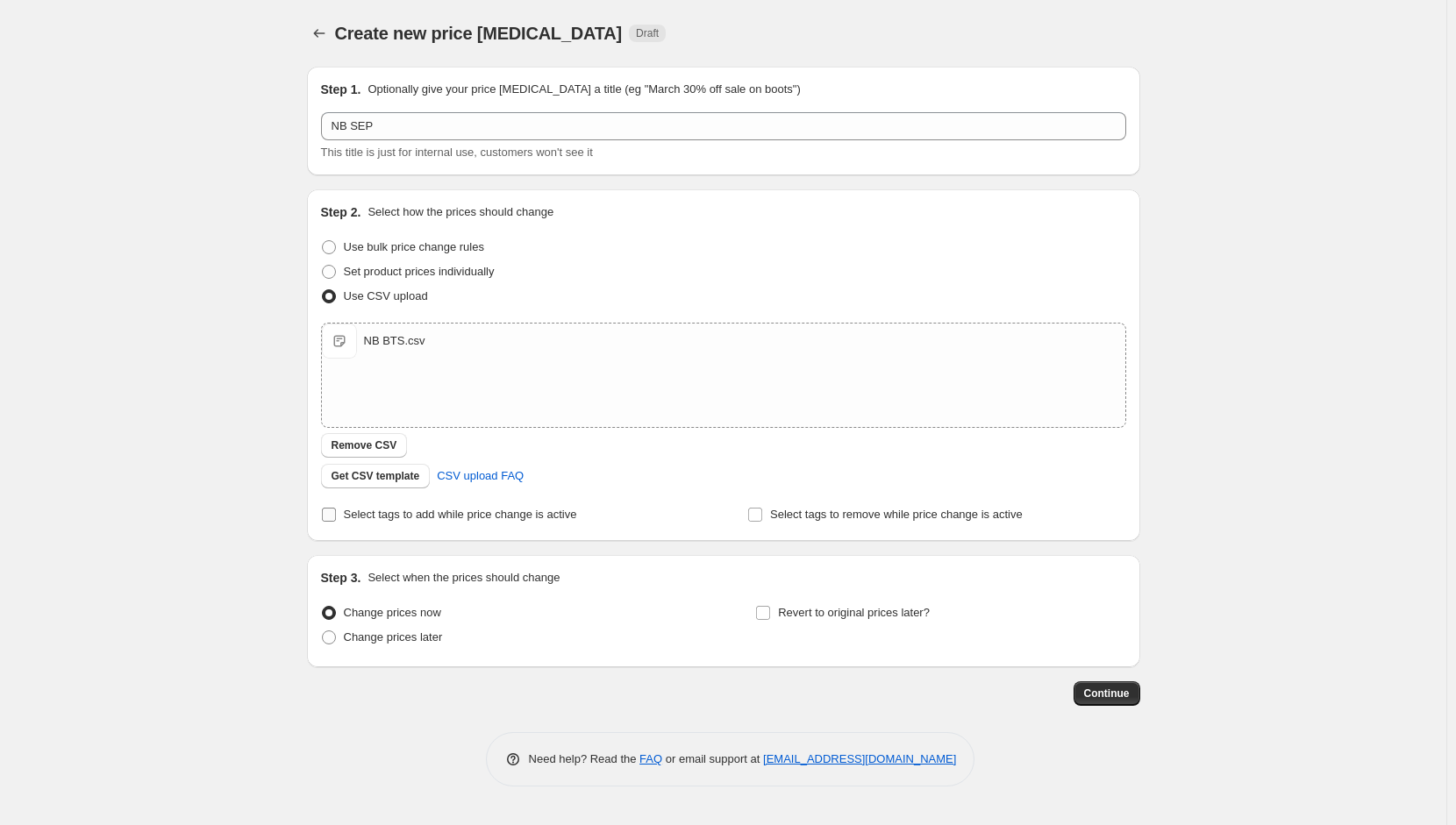
click at [389, 513] on span "Select tags to add while price change is active" at bounding box center [460, 514] width 233 height 13
click at [335, 513] on input "Select tags to add while price change is active" at bounding box center [329, 514] width 14 height 14
checkbox input "true"
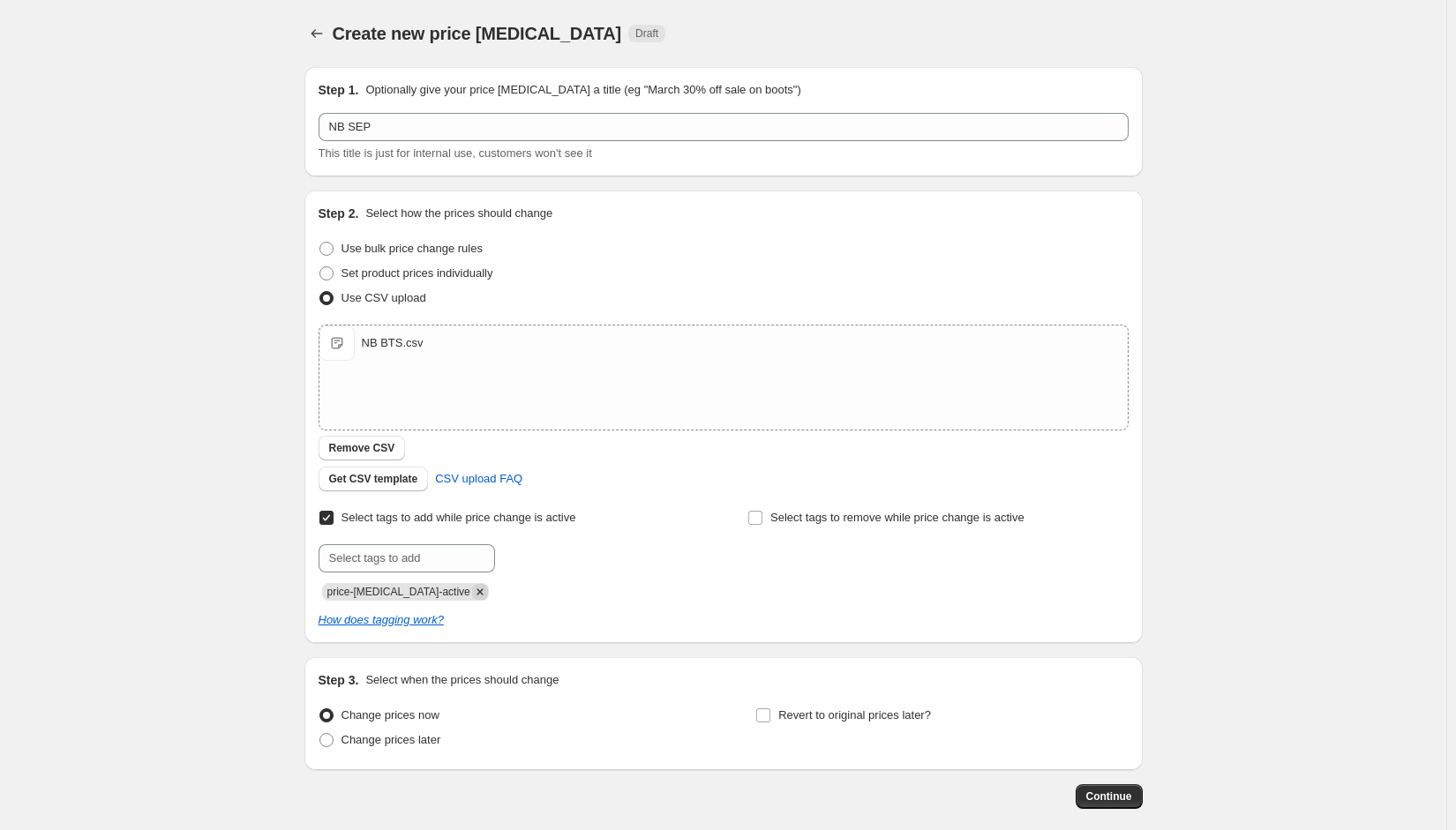
click at [472, 593] on icon "Remove price-change-job-active" at bounding box center [480, 592] width 16 height 16
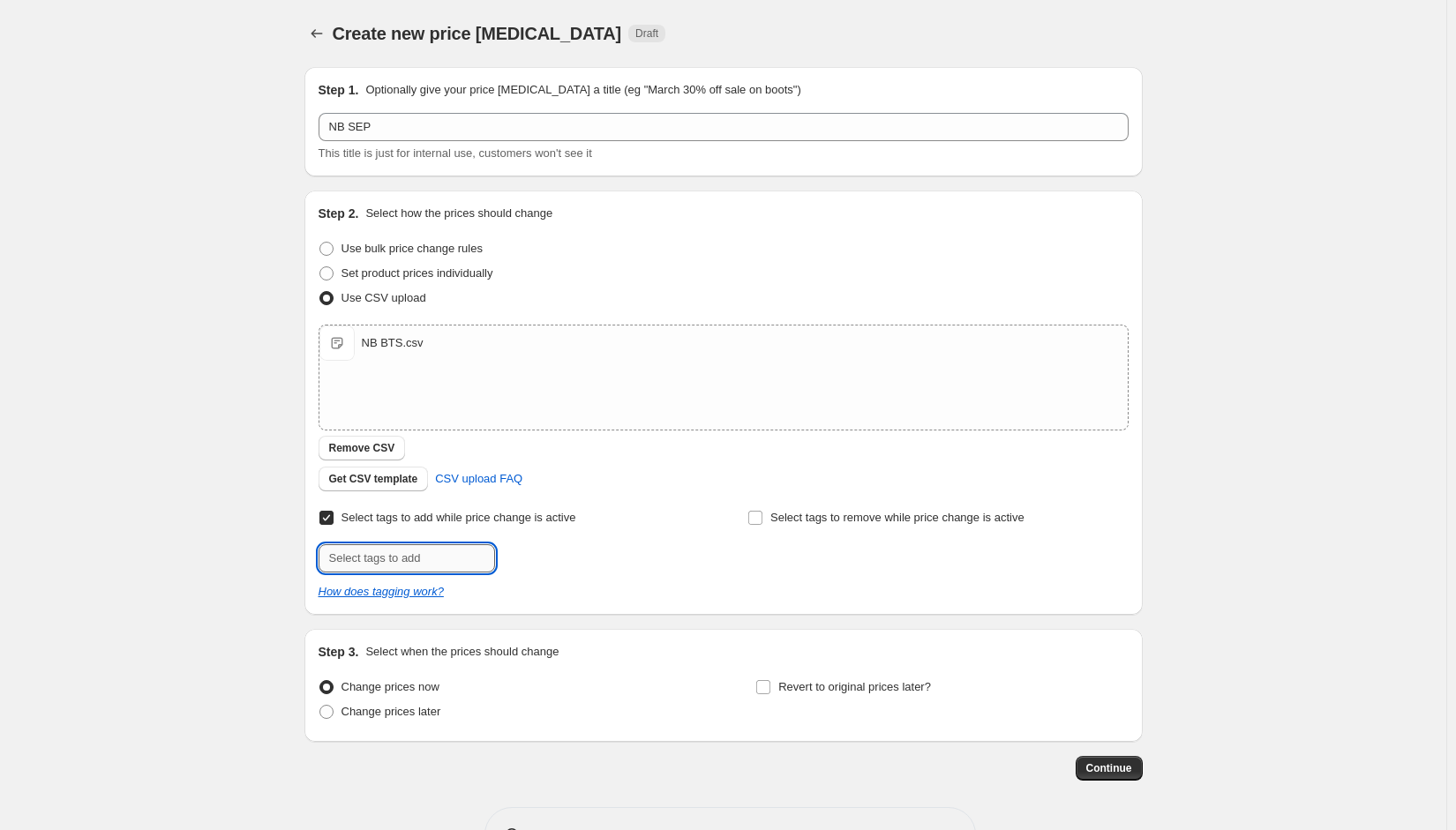
click at [404, 555] on input "text" at bounding box center [406, 558] width 177 height 29
type input "O"
type input "offer"
click at [543, 559] on span "offer" at bounding box center [544, 557] width 24 height 12
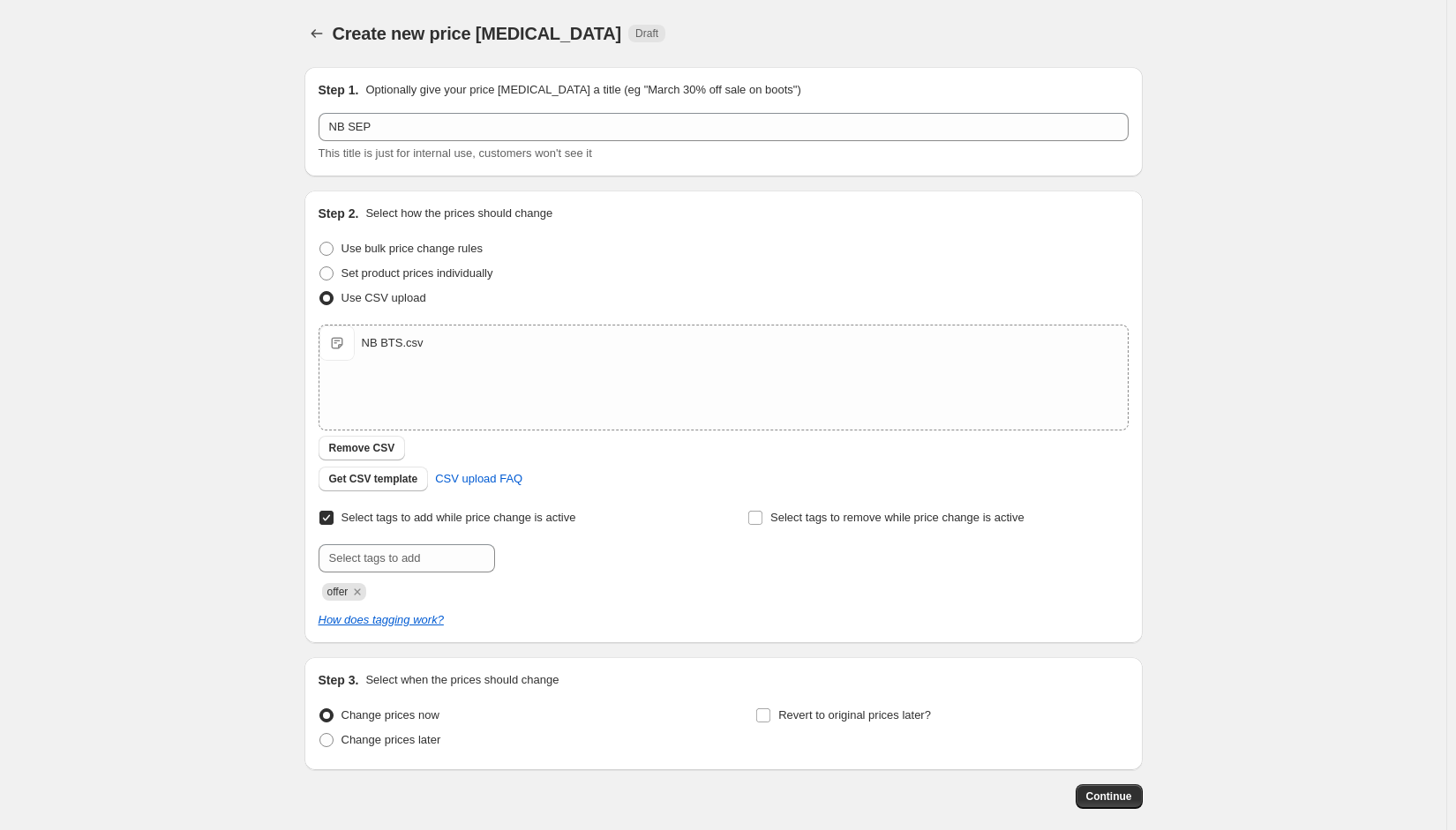
click at [213, 345] on div "Create new price change job. This page is ready Create new price change job Dra…" at bounding box center [723, 458] width 1446 height 917
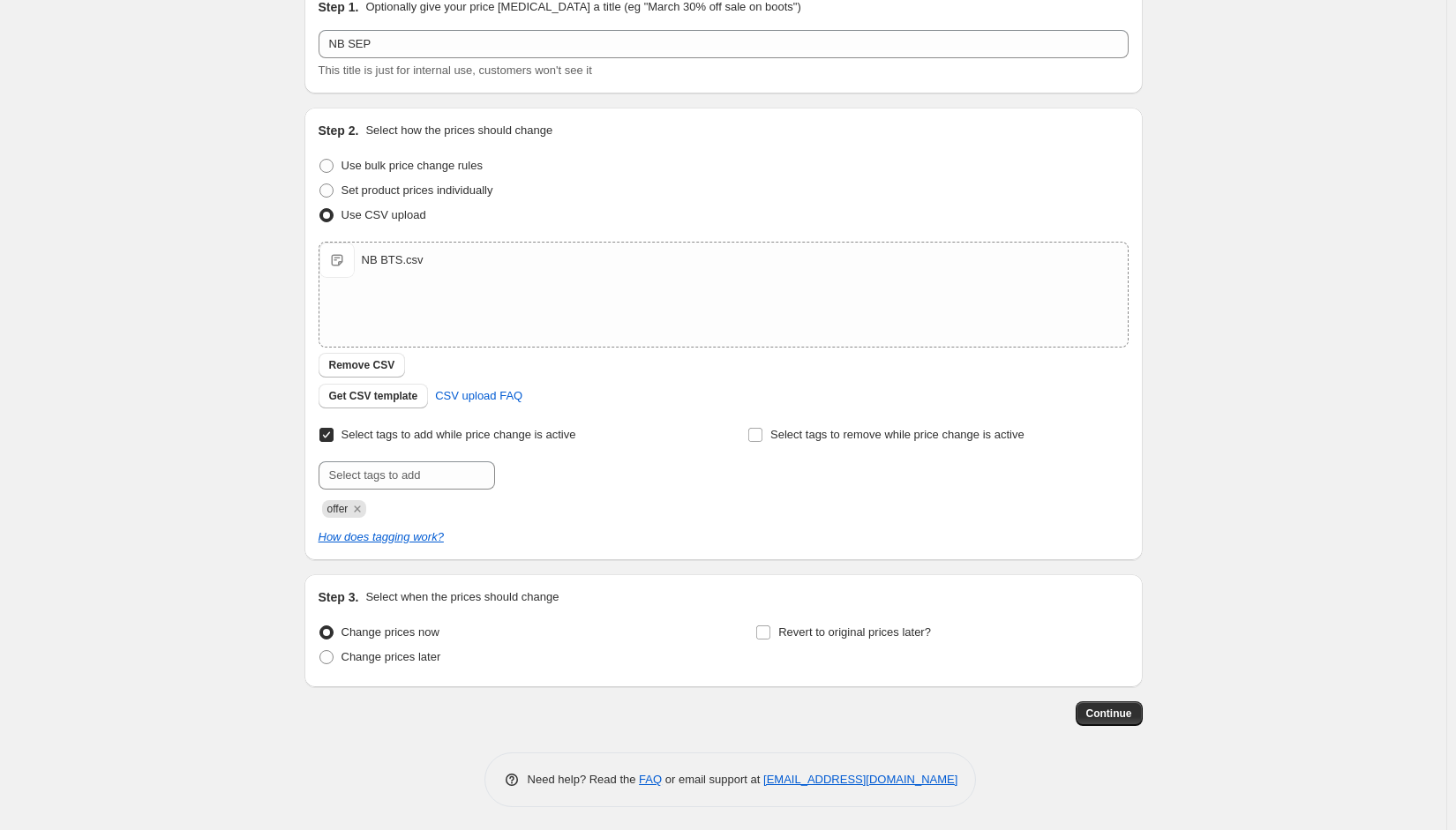
scroll to position [85, 0]
click at [430, 657] on span "Change prices later" at bounding box center [391, 655] width 99 height 13
click at [320, 649] on input "Change prices later" at bounding box center [319, 648] width 1 height 1
radio input "true"
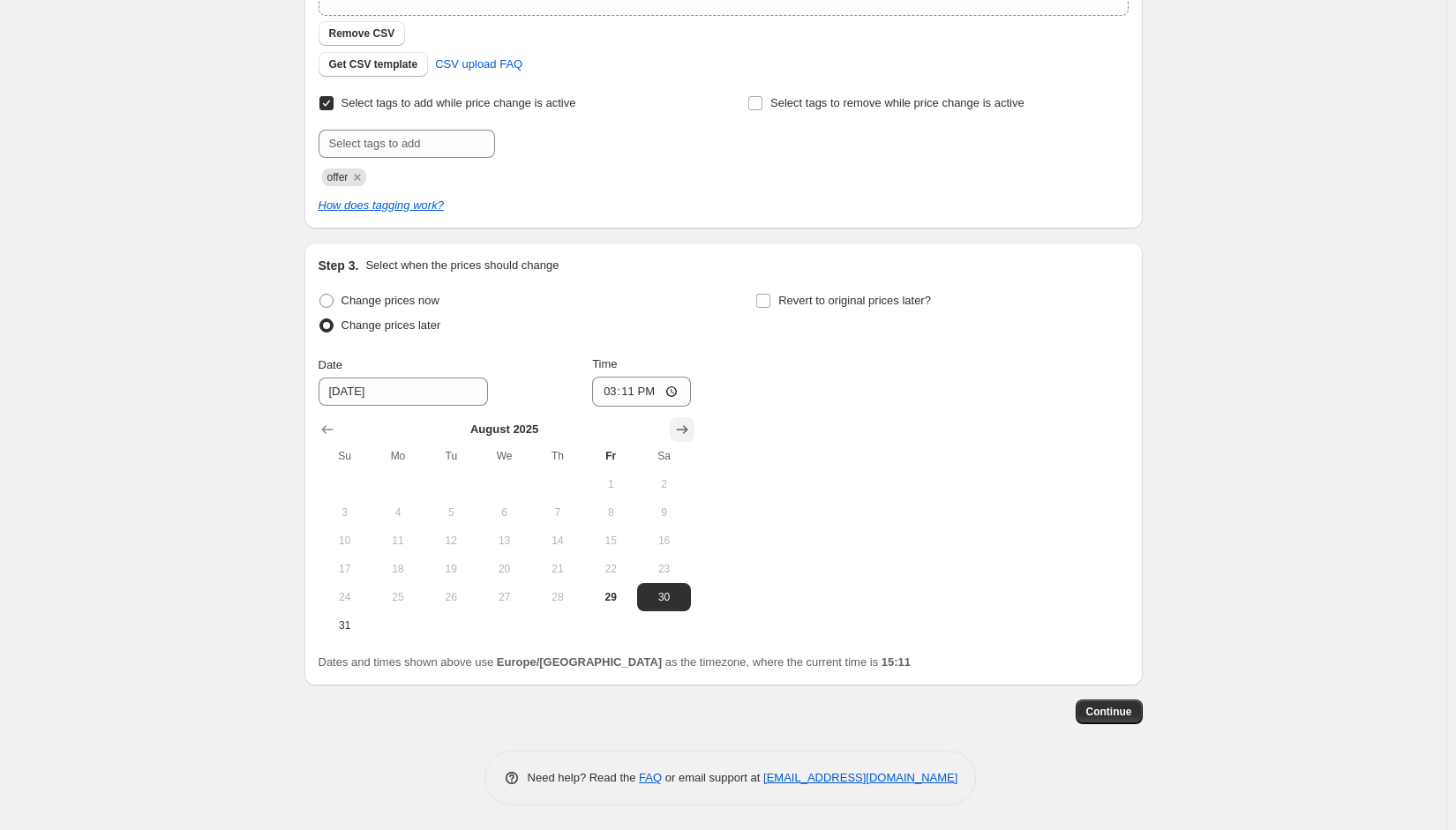
click at [687, 429] on icon "Show next month, September 2025" at bounding box center [682, 429] width 11 height 9
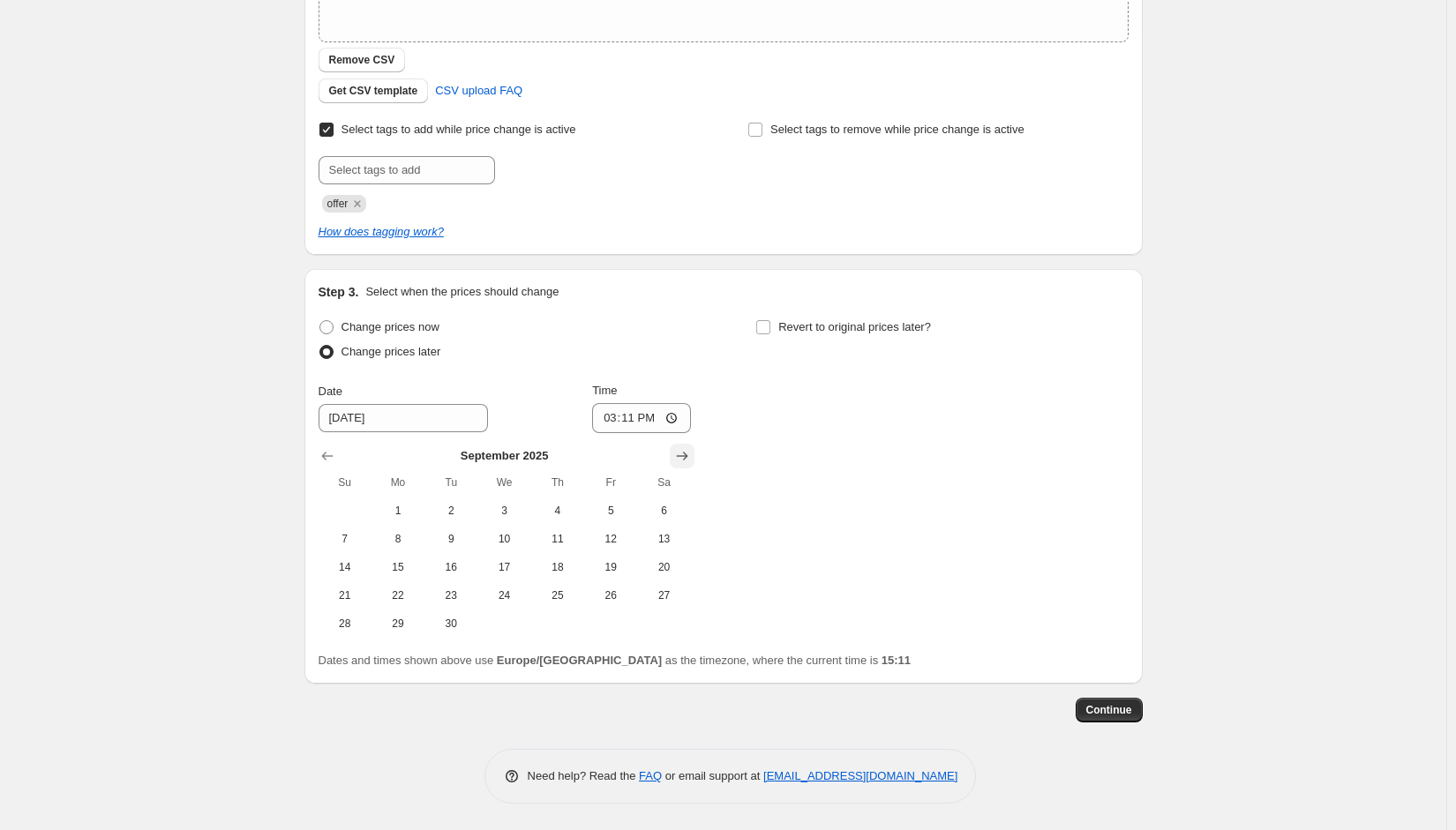
scroll to position [386, 0]
click at [402, 513] on span "1" at bounding box center [398, 513] width 39 height 14
type input "9/1/2025"
click at [634, 422] on input "15:11" at bounding box center [641, 420] width 98 height 30
type input "00:15"
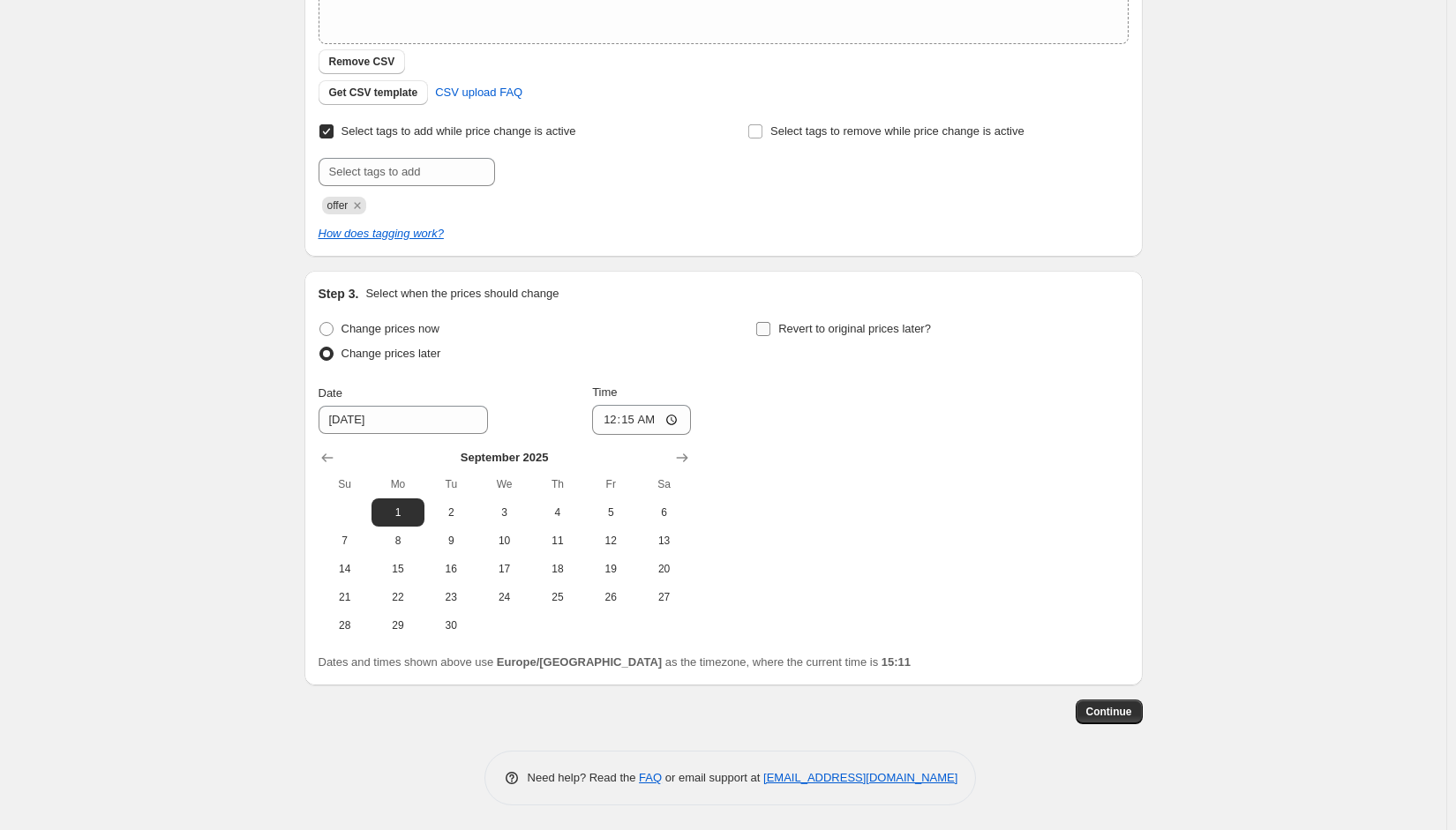
click at [882, 322] on span "Revert to original prices later?" at bounding box center [855, 329] width 153 height 13
click at [771, 322] on input "Revert to original prices later?" at bounding box center [763, 329] width 14 height 14
checkbox input "true"
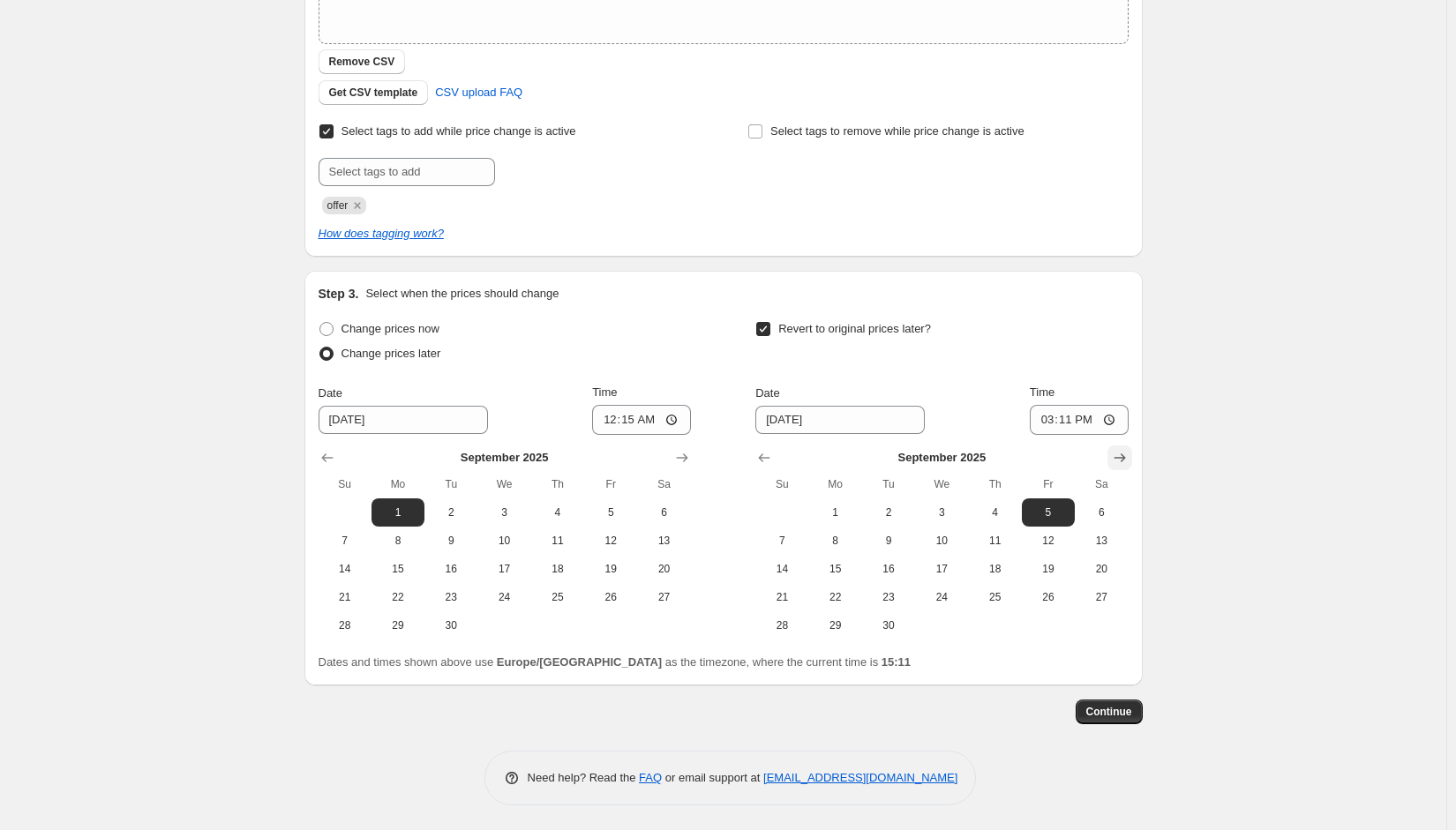
click at [1128, 453] on icon "Show next month, October 2025" at bounding box center [1119, 458] width 17 height 17
click at [947, 516] on span "1" at bounding box center [941, 513] width 39 height 14
type input "10/1/2025"
click at [1068, 419] on input "15:11" at bounding box center [1078, 420] width 98 height 30
type input "00:05"
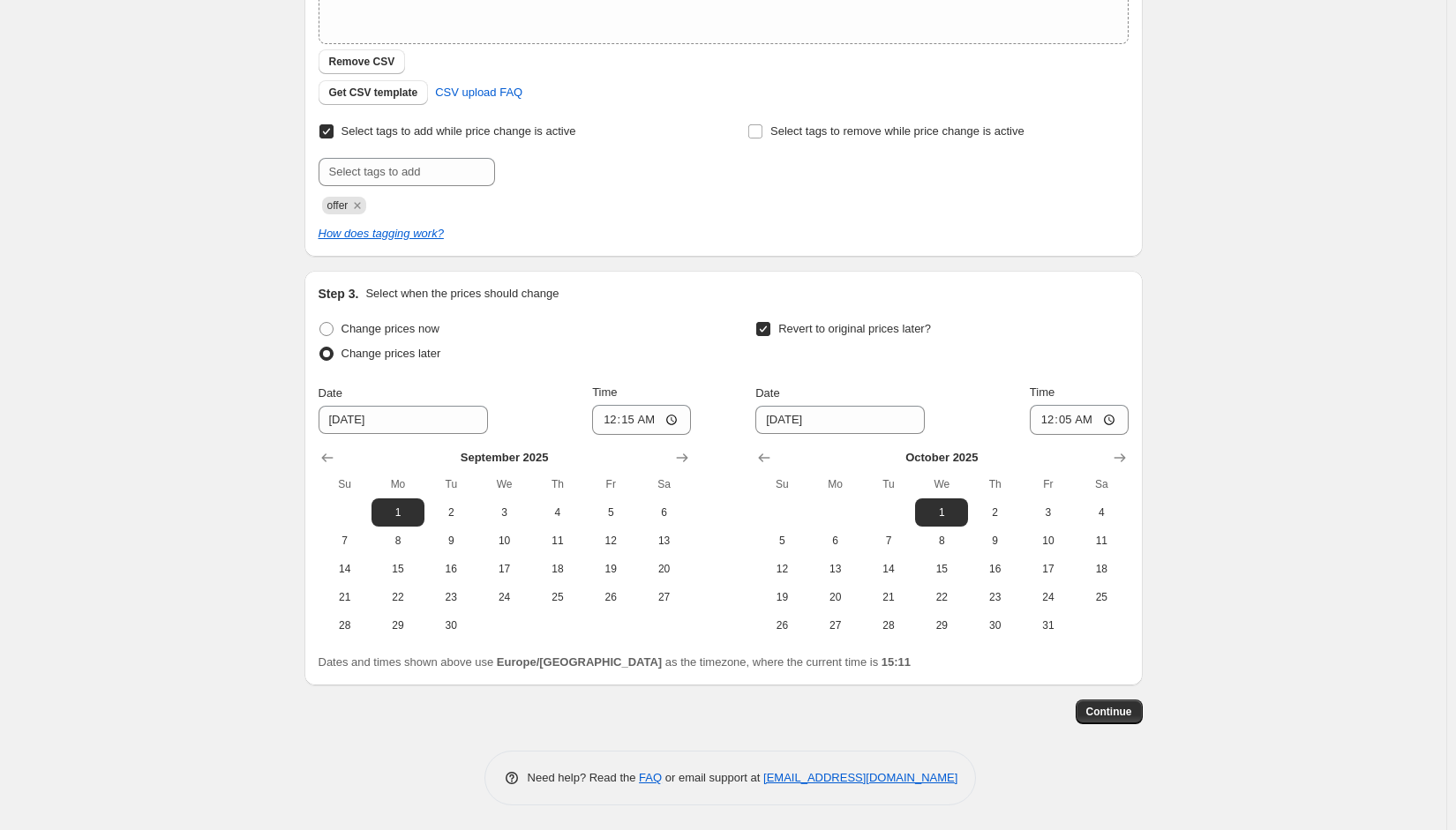
drag, startPoint x: 1250, startPoint y: 384, endPoint x: 1202, endPoint y: 456, distance: 86.5
click at [1250, 383] on div "Create new price change job. This page is ready Create new price change job Dra…" at bounding box center [723, 223] width 1446 height 1218
click at [1119, 714] on span "Continue" at bounding box center [1109, 711] width 46 height 14
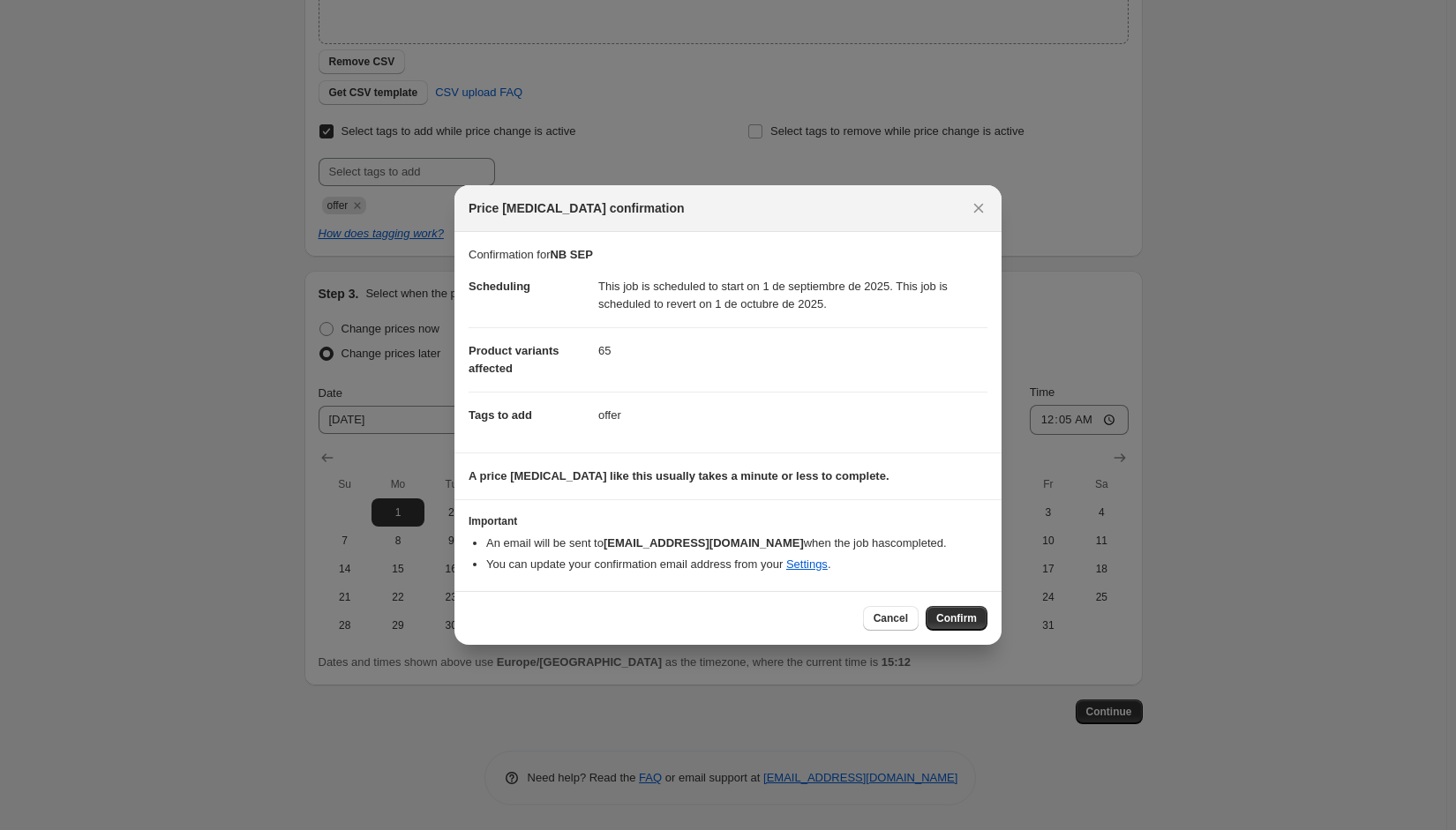
click at [973, 615] on span "Confirm" at bounding box center [956, 619] width 40 height 14
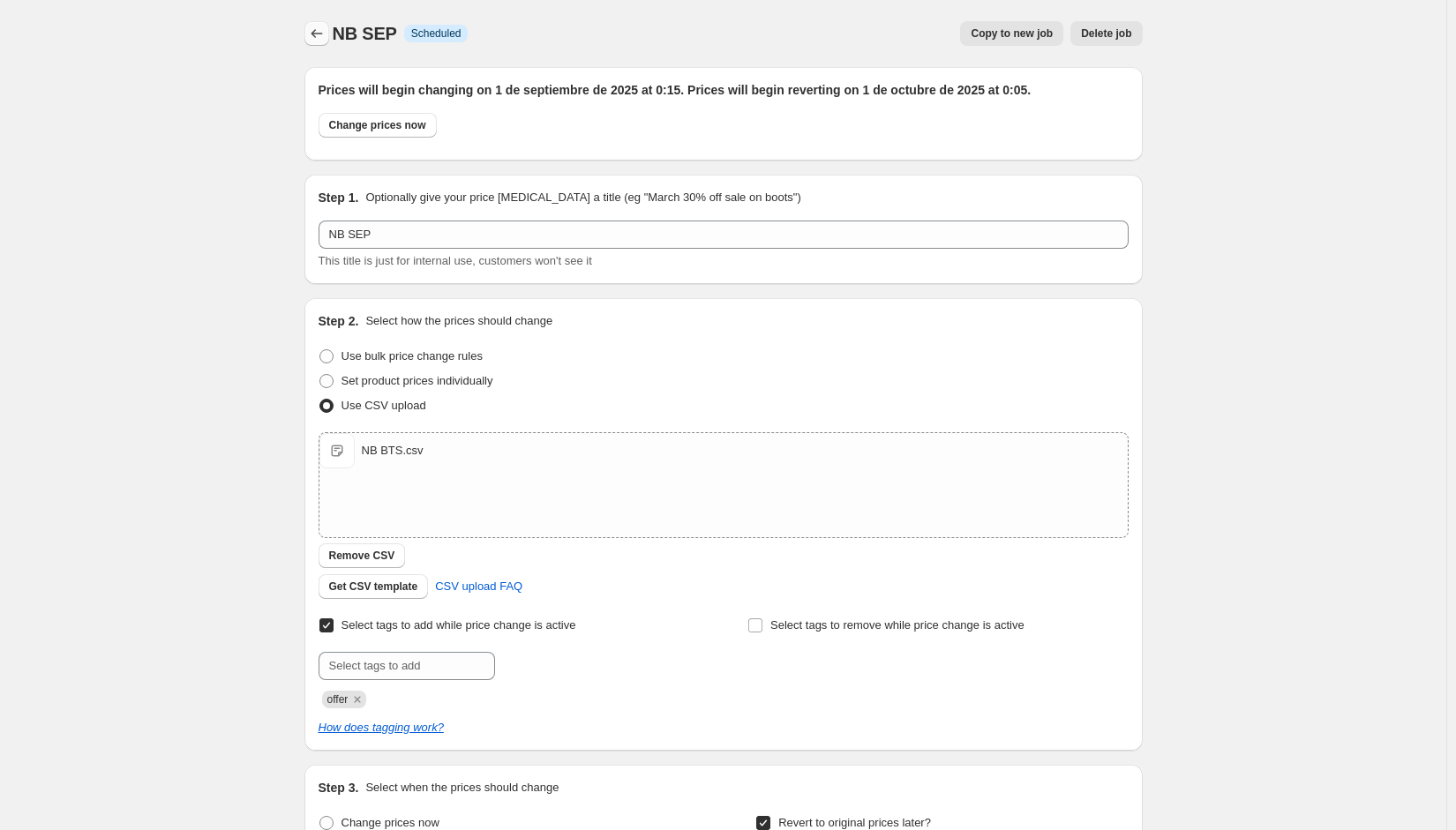
click at [313, 35] on icon "Price change jobs" at bounding box center [316, 33] width 17 height 17
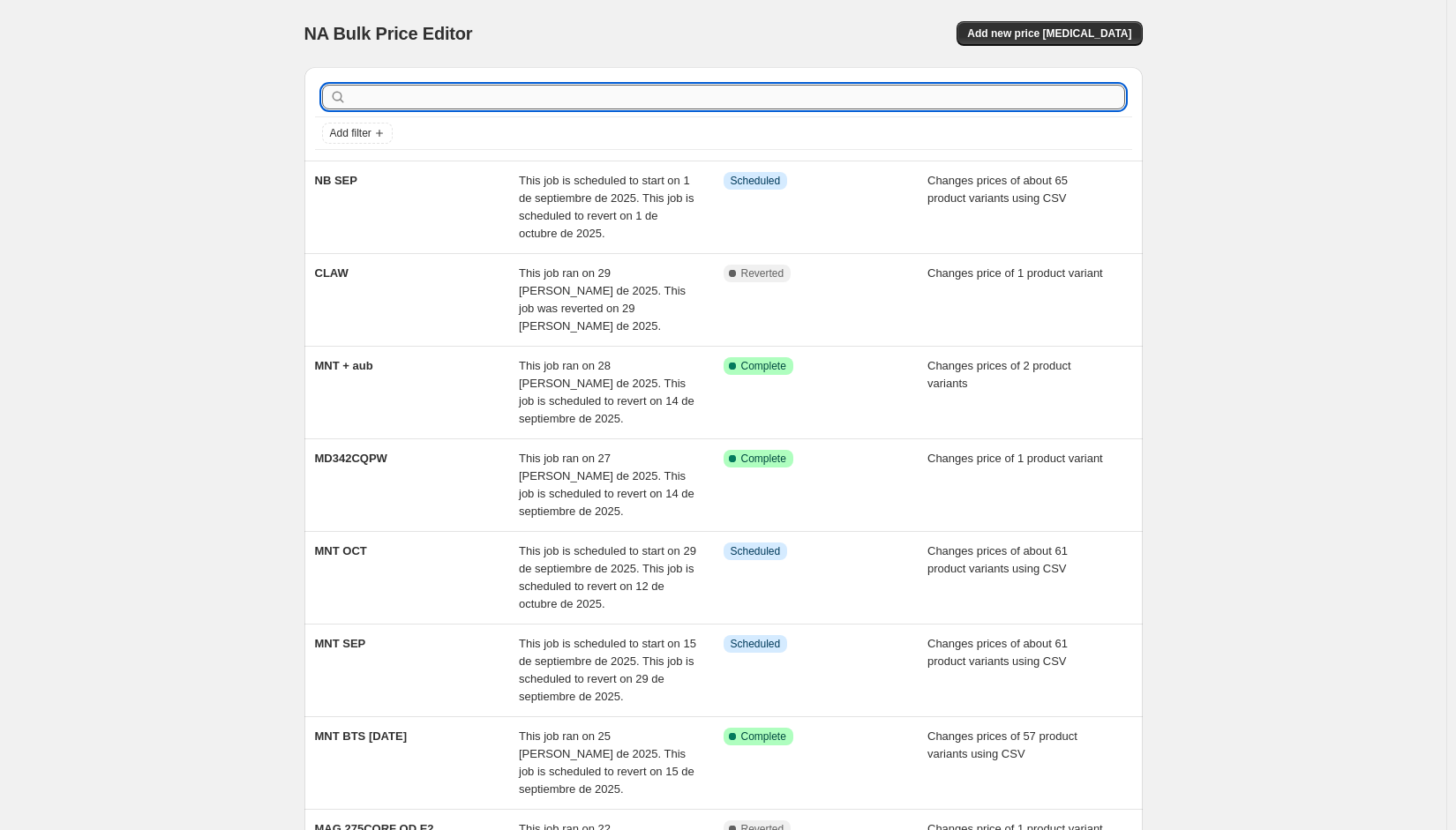
click at [427, 105] on input "text" at bounding box center [737, 98] width 774 height 25
type input "DT"
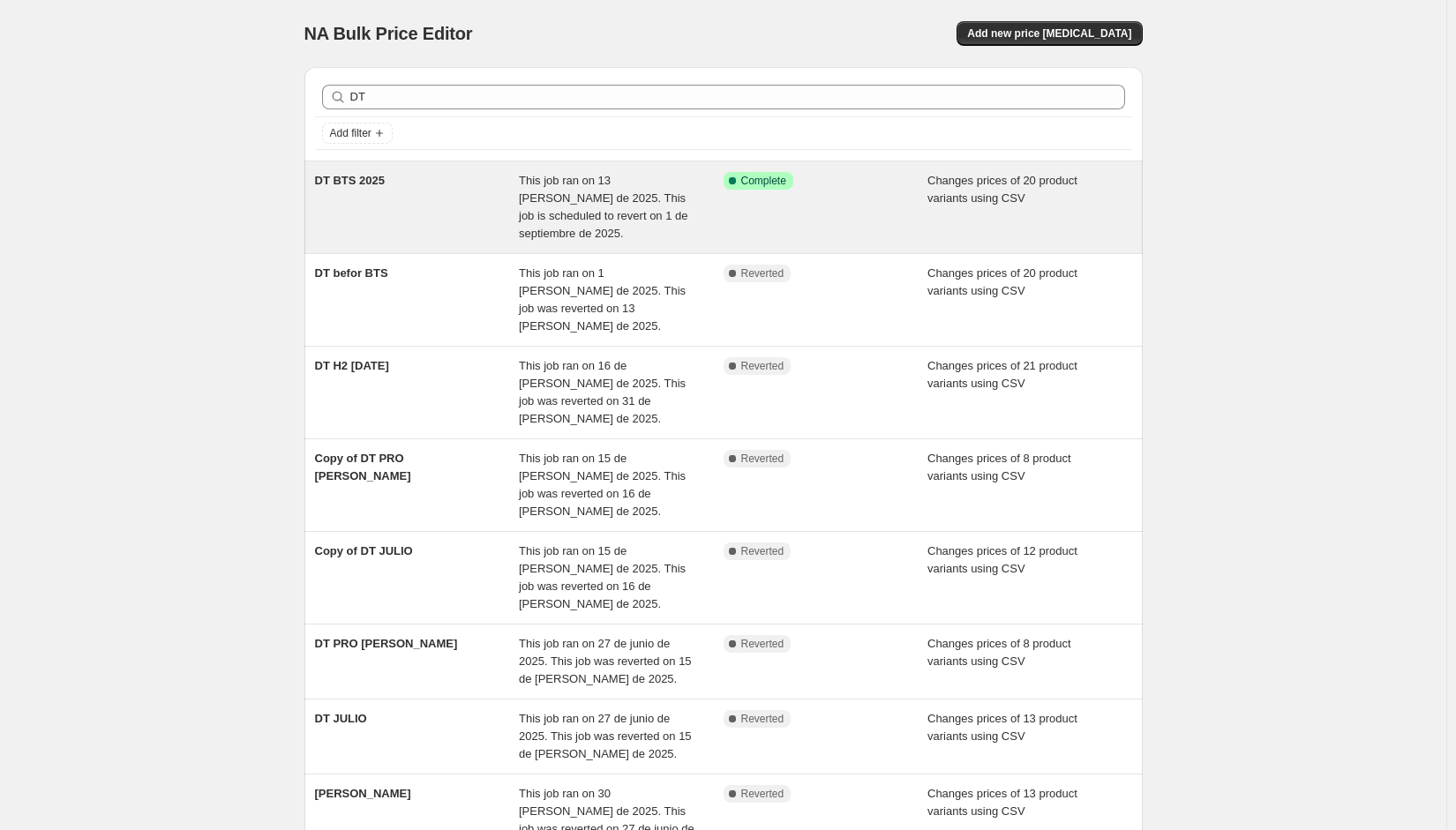
click at [437, 185] on div "DT BTS 2025" at bounding box center [417, 208] width 205 height 71
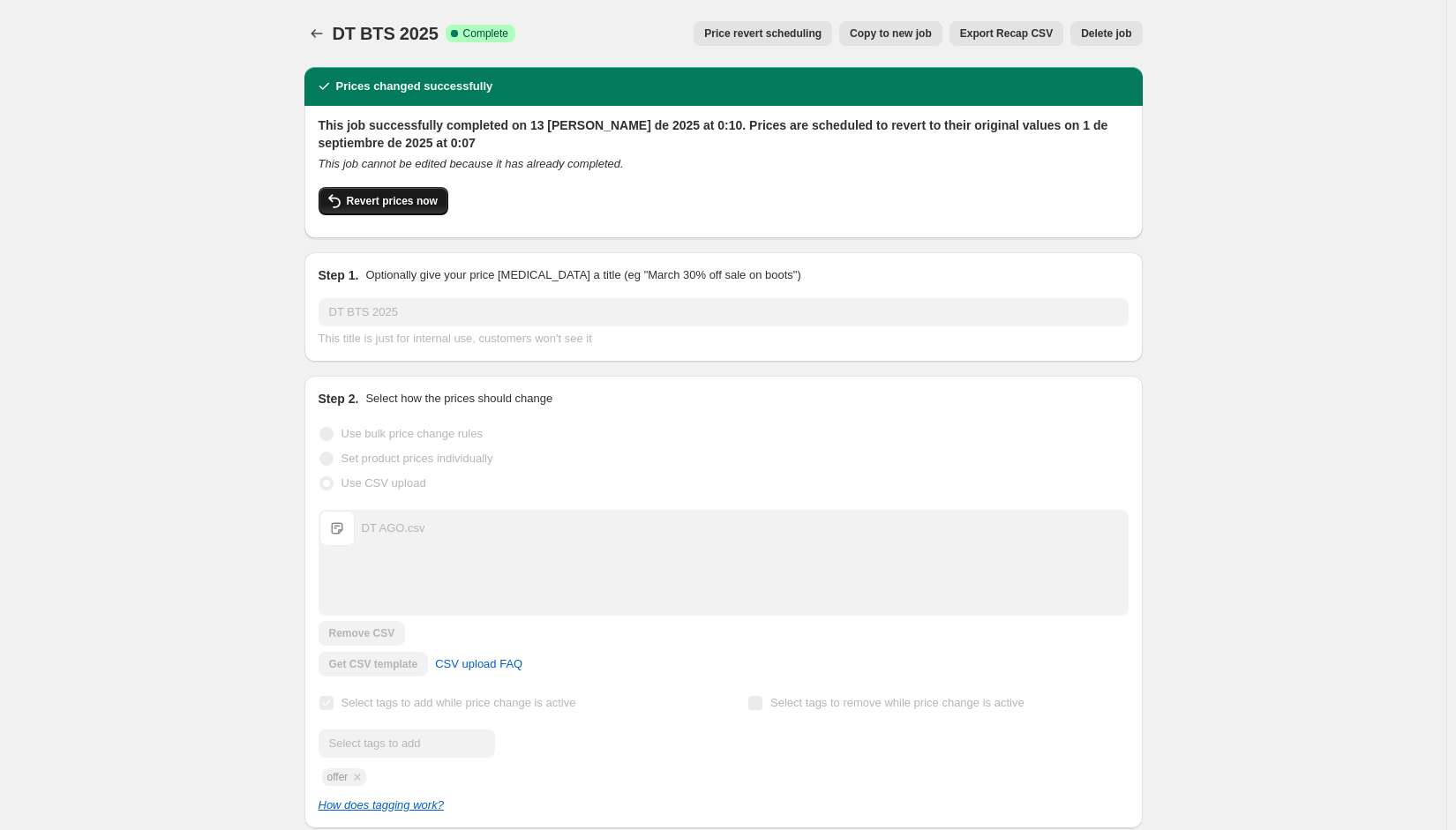
click at [424, 204] on span "Revert prices now" at bounding box center [392, 201] width 91 height 14
checkbox input "false"
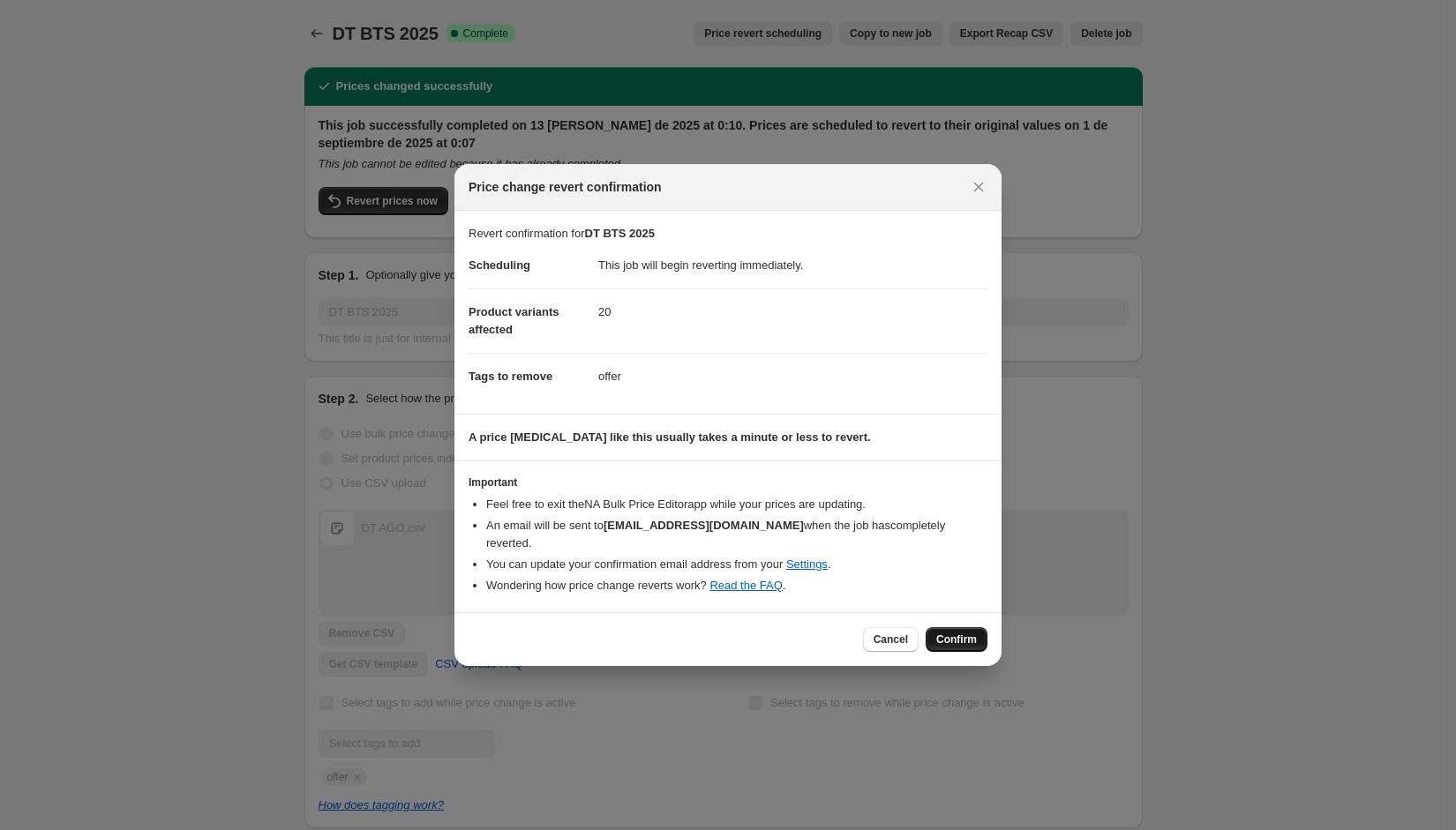
click at [955, 641] on button "Confirm" at bounding box center [956, 640] width 62 height 25
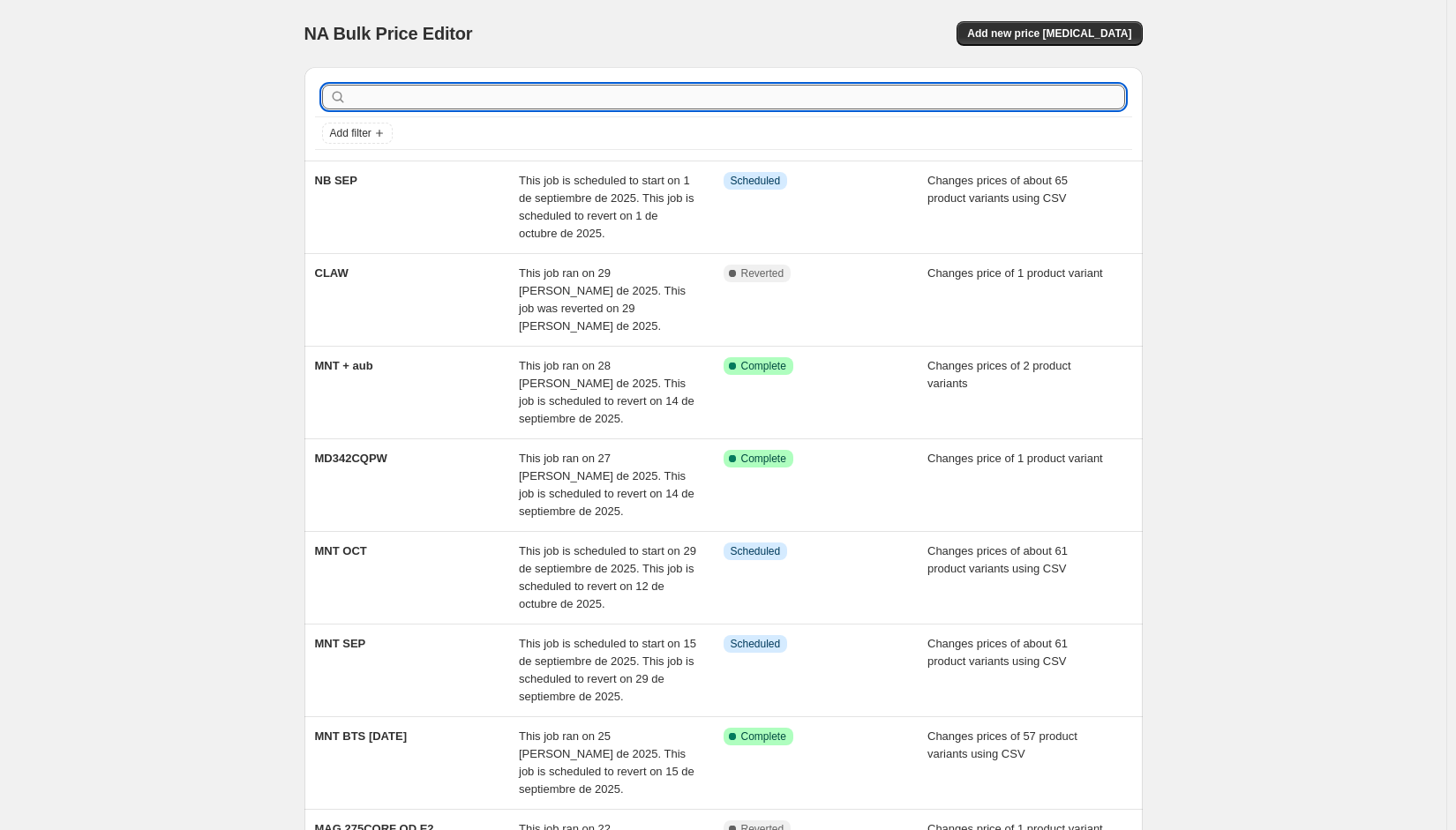
click at [477, 98] on input "text" at bounding box center [737, 98] width 774 height 25
type input "dt"
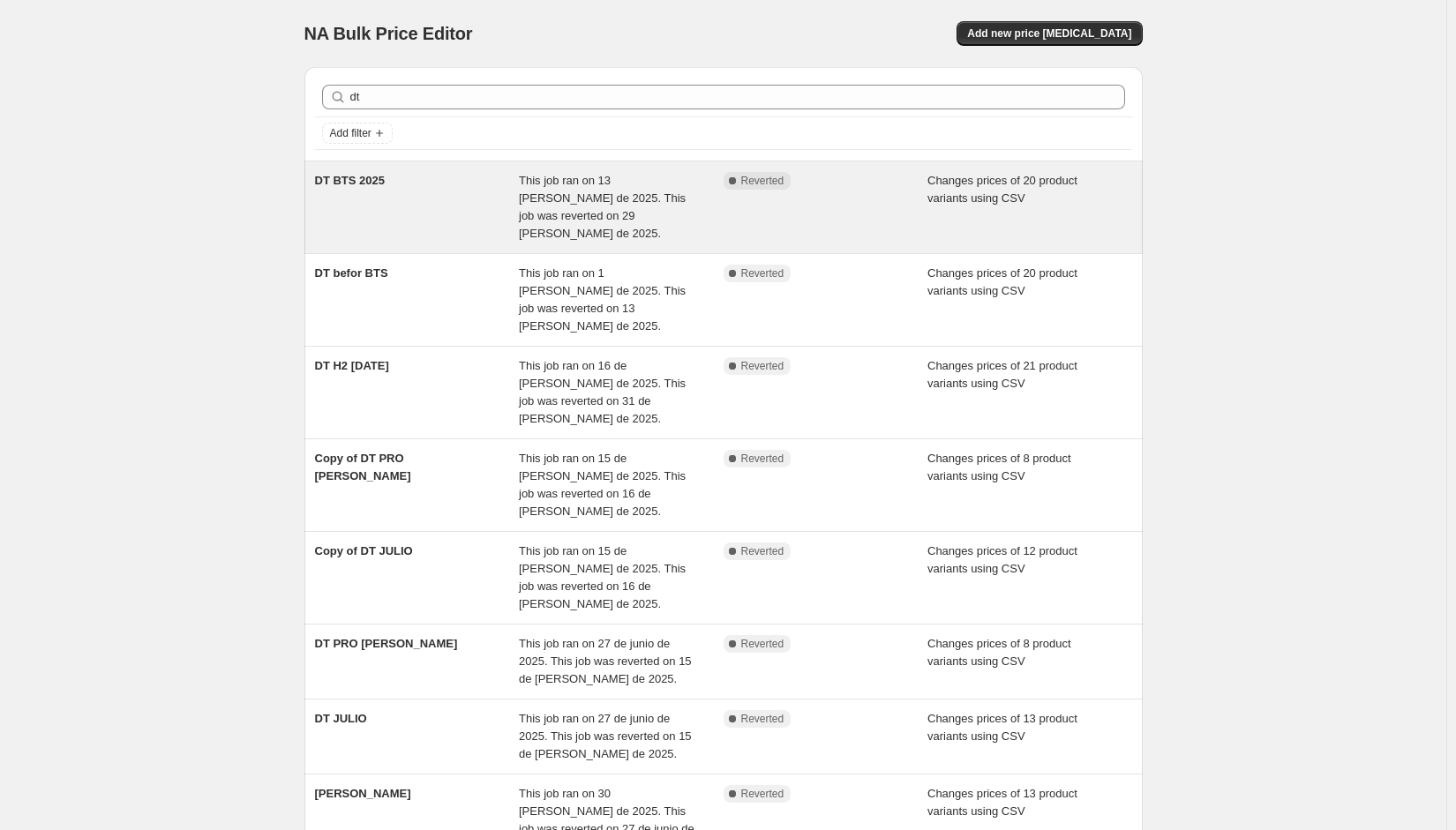
click at [419, 188] on div "DT BTS 2025" at bounding box center [417, 208] width 205 height 71
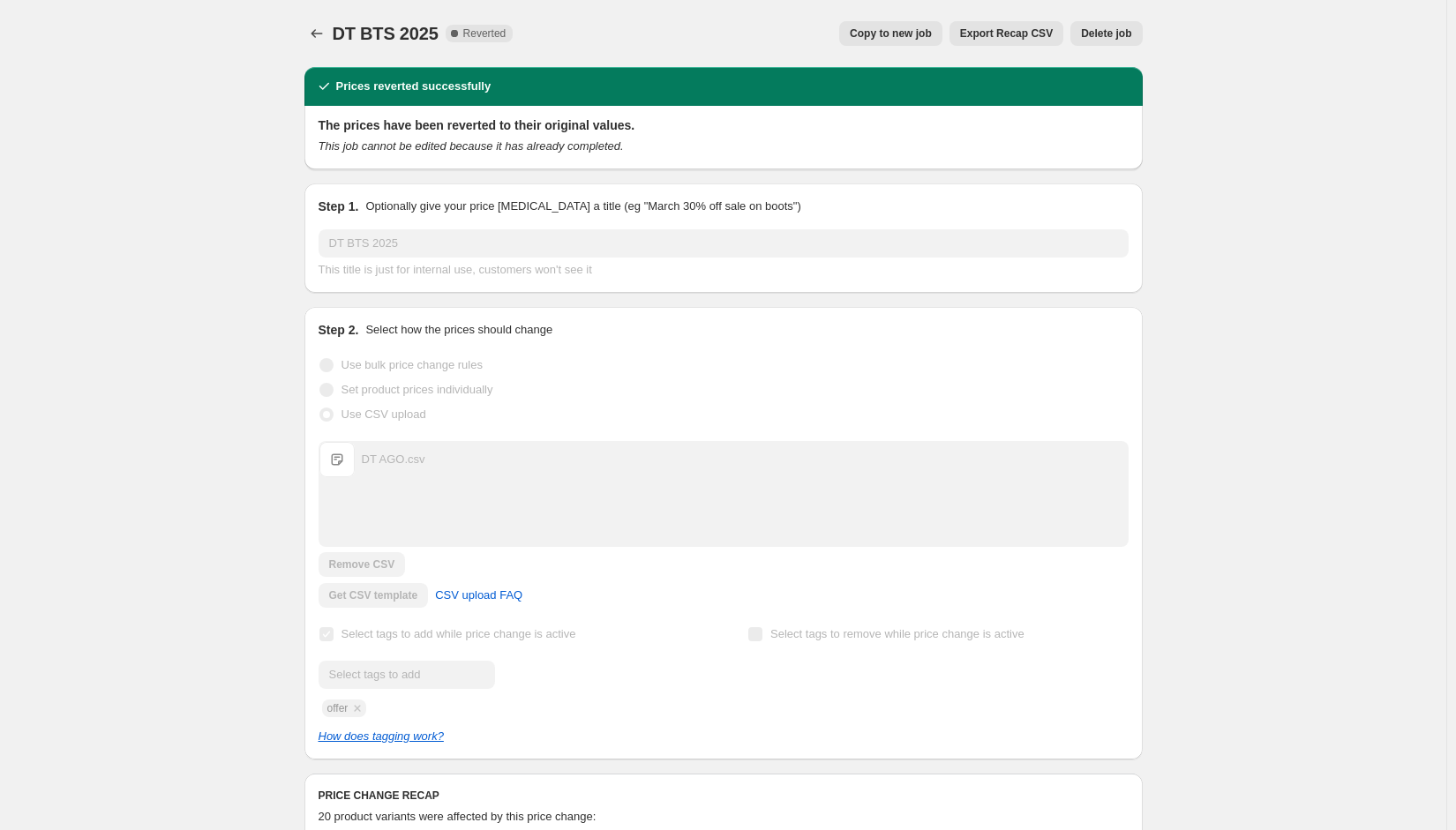
click at [909, 24] on button "Copy to new job" at bounding box center [891, 33] width 103 height 25
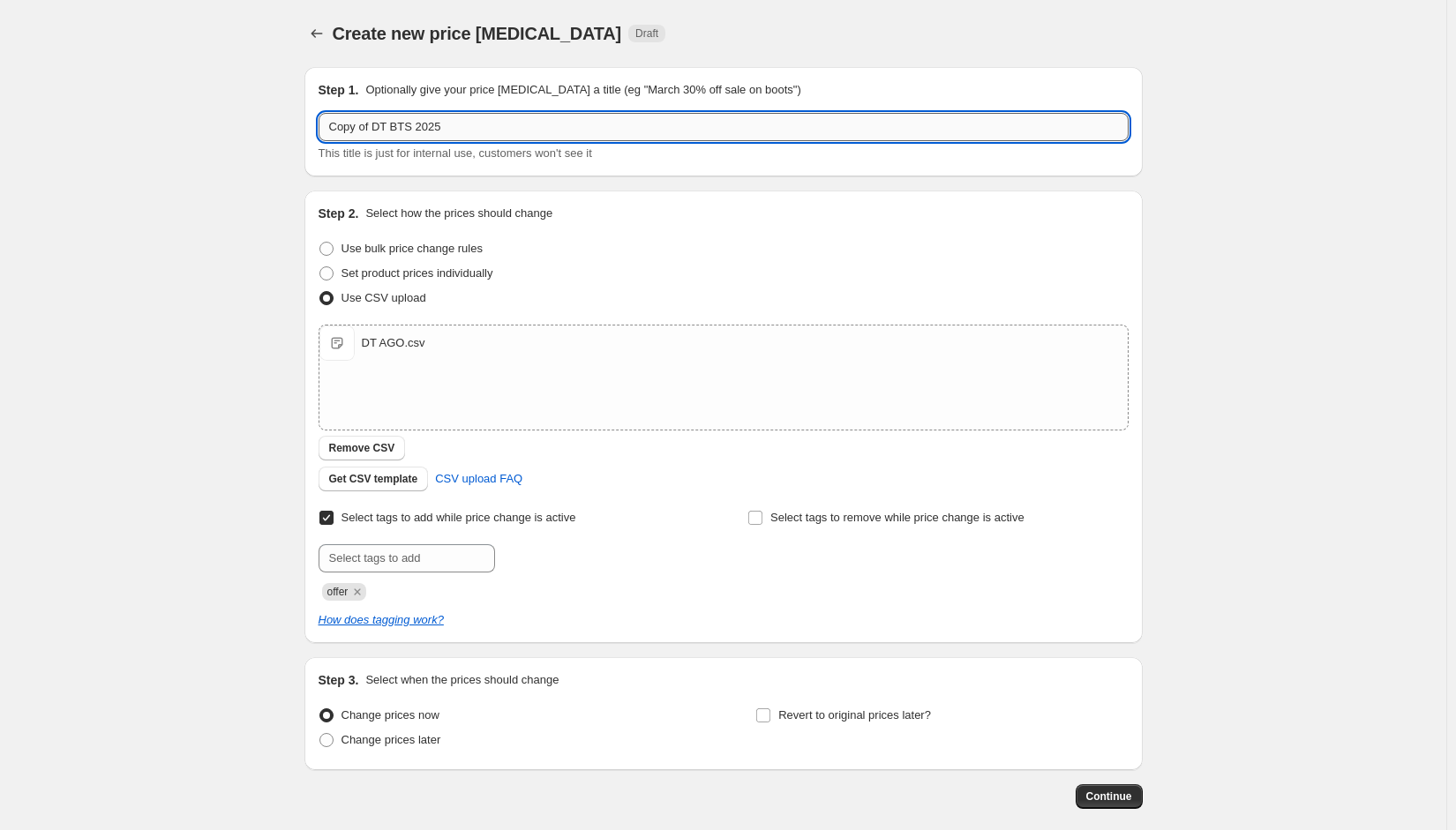
click at [436, 126] on input "Copy of DT BTS 2025" at bounding box center [723, 127] width 810 height 29
click at [501, 130] on input "Copy of DT BTS 2025" at bounding box center [723, 127] width 810 height 29
click at [828, 717] on span "Revert to original prices later?" at bounding box center [855, 715] width 153 height 13
click at [771, 717] on input "Revert to original prices later?" at bounding box center [763, 715] width 14 height 14
checkbox input "true"
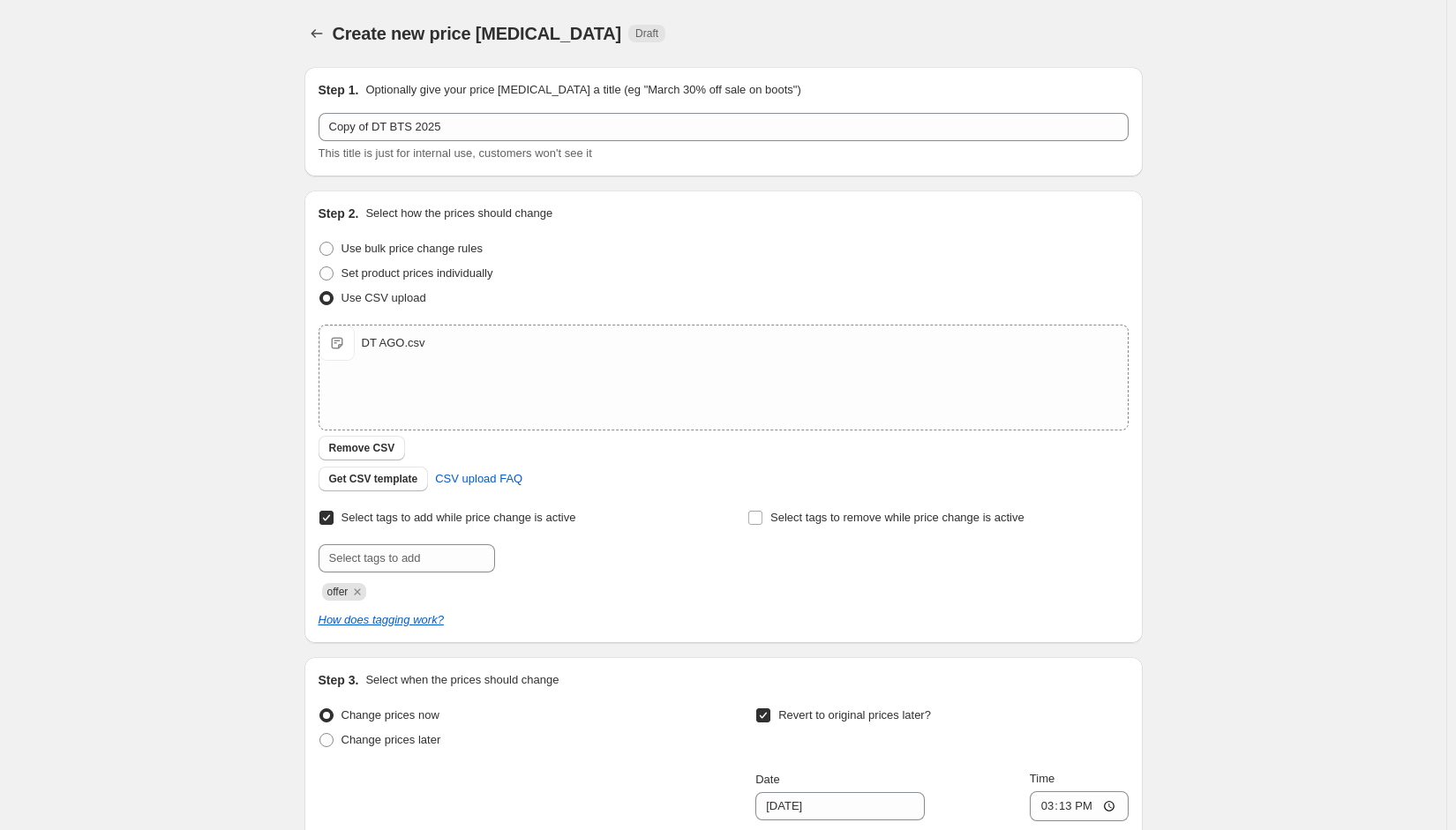
scroll to position [386, 0]
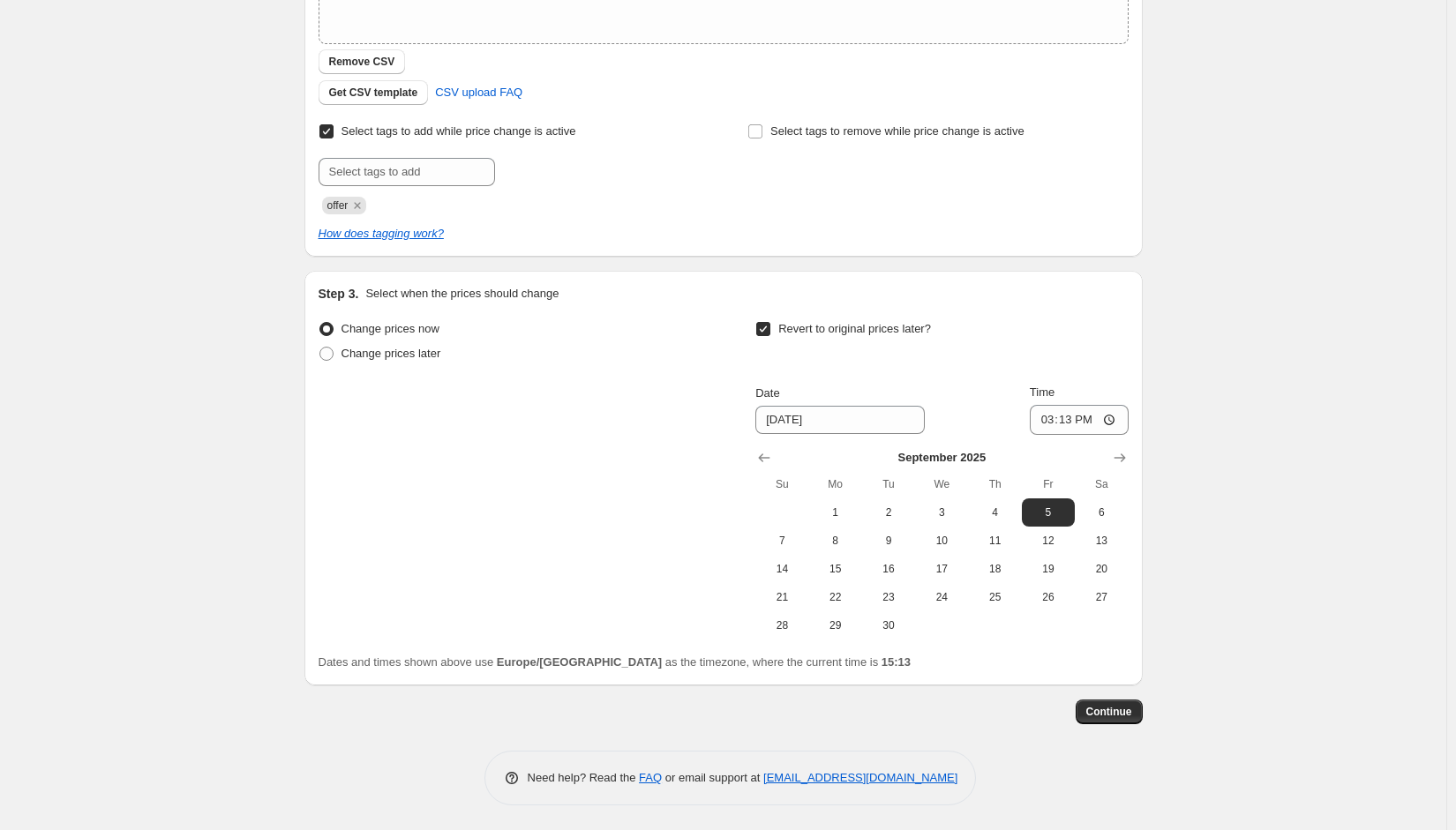
click at [1110, 455] on div at bounding box center [941, 458] width 372 height 17
click at [827, 541] on span "8" at bounding box center [836, 540] width 39 height 14
type input "9/8/2025"
click at [1072, 425] on input "15:13" at bounding box center [1078, 420] width 98 height 30
type input "00:05"
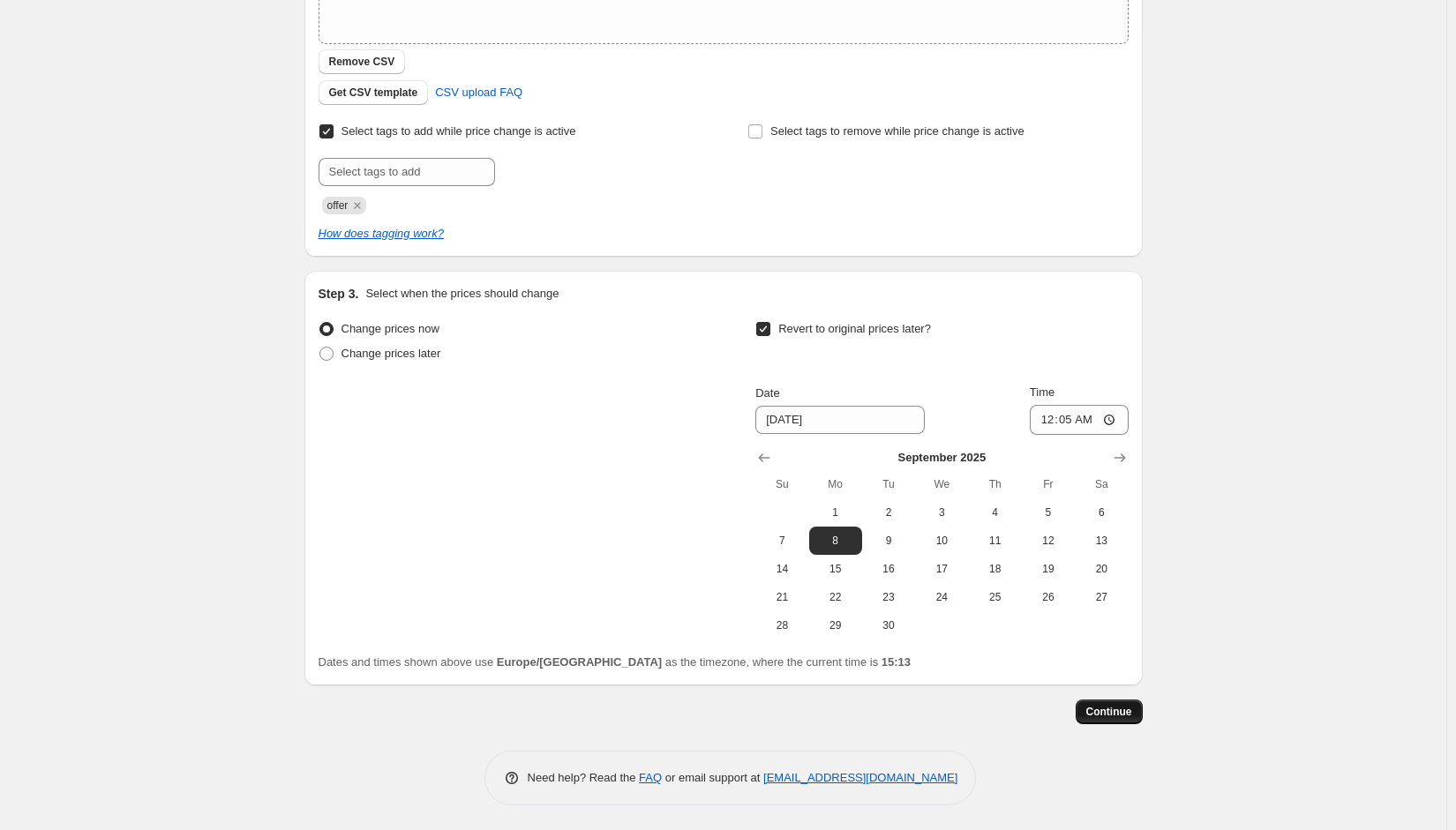
click at [1130, 711] on span "Continue" at bounding box center [1109, 711] width 46 height 14
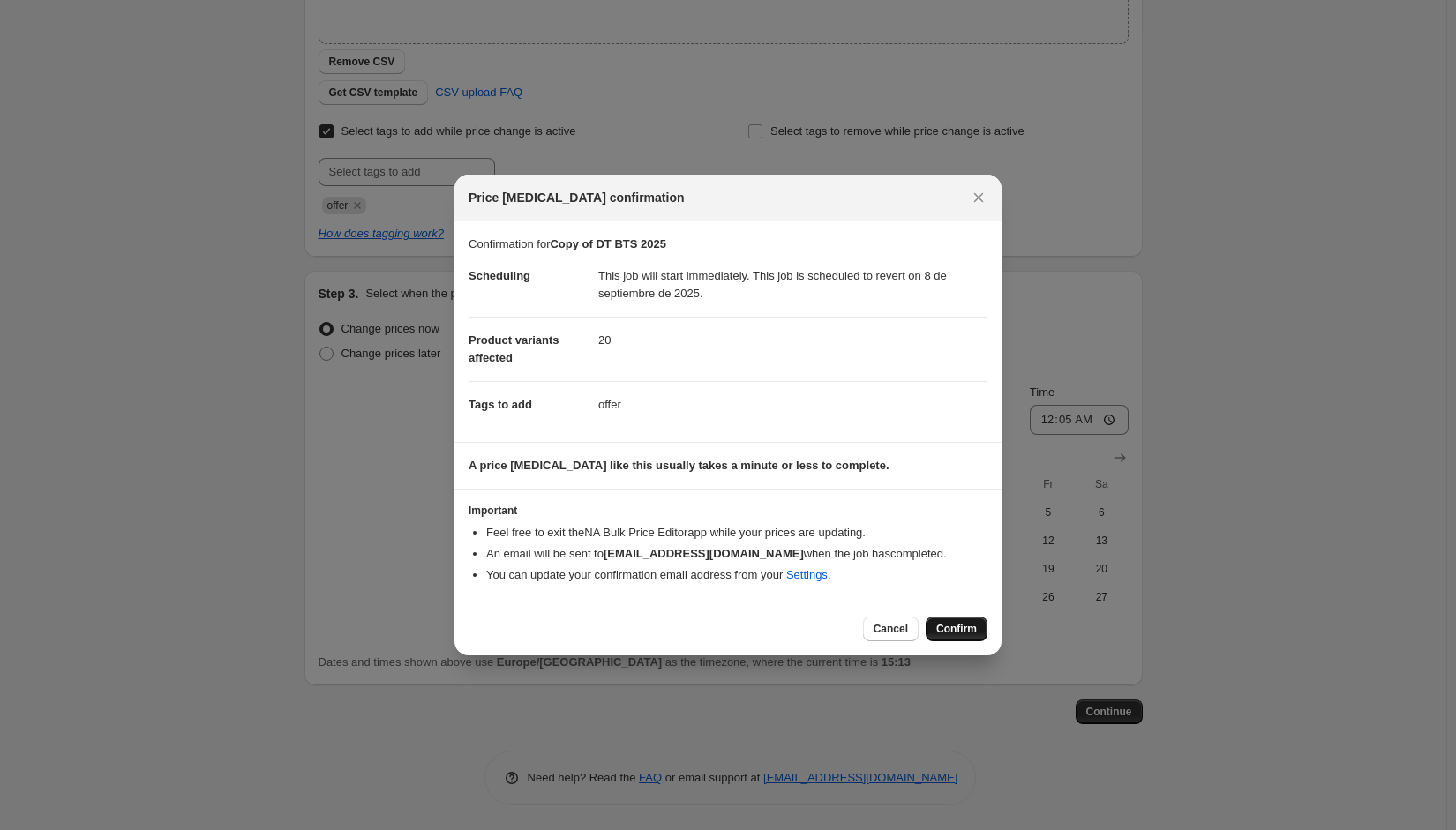
click at [947, 638] on button "Confirm" at bounding box center [956, 629] width 62 height 25
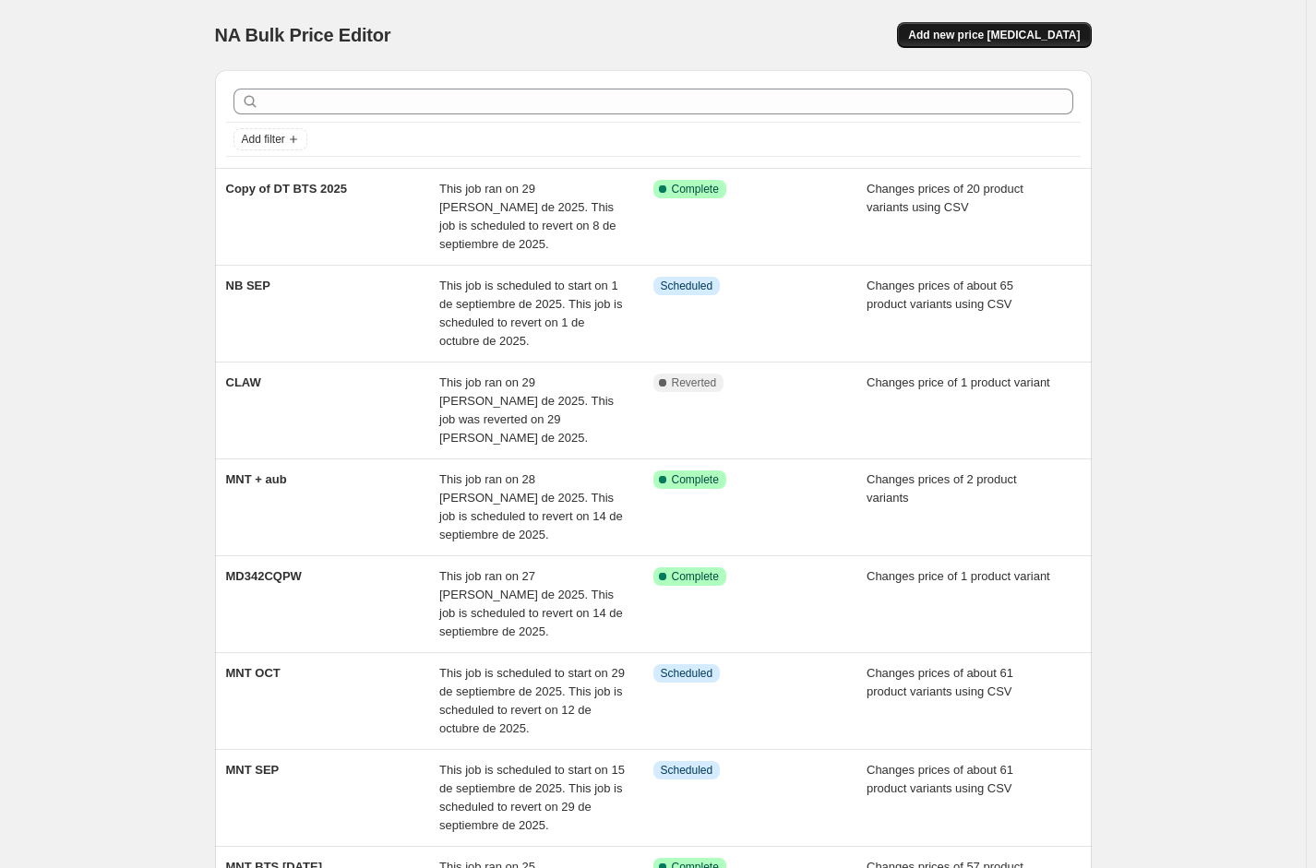
click at [1015, 42] on span "Add new price [MEDICAL_DATA]" at bounding box center [994, 35] width 172 height 15
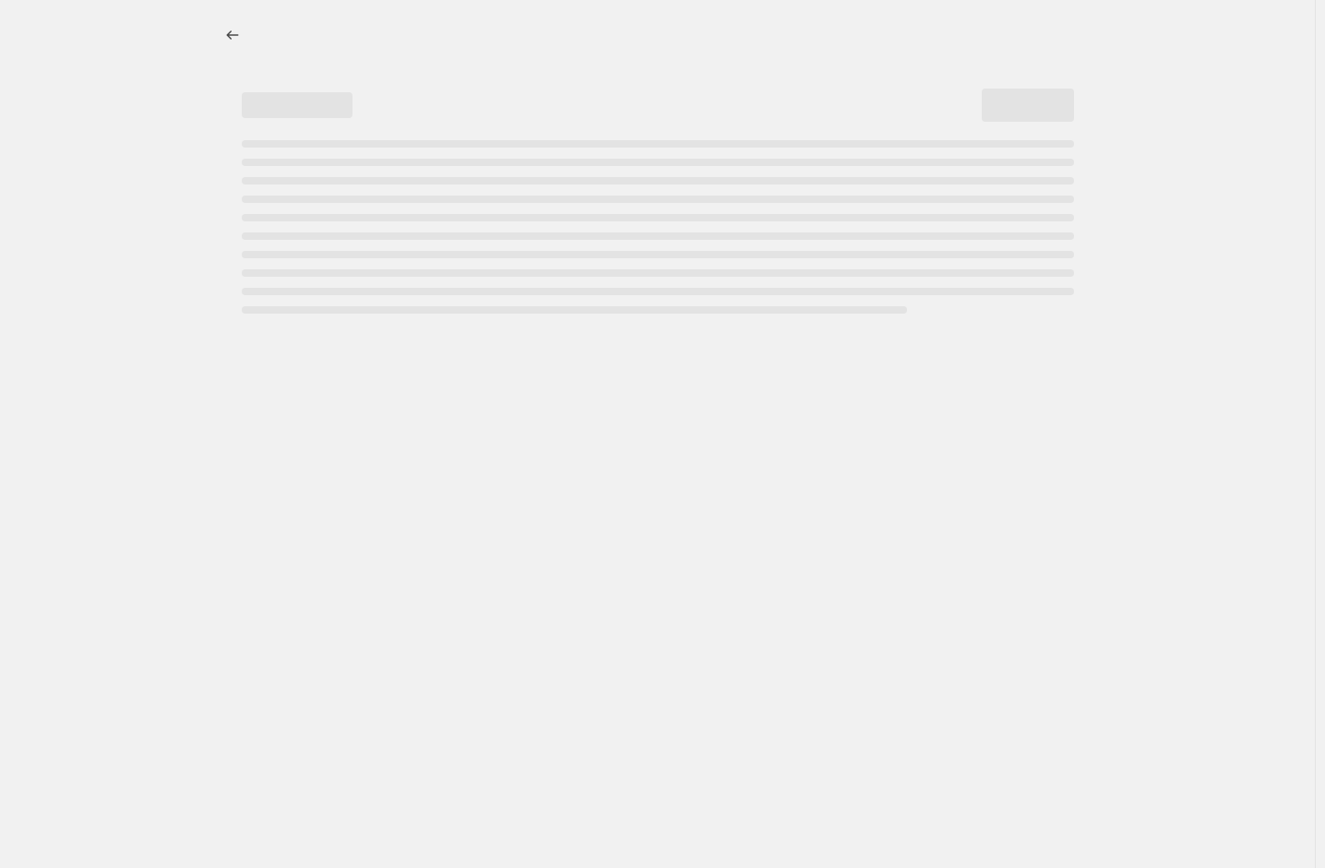
select select "percentage"
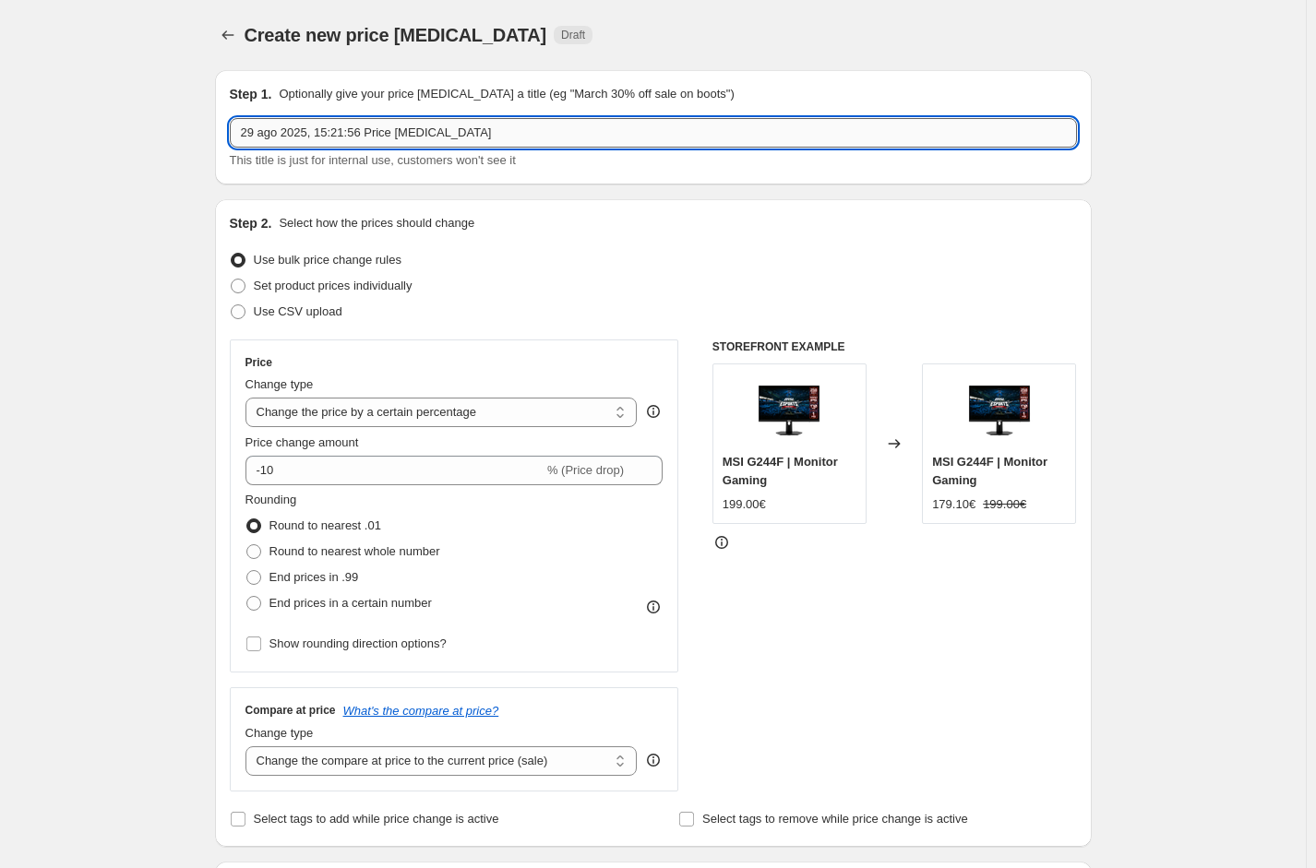
click at [370, 140] on input "29 ago 2025, 15:21:56 Price [MEDICAL_DATA]" at bounding box center [653, 133] width 847 height 30
type input "MNT NEW STOCK"
click at [335, 281] on span "Set product prices individually" at bounding box center [333, 286] width 159 height 14
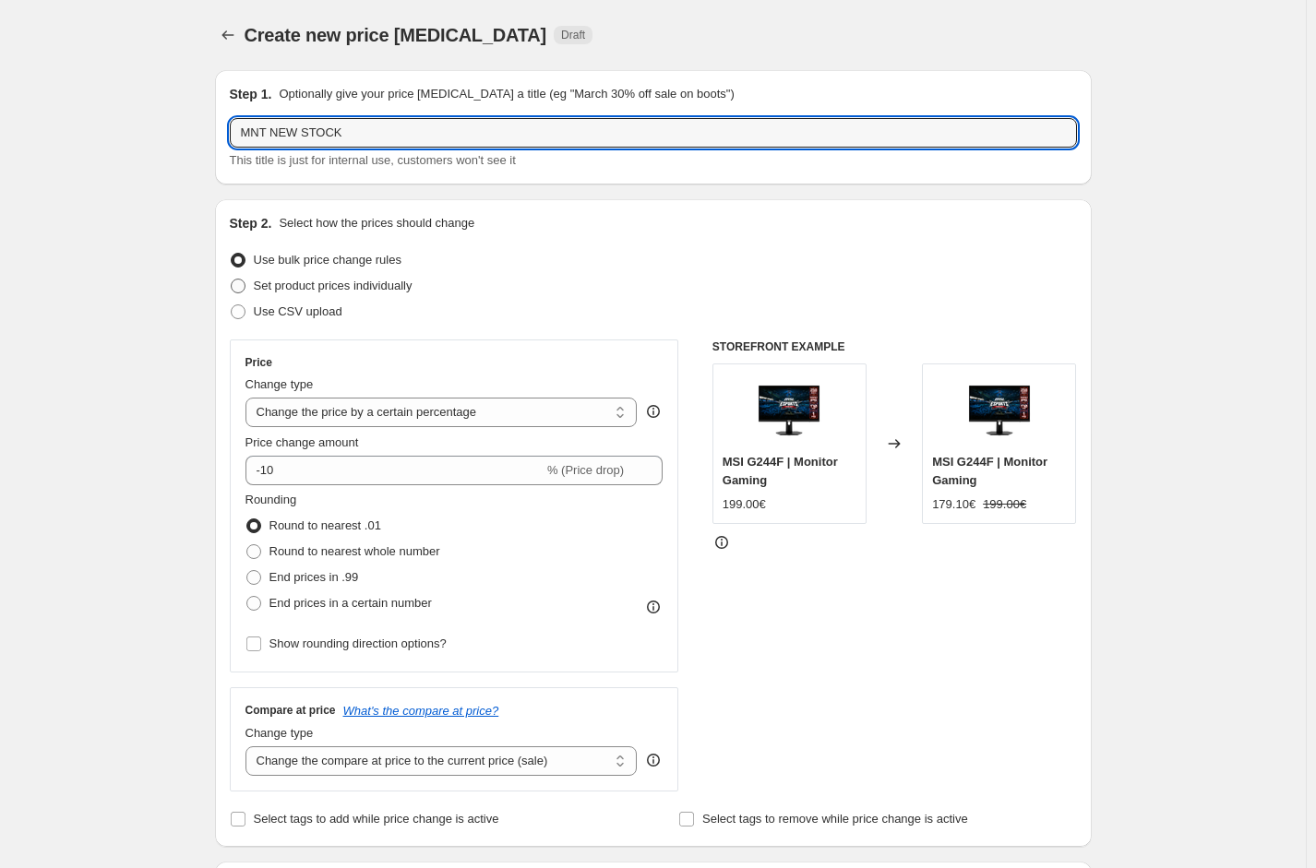
click at [232, 280] on input "Set product prices individually" at bounding box center [231, 279] width 1 height 1
radio input "true"
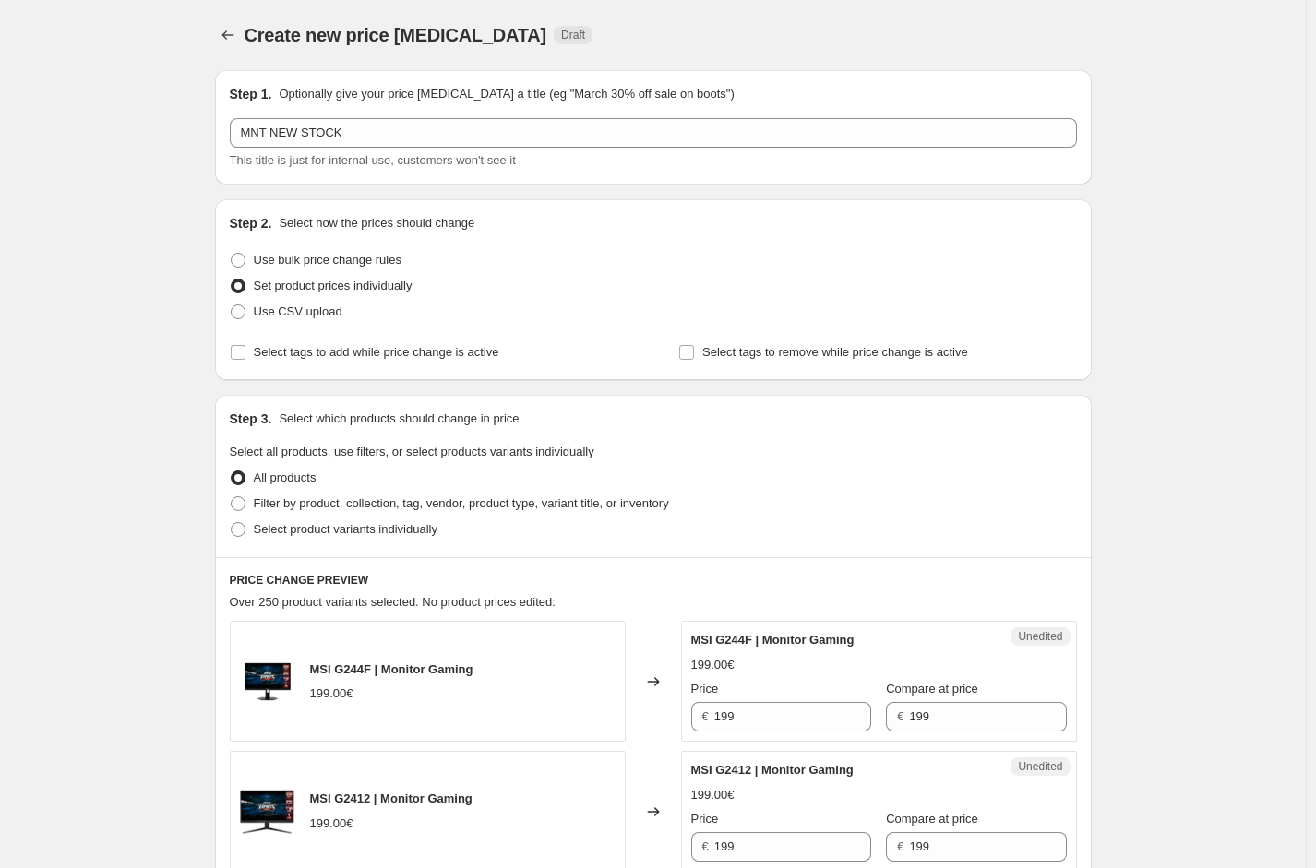
drag, startPoint x: 1240, startPoint y: 435, endPoint x: 1218, endPoint y: 430, distance: 22.6
click at [314, 357] on span "Select tags to add while price change is active" at bounding box center [376, 352] width 245 height 14
click at [245, 357] on input "Select tags to add while price change is active" at bounding box center [238, 352] width 15 height 15
checkbox input "true"
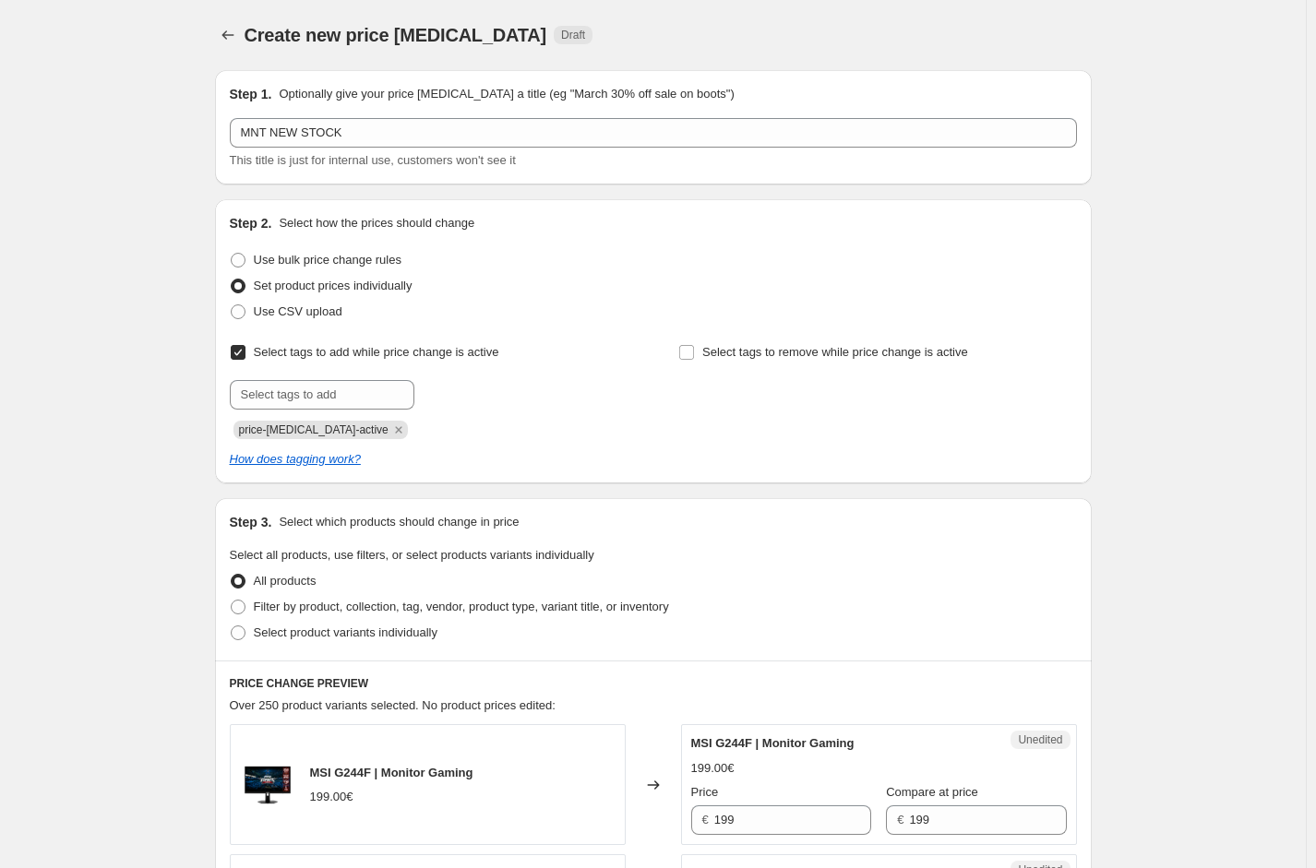
click at [390, 432] on icon "Remove price-change-job-active" at bounding box center [398, 430] width 17 height 17
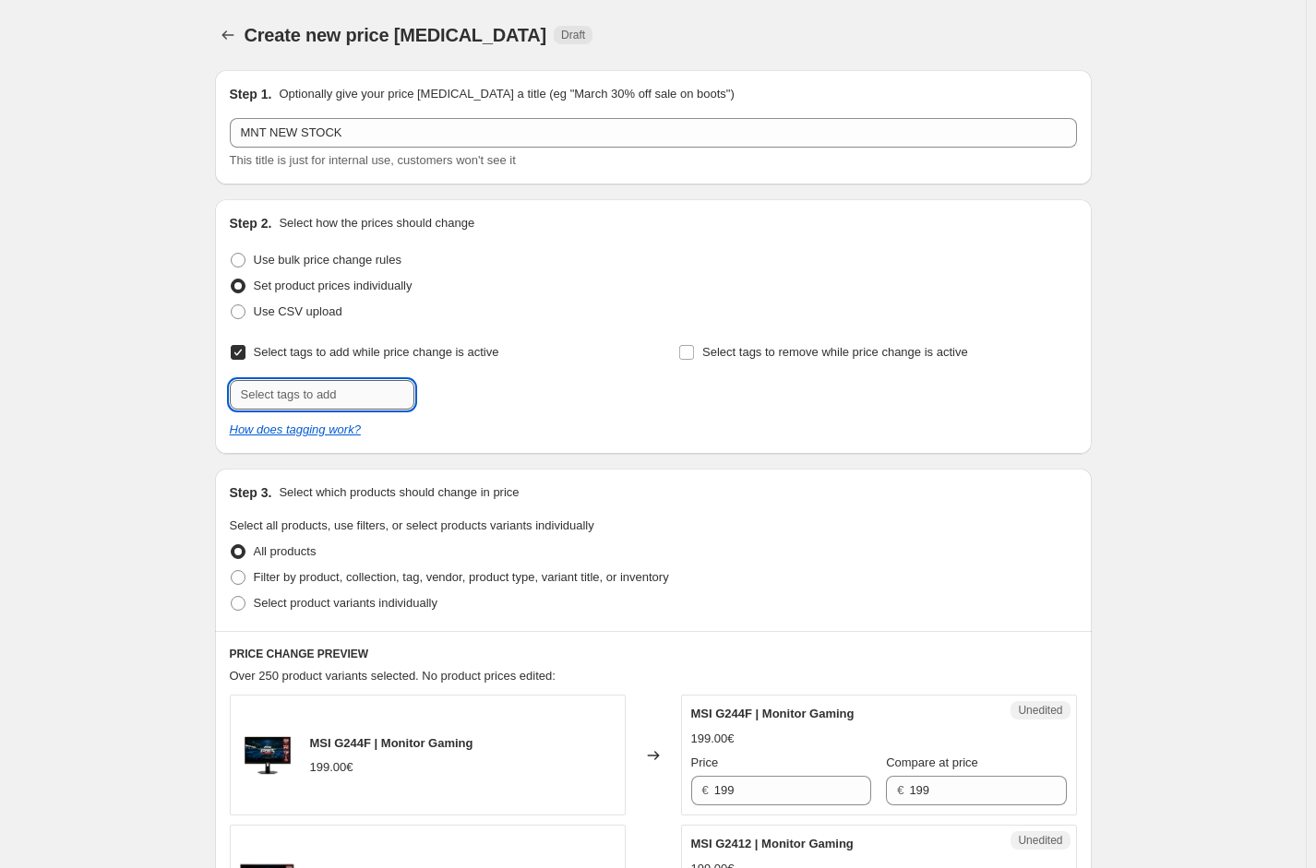
click at [338, 398] on input "text" at bounding box center [322, 395] width 185 height 30
type input "offer"
click at [445, 383] on button "Add offer" at bounding box center [454, 393] width 71 height 26
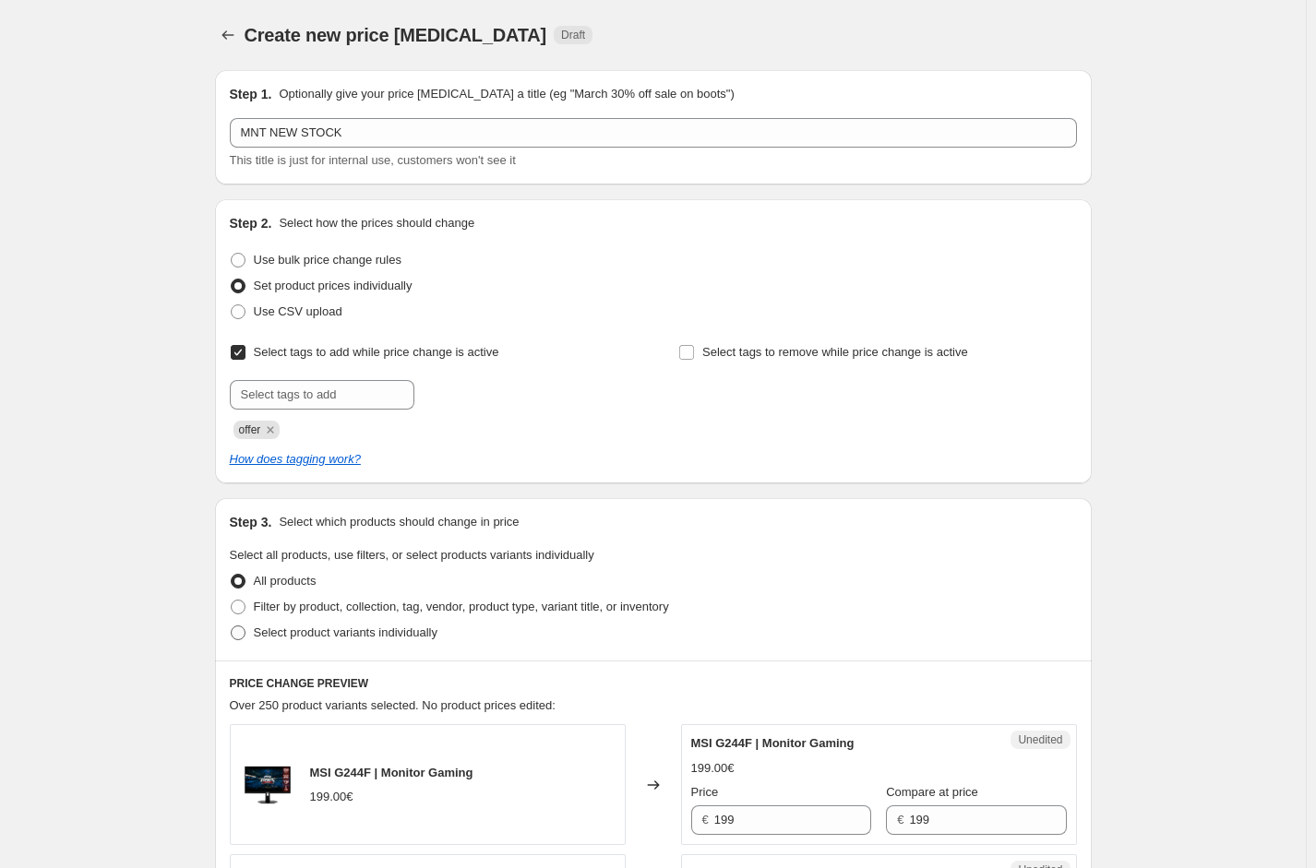
click at [293, 635] on span "Select product variants individually" at bounding box center [346, 633] width 184 height 14
click at [232, 627] on input "Select product variants individually" at bounding box center [231, 626] width 1 height 1
radio input "true"
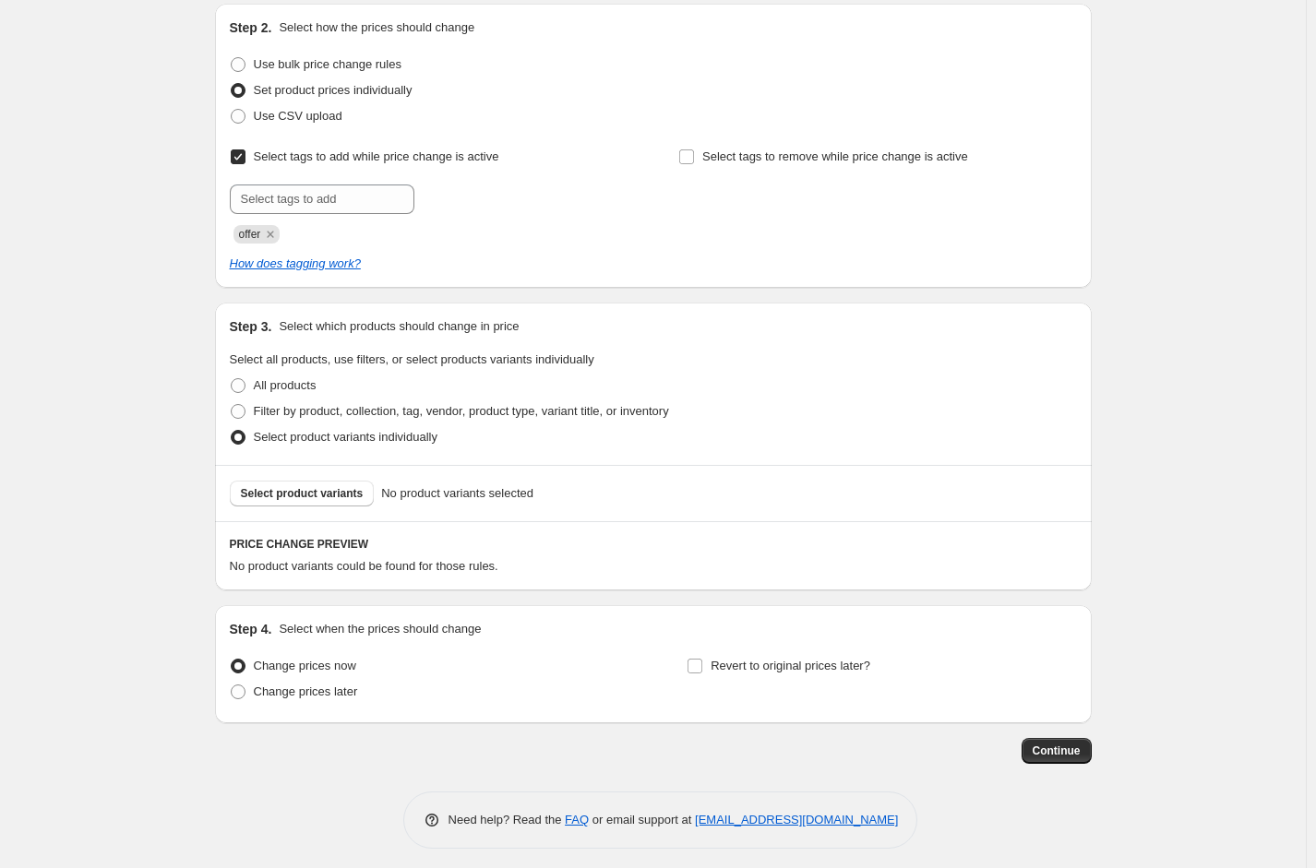
scroll to position [203, 0]
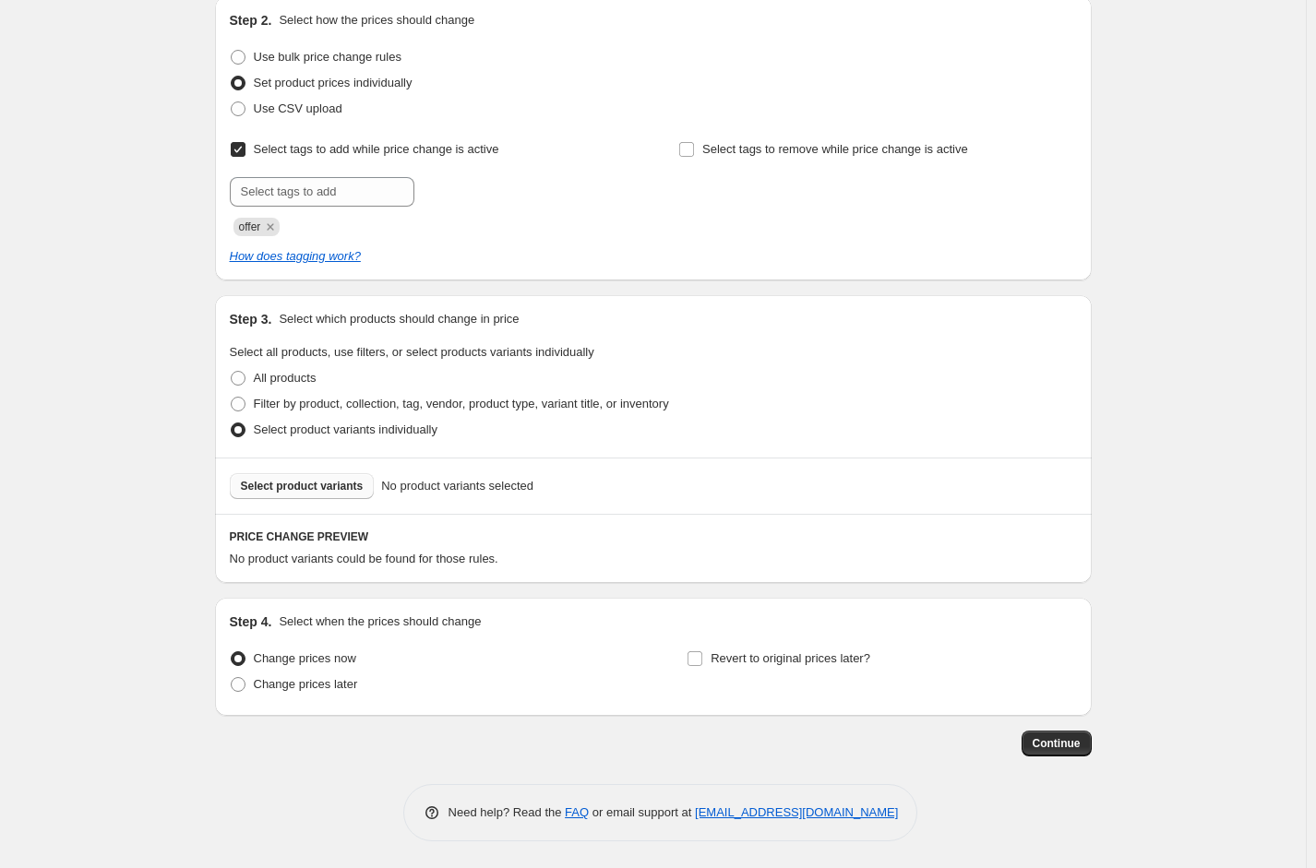
click at [311, 488] on span "Select product variants" at bounding box center [302, 486] width 123 height 15
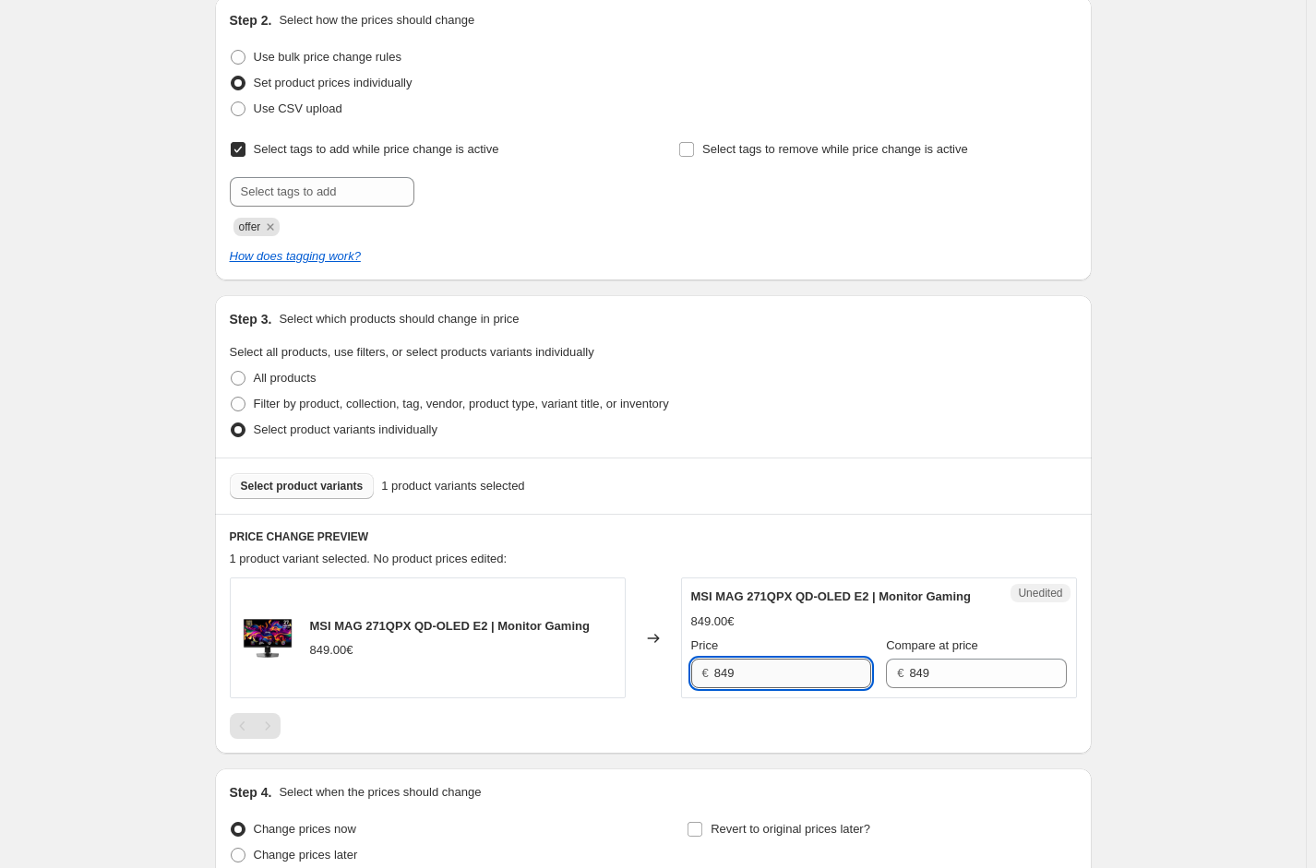
click at [777, 688] on input "849" at bounding box center [792, 674] width 157 height 30
type input "599"
click at [103, 580] on div "Create new price [MEDICAL_DATA]. This page is ready Create new price [MEDICAL_D…" at bounding box center [653, 418] width 1306 height 1243
drag, startPoint x: 1264, startPoint y: 586, endPoint x: 928, endPoint y: 575, distance: 336.1
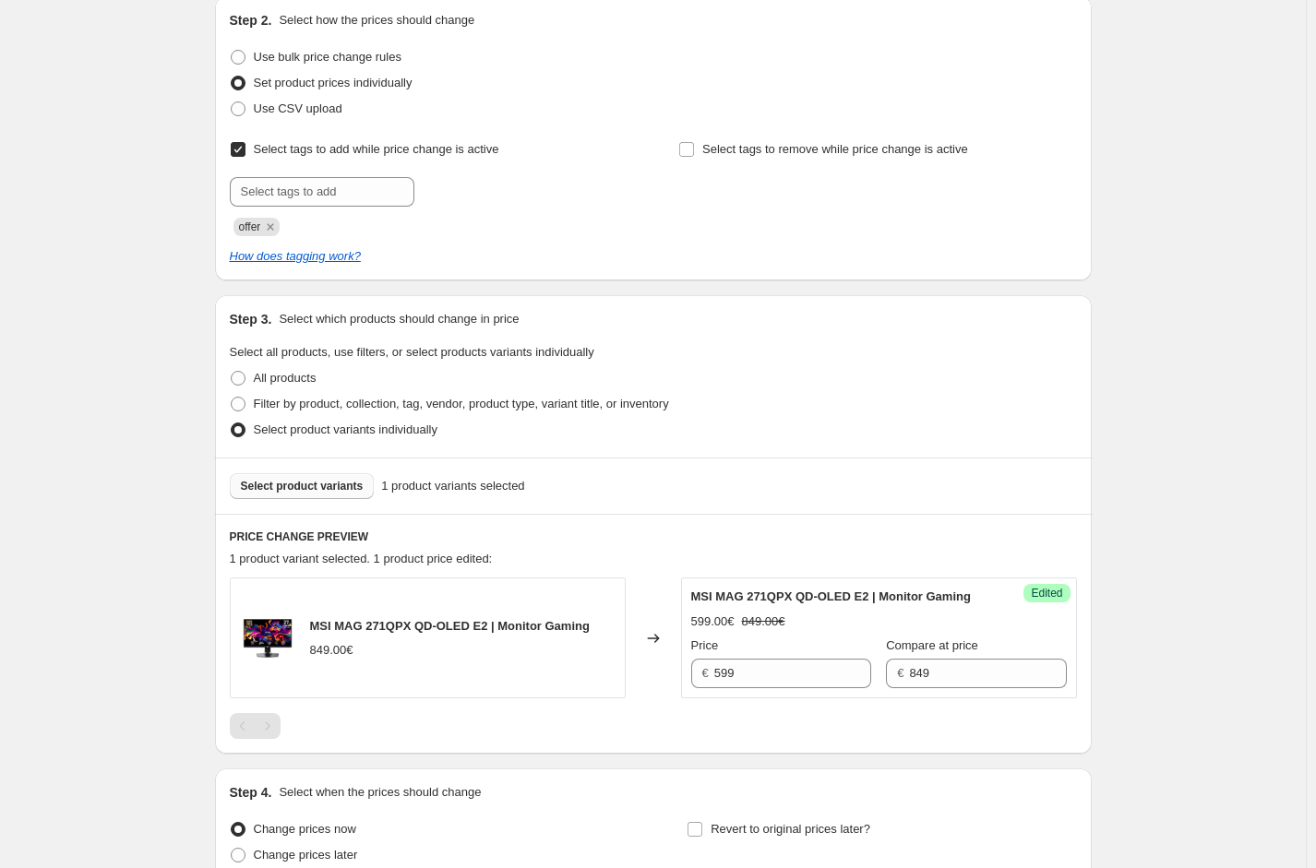
click at [1264, 585] on div "Create new price [MEDICAL_DATA]. This page is ready Create new price [MEDICAL_D…" at bounding box center [653, 418] width 1306 height 1243
click at [323, 480] on span "Select product variants" at bounding box center [302, 486] width 123 height 15
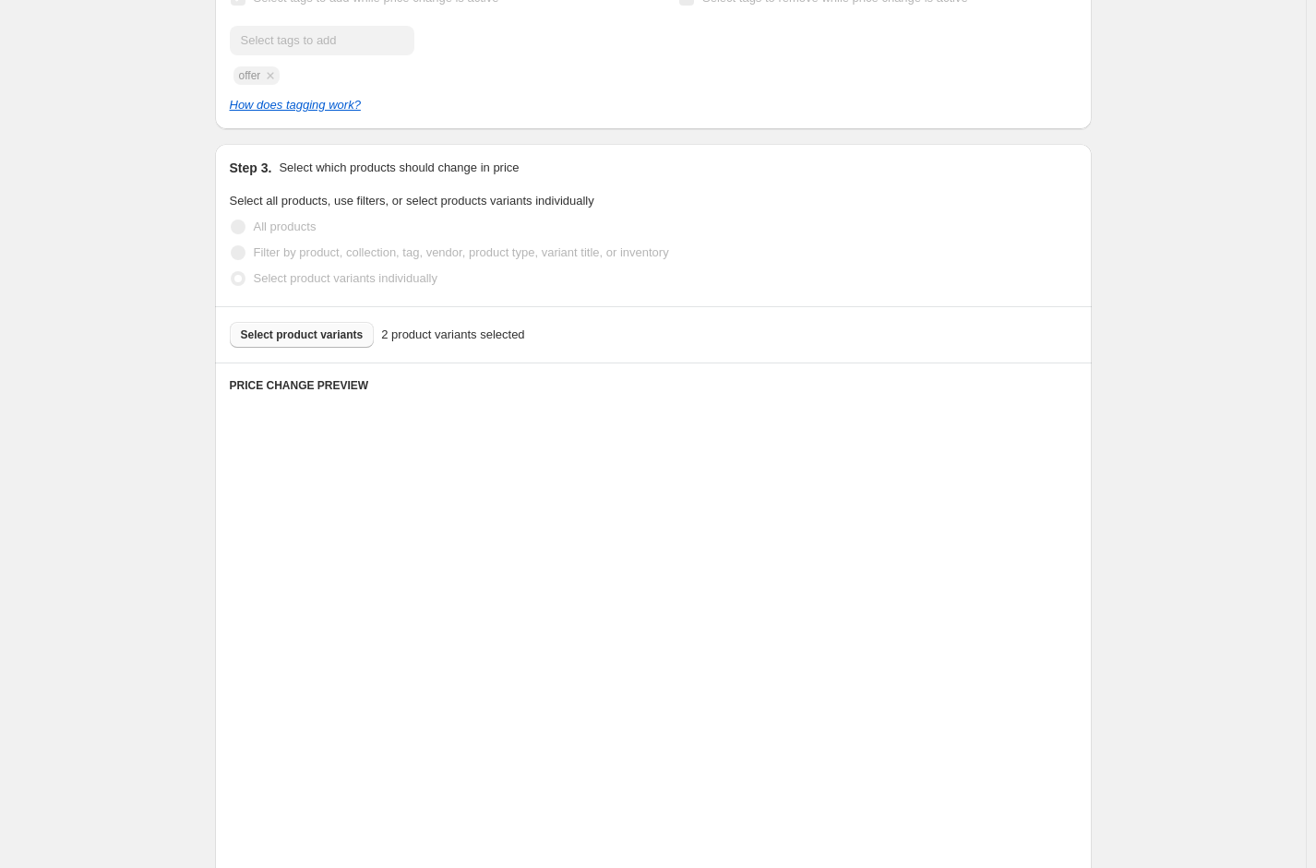
scroll to position [480, 0]
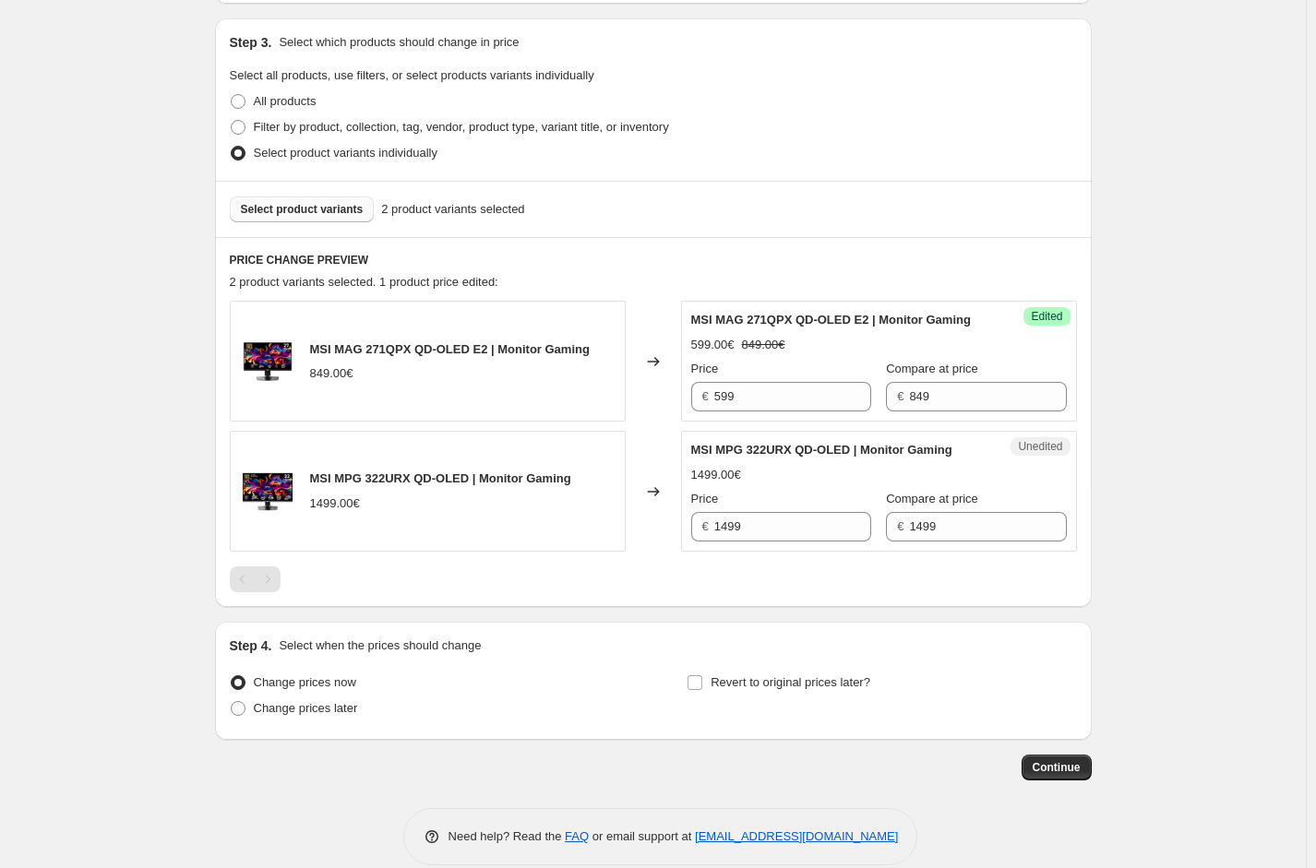
click at [751, 508] on div "Price" at bounding box center [781, 499] width 180 height 18
click at [754, 542] on input "1499" at bounding box center [792, 527] width 157 height 30
type input "1199"
click at [1220, 545] on div "Create new price [MEDICAL_DATA]. This page is ready Create new price [MEDICAL_D…" at bounding box center [653, 206] width 1306 height 1373
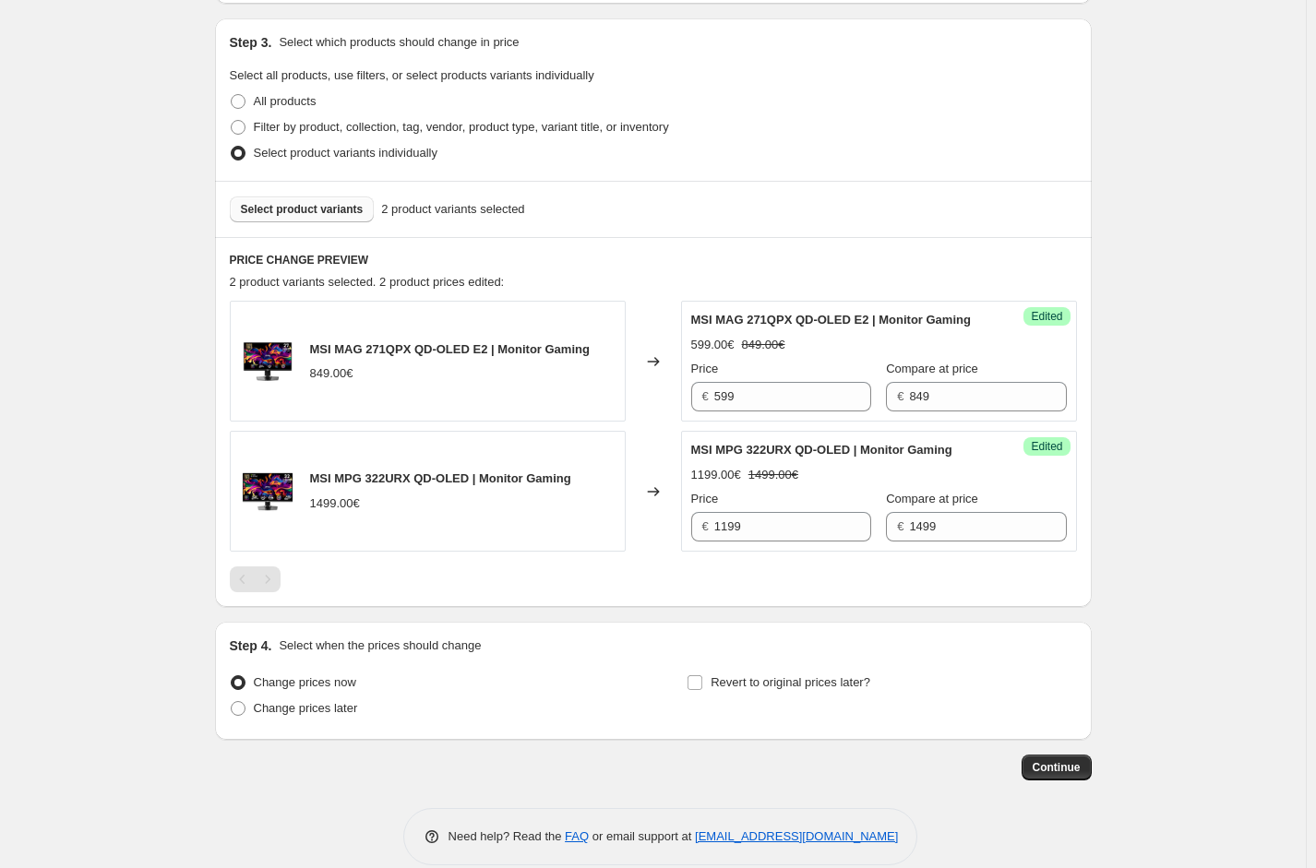
click at [306, 209] on span "Select product variants" at bounding box center [302, 209] width 123 height 15
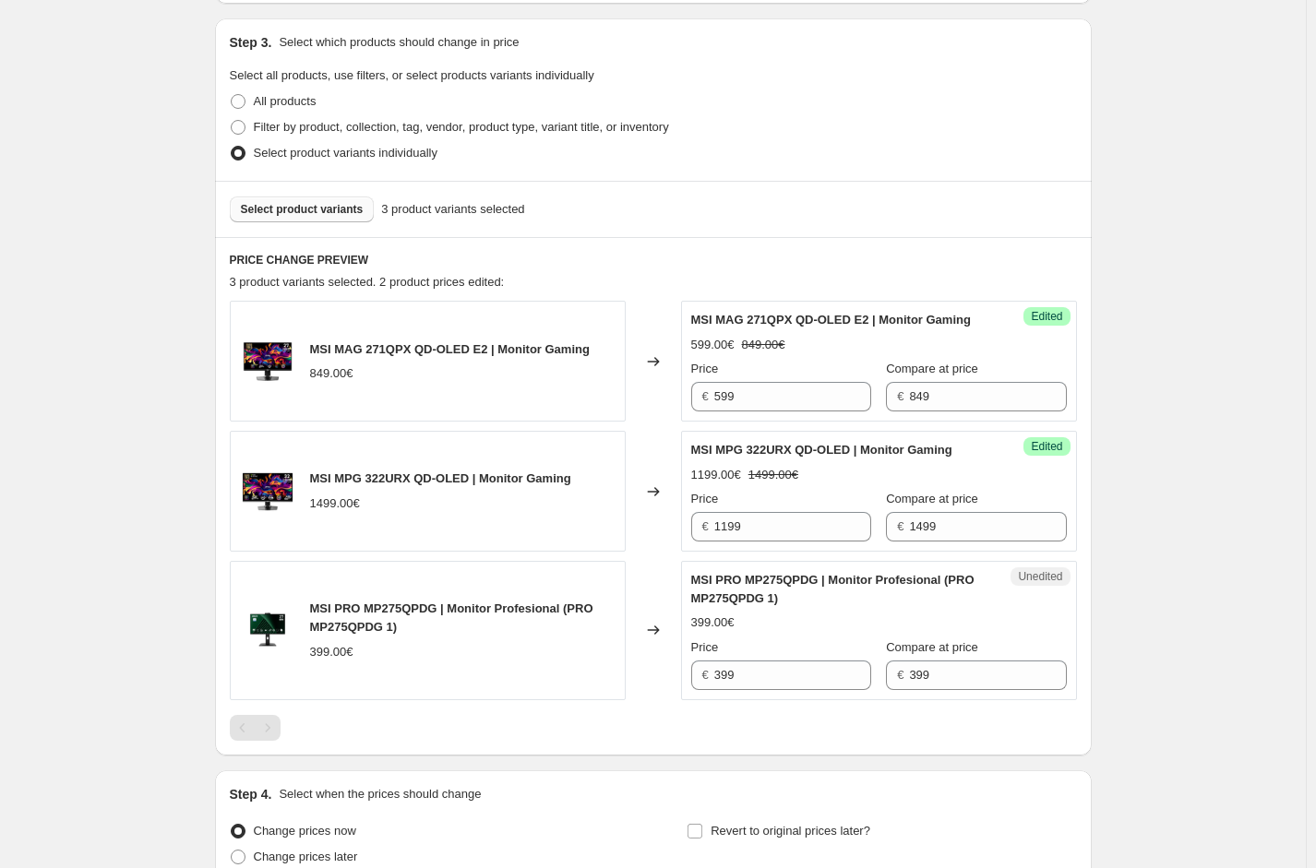
click at [1237, 590] on div "Create new price [MEDICAL_DATA]. This page is ready Create new price [MEDICAL_D…" at bounding box center [653, 281] width 1306 height 1522
click at [748, 690] on input "399" at bounding box center [792, 676] width 157 height 30
type input "299"
click at [171, 645] on div "Create new price [MEDICAL_DATA]. This page is ready Create new price [MEDICAL_D…" at bounding box center [653, 281] width 1306 height 1522
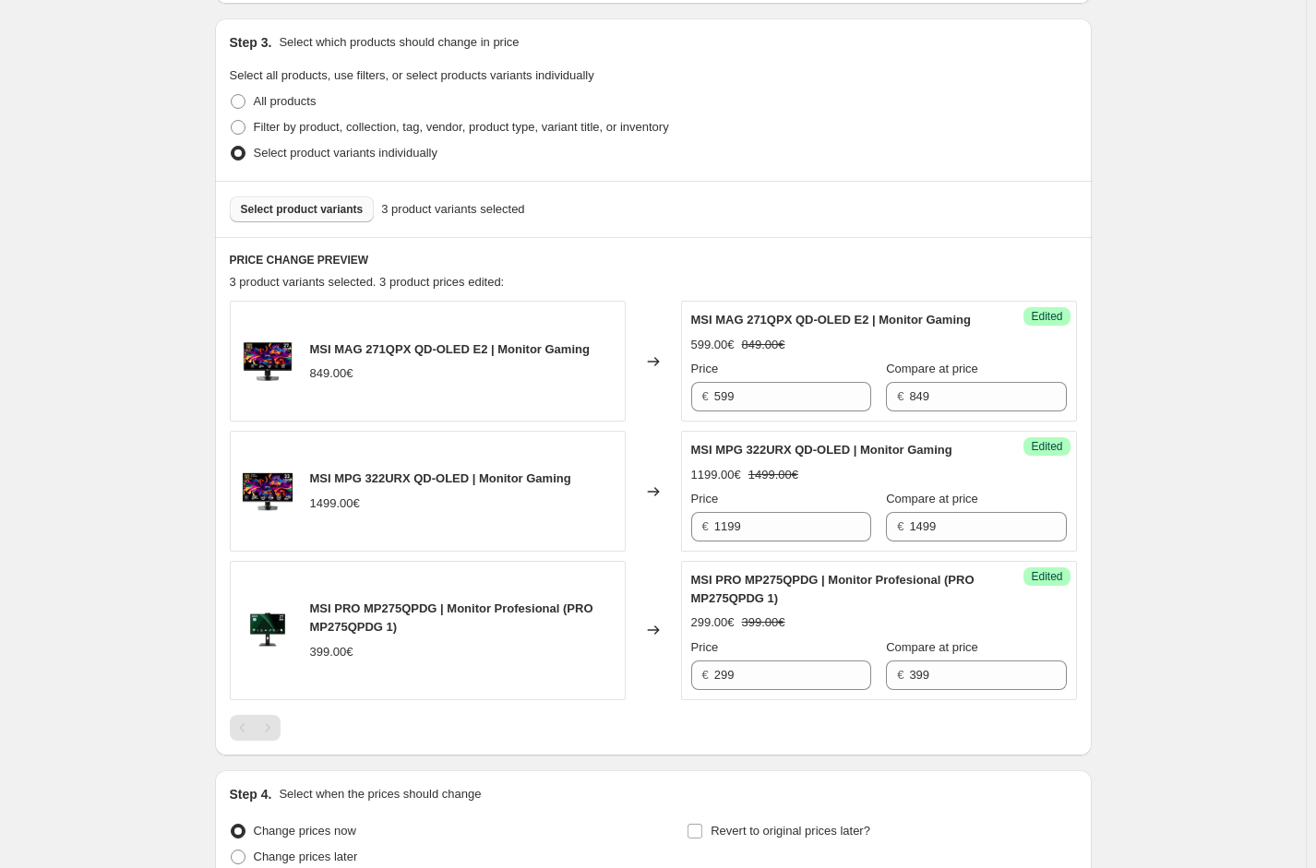
click at [1229, 546] on div "Create new price [MEDICAL_DATA]. This page is ready Create new price [MEDICAL_D…" at bounding box center [653, 281] width 1306 height 1522
click at [323, 221] on button "Select product variants" at bounding box center [302, 210] width 145 height 26
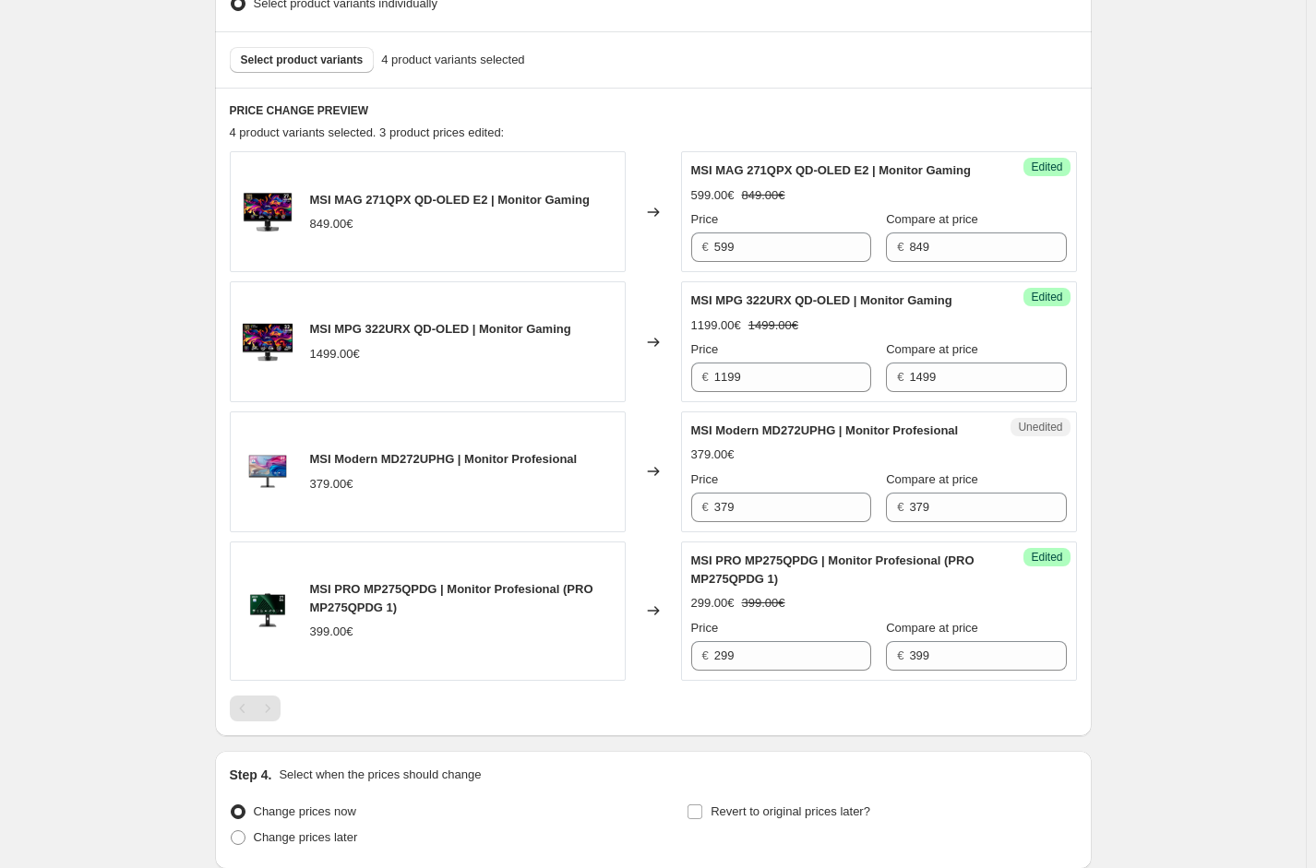
scroll to position [757, 0]
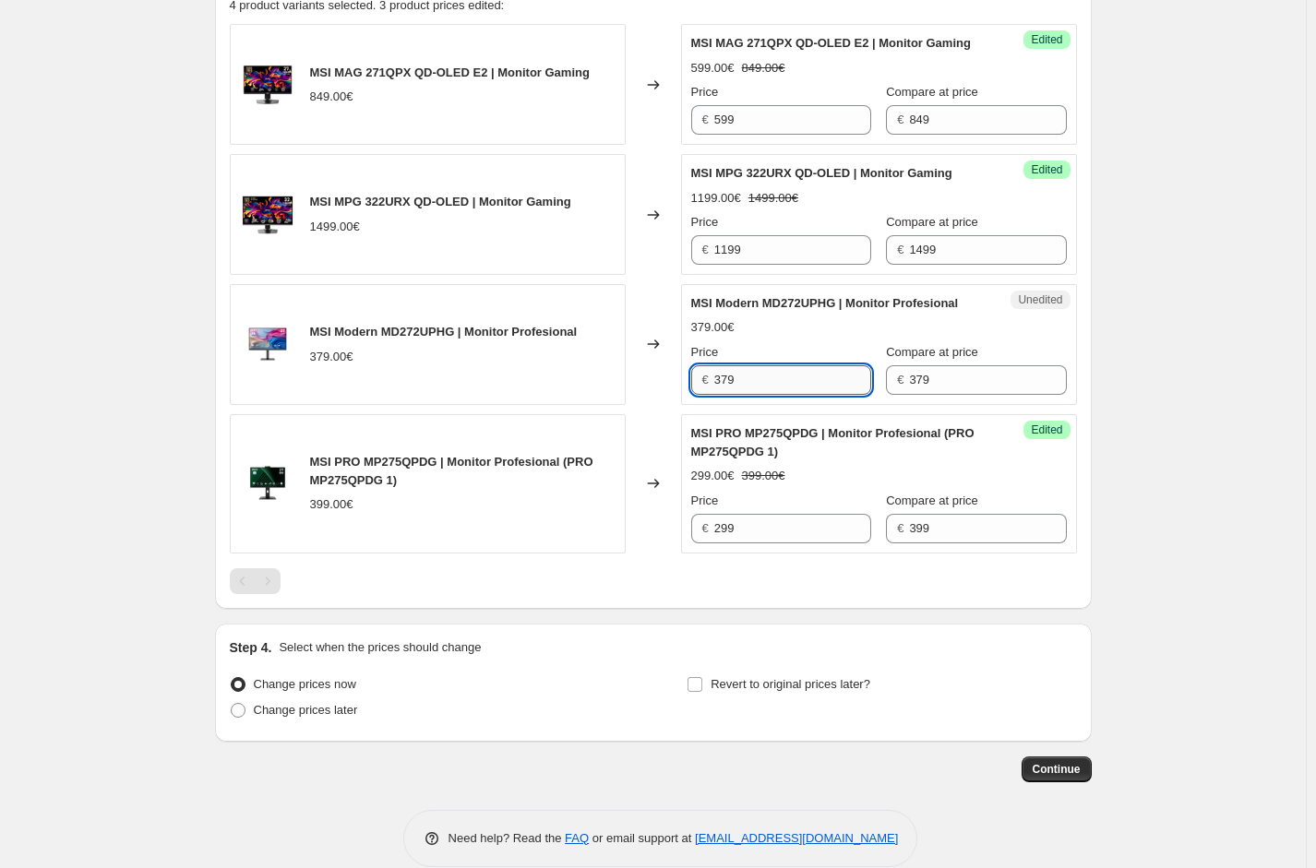
click at [764, 395] on input "379" at bounding box center [792, 380] width 157 height 30
type input "329"
click at [1163, 388] on div "Create new price [MEDICAL_DATA]. This page is ready Create new price [MEDICAL_D…" at bounding box center [653, 69] width 1306 height 1652
drag, startPoint x: 685, startPoint y: 715, endPoint x: 732, endPoint y: 721, distance: 47.4
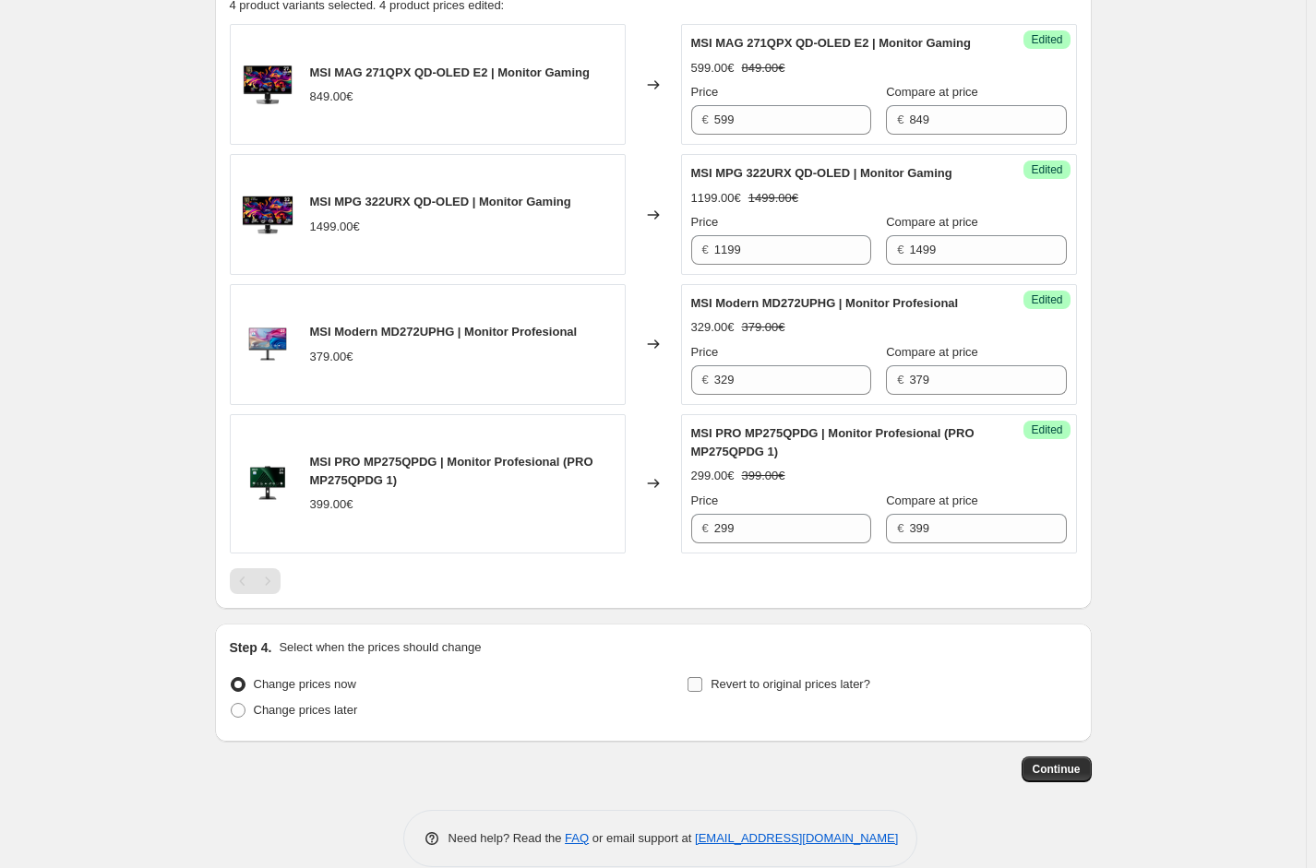
click at [705, 719] on div "Change prices now Change prices later Revert to original prices later?" at bounding box center [653, 699] width 847 height 55
click at [732, 691] on span "Revert to original prices later?" at bounding box center [791, 684] width 160 height 14
click at [702, 692] on input "Revert to original prices later?" at bounding box center [695, 684] width 15 height 15
checkbox input "true"
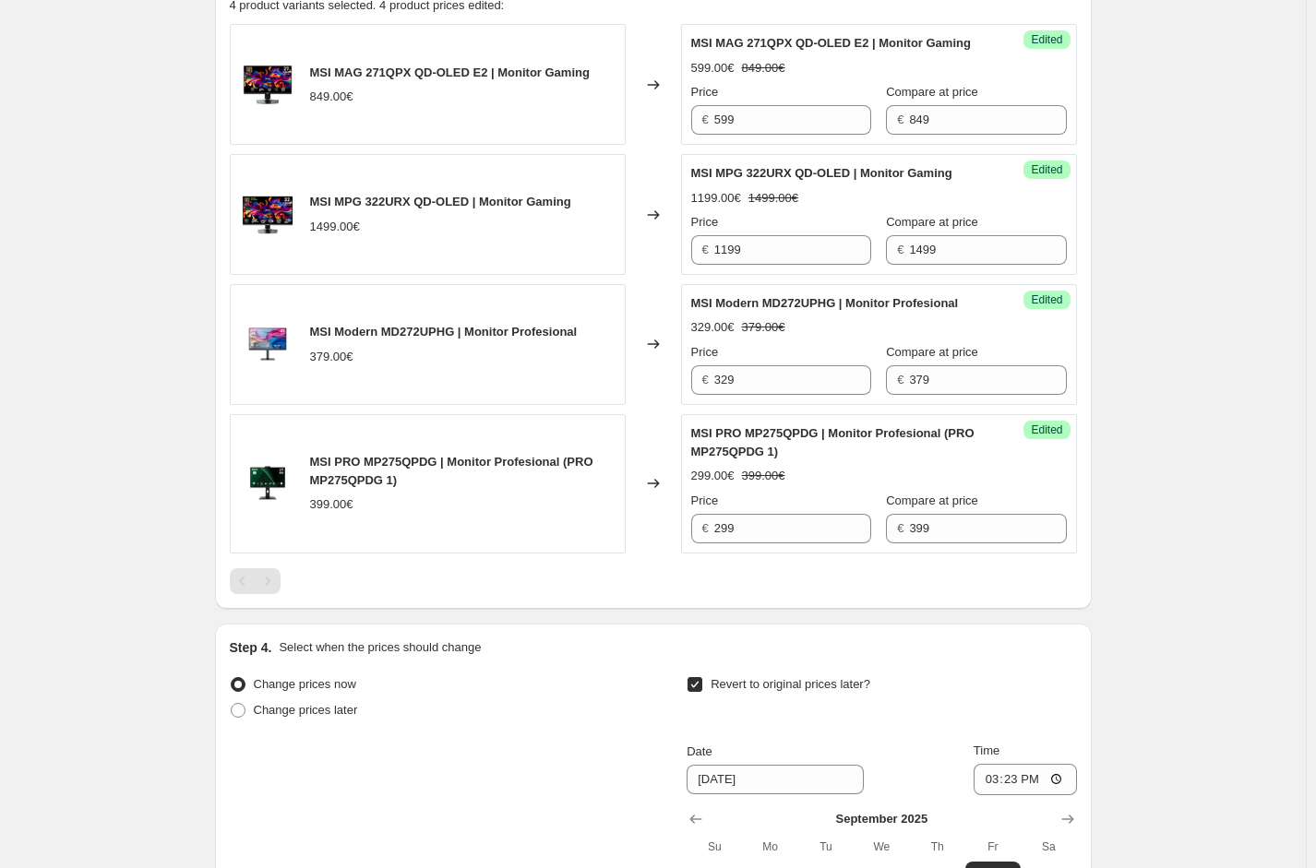
drag, startPoint x: 1250, startPoint y: 548, endPoint x: 1050, endPoint y: 613, distance: 209.5
click at [1250, 548] on div "Create new price [MEDICAL_DATA]. This page is ready Create new price [MEDICAL_D…" at bounding box center [653, 227] width 1306 height 1968
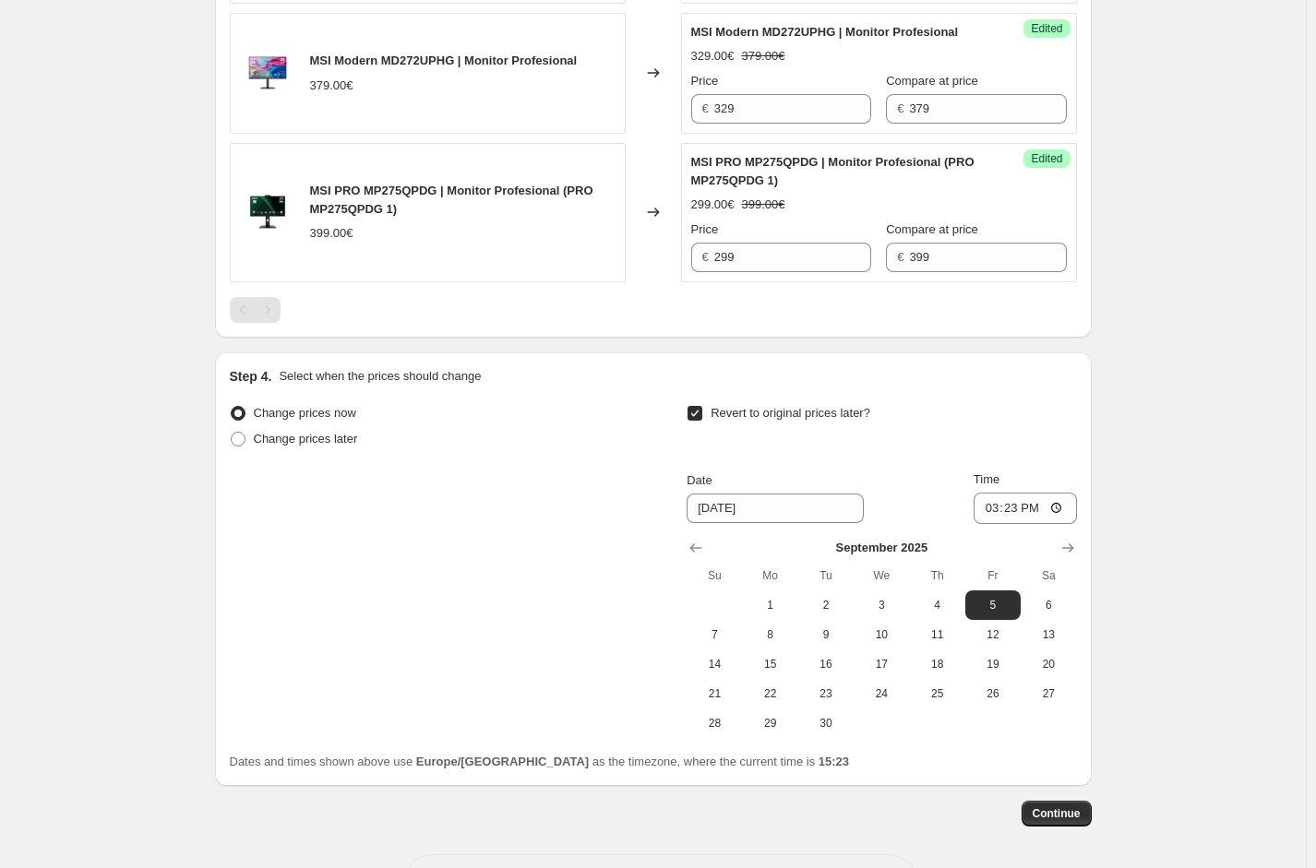
scroll to position [1126, 0]
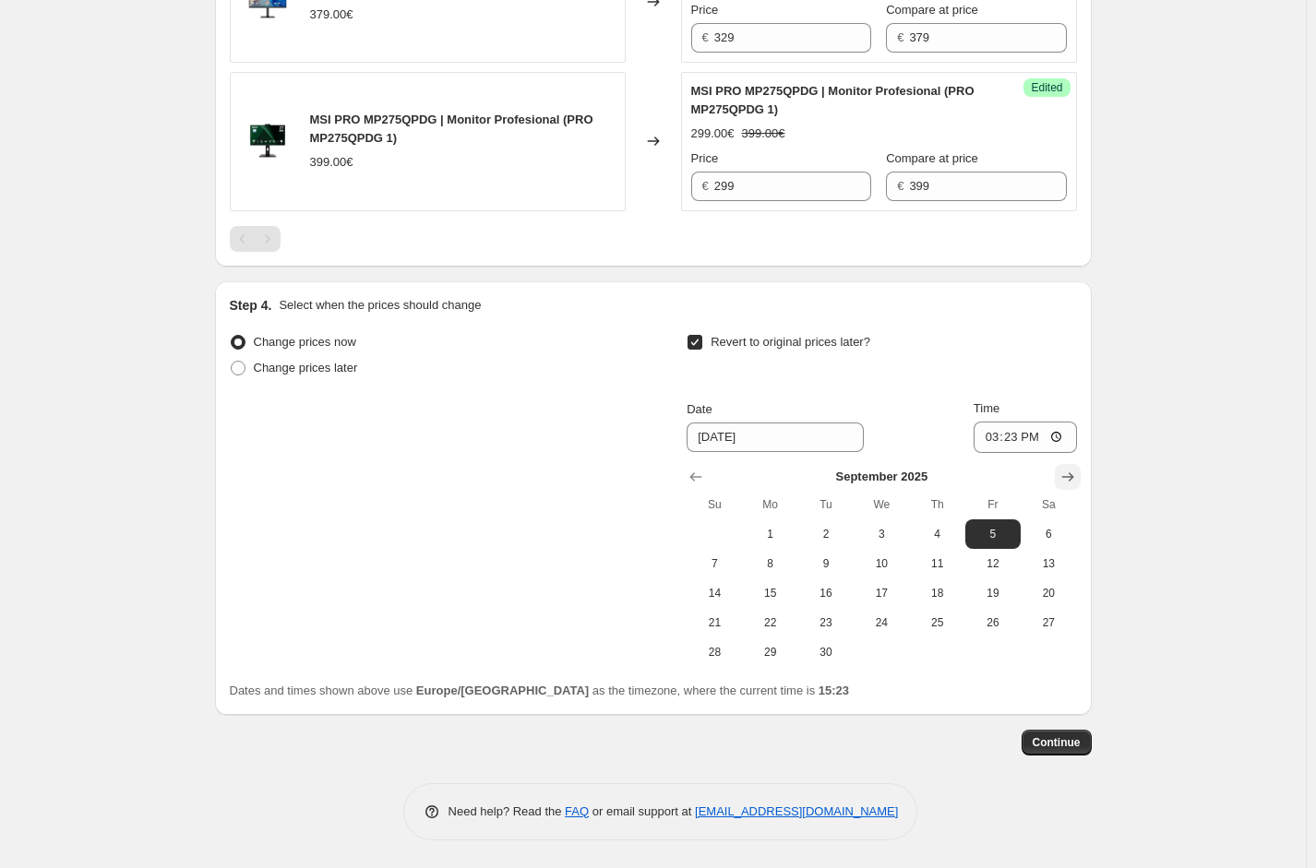
click at [1071, 479] on icon "Show next month, October 2025" at bounding box center [1068, 477] width 18 height 18
drag, startPoint x: 759, startPoint y: 597, endPoint x: 909, endPoint y: 520, distance: 169.2
click at [760, 597] on span "13" at bounding box center [770, 593] width 41 height 15
type input "[DATE]"
click at [1015, 441] on input "15:23" at bounding box center [1025, 437] width 103 height 31
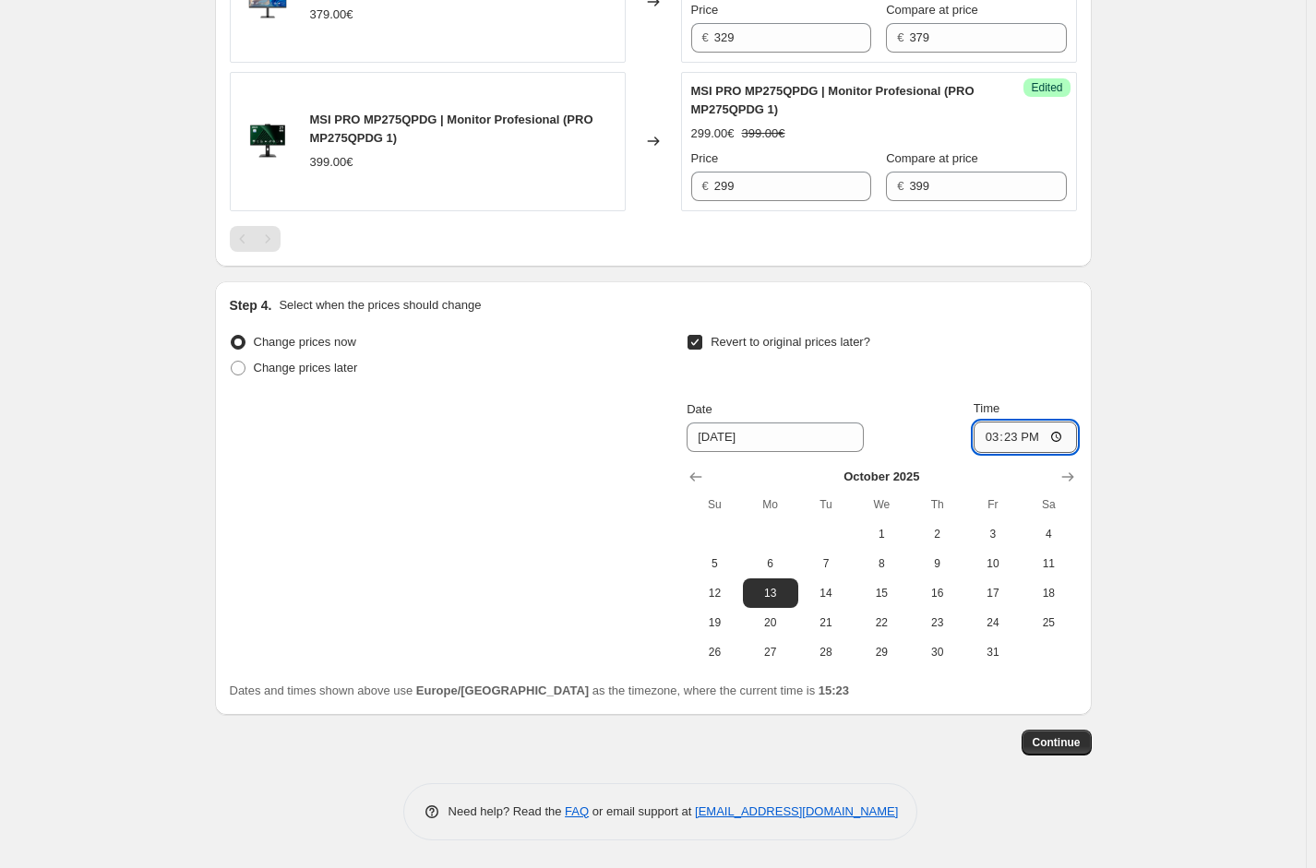
click at [1015, 441] on input "15:23" at bounding box center [1025, 437] width 103 height 31
type input "00:01"
click at [1061, 746] on span "Continue" at bounding box center [1057, 743] width 48 height 15
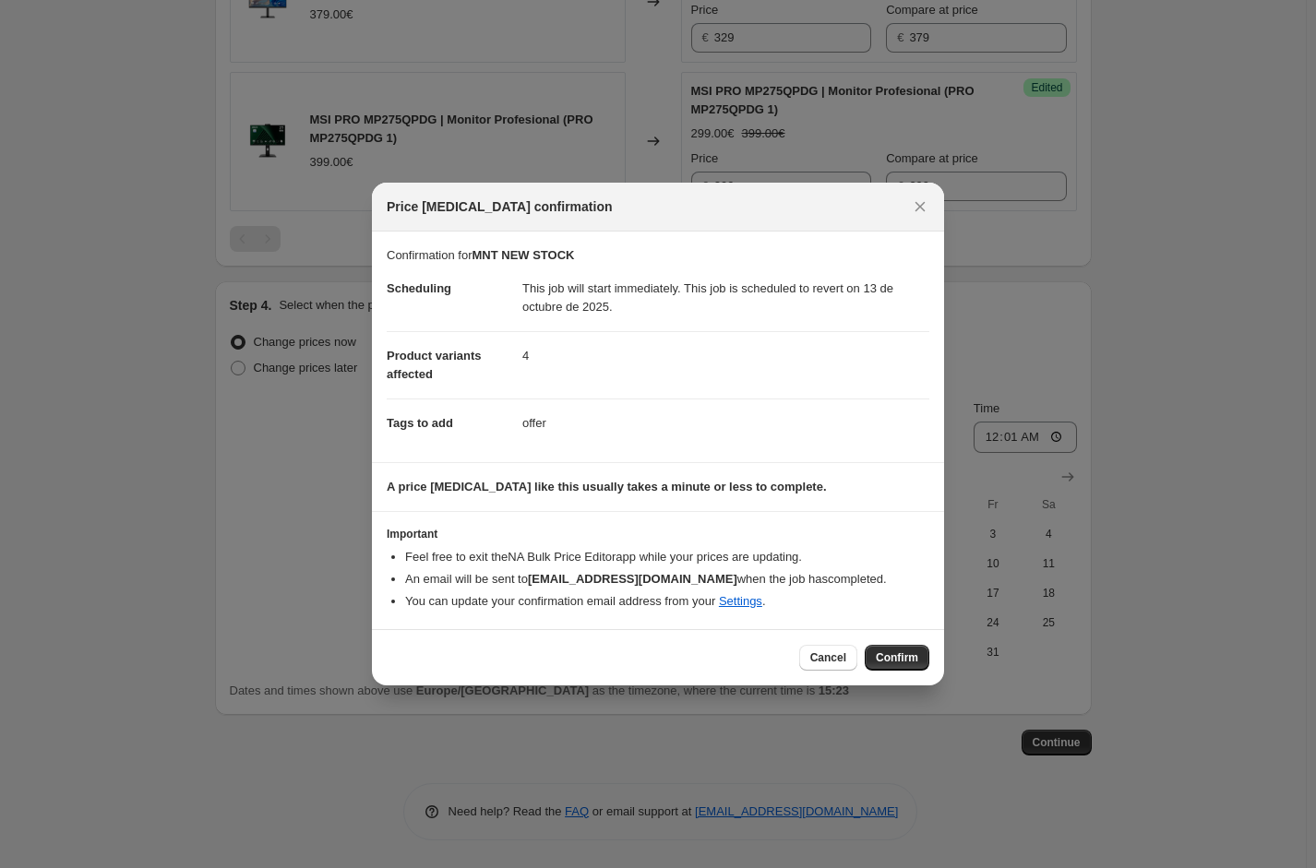
click at [888, 653] on span "Confirm" at bounding box center [897, 658] width 42 height 15
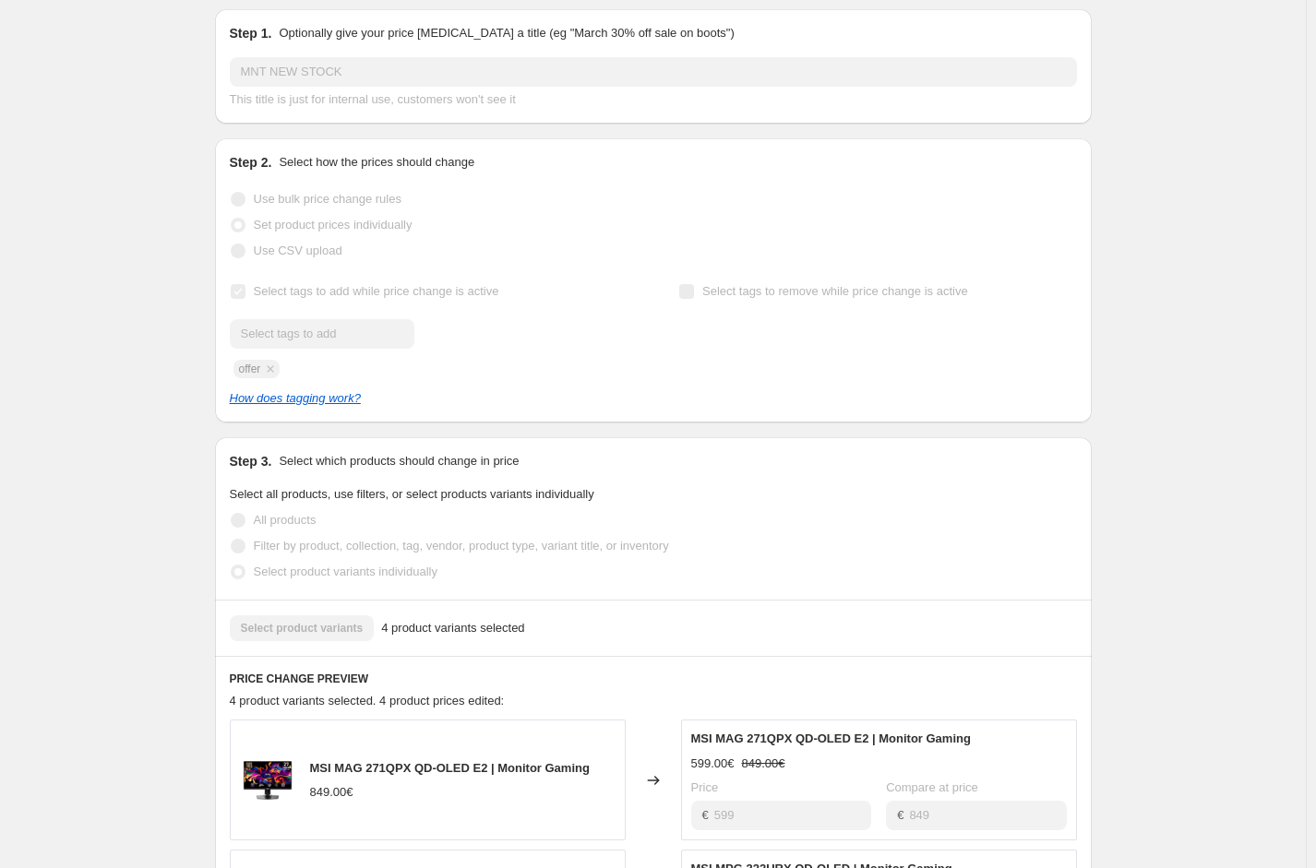
scroll to position [338, 0]
